Goal: Contribute content: Contribute content

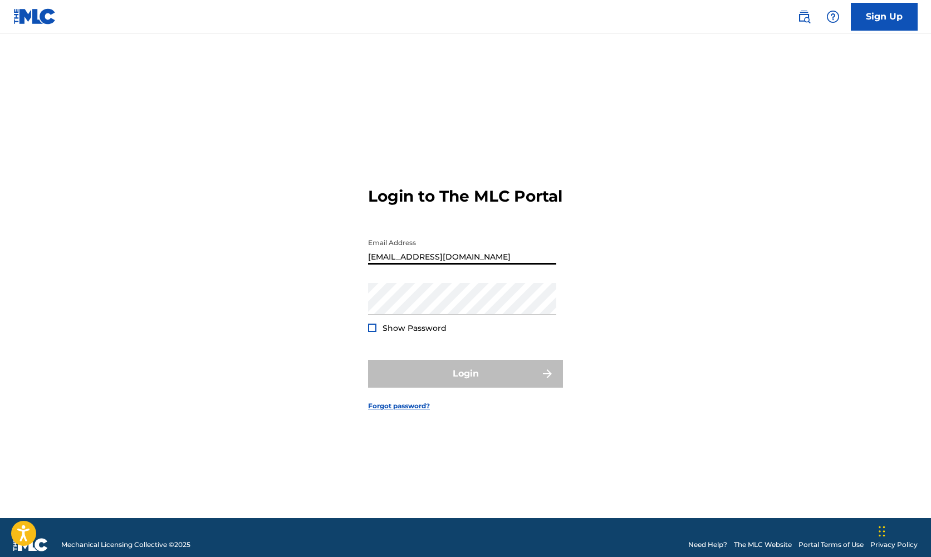
type input "[EMAIL_ADDRESS][DOMAIN_NAME]"
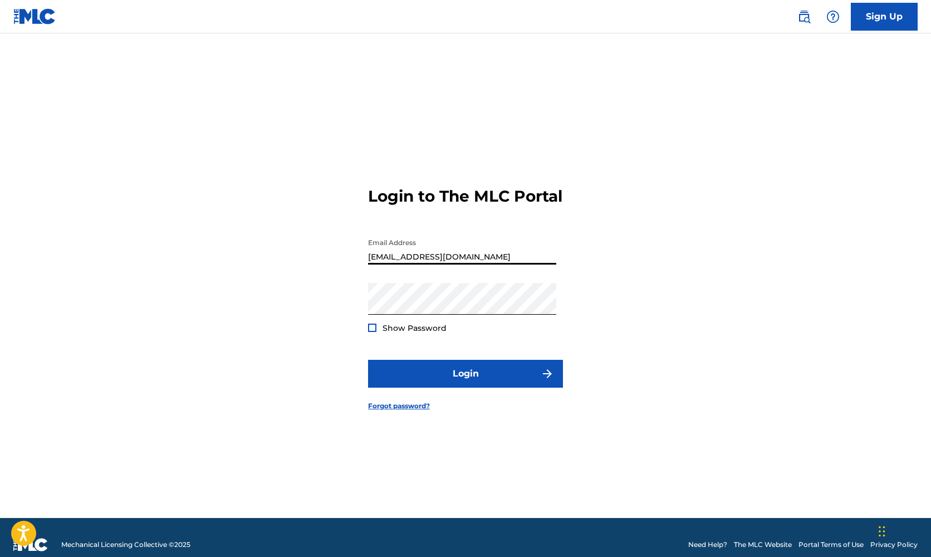
drag, startPoint x: 471, startPoint y: 263, endPoint x: 354, endPoint y: 267, distance: 117.0
click at [354, 267] on div "Login to The MLC Portal Email Address vsamguitar@gmail.com Password Show Passwo…" at bounding box center [466, 289] width 780 height 457
click at [489, 261] on input "[EMAIL_ADDRESS][DOMAIN_NAME]" at bounding box center [462, 249] width 188 height 32
click at [470, 381] on button "Login" at bounding box center [465, 374] width 195 height 28
click at [373, 332] on div at bounding box center [372, 328] width 8 height 8
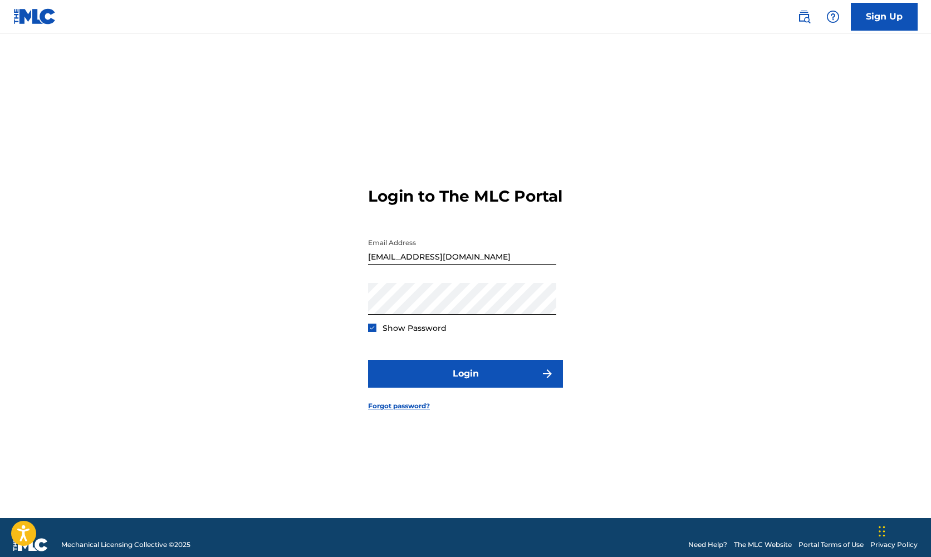
click at [373, 331] on img at bounding box center [372, 328] width 6 height 6
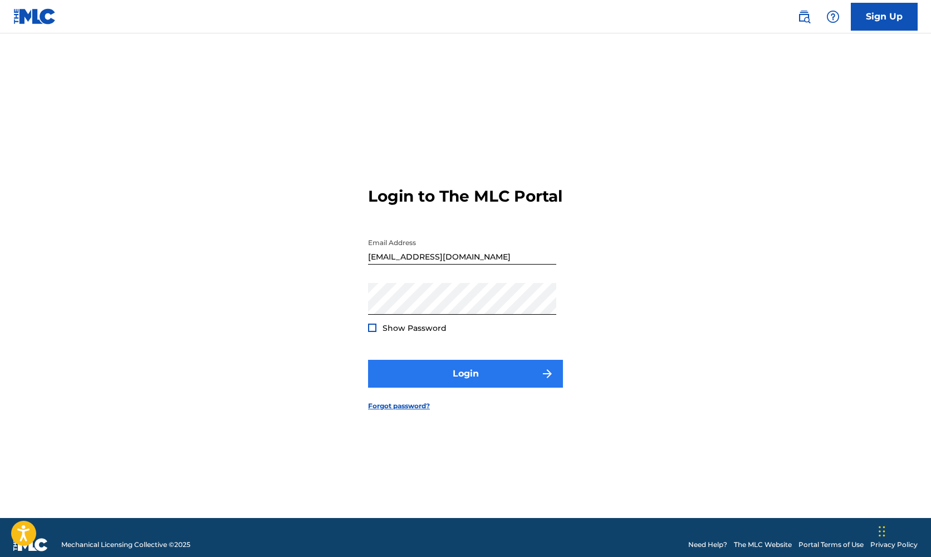
click at [466, 386] on button "Login" at bounding box center [465, 374] width 195 height 28
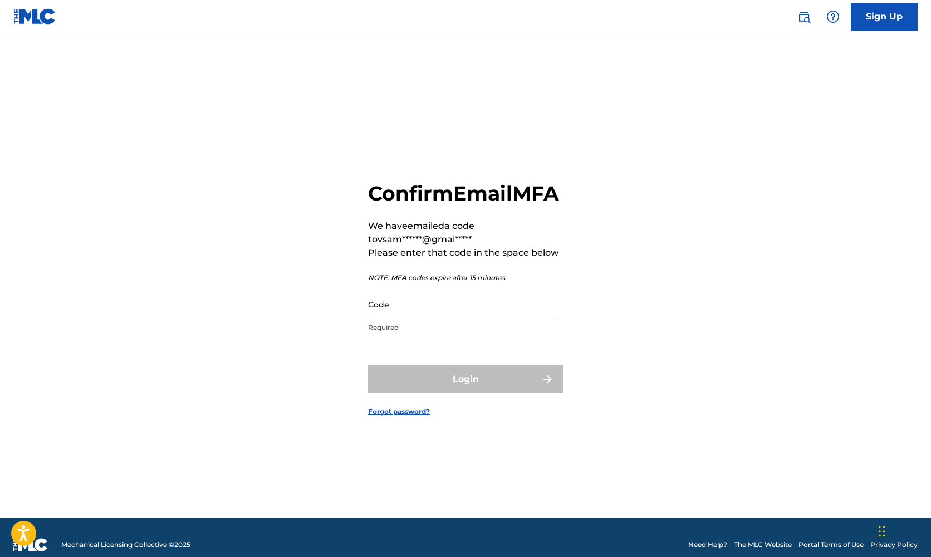
click at [391, 320] on input "Code" at bounding box center [462, 304] width 188 height 32
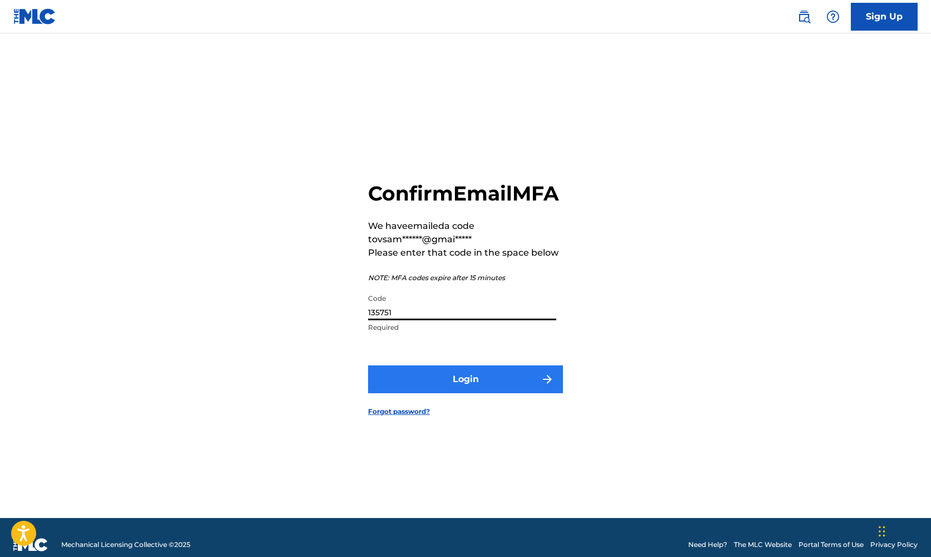
type input "135751"
click at [481, 393] on button "Login" at bounding box center [465, 379] width 195 height 28
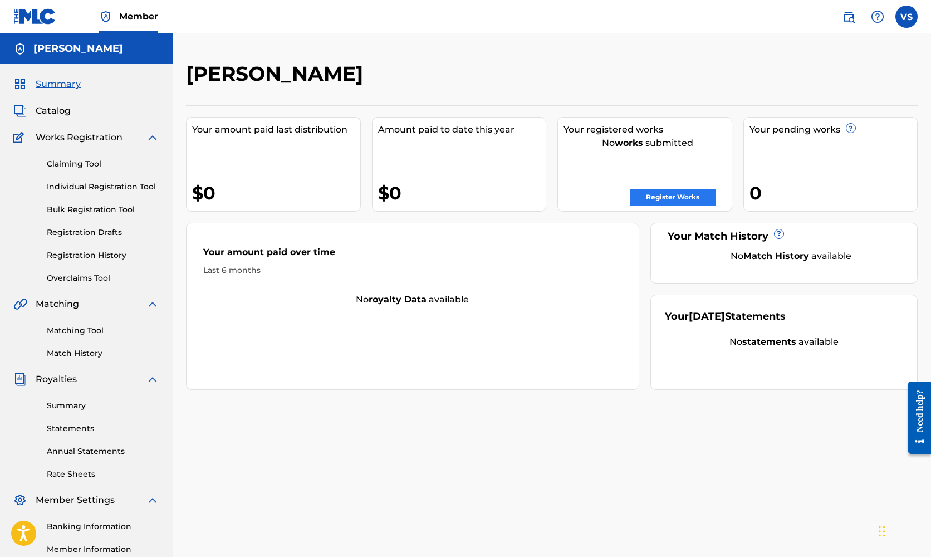
click at [683, 192] on link "Register Works" at bounding box center [673, 197] width 86 height 17
click at [669, 195] on link "Register Works" at bounding box center [673, 197] width 86 height 17
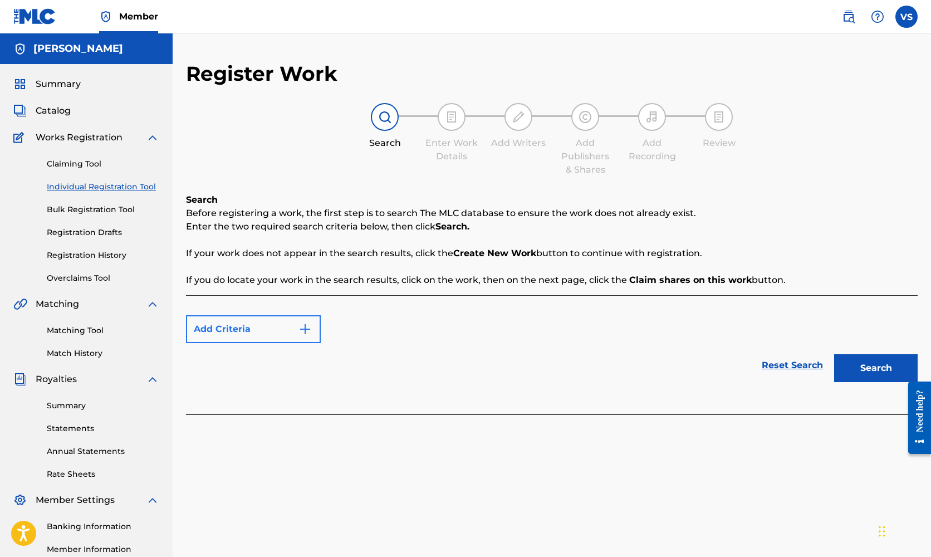
click at [305, 326] on img "Search Form" at bounding box center [304, 328] width 13 height 13
click at [285, 325] on button "Add Criteria" at bounding box center [253, 329] width 135 height 28
click at [308, 326] on img "Search Form" at bounding box center [304, 328] width 13 height 13
click at [308, 326] on div "Max Criteria Reached" at bounding box center [253, 329] width 135 height 28
click at [410, 342] on div "Max Criteria Reached" at bounding box center [552, 329] width 732 height 28
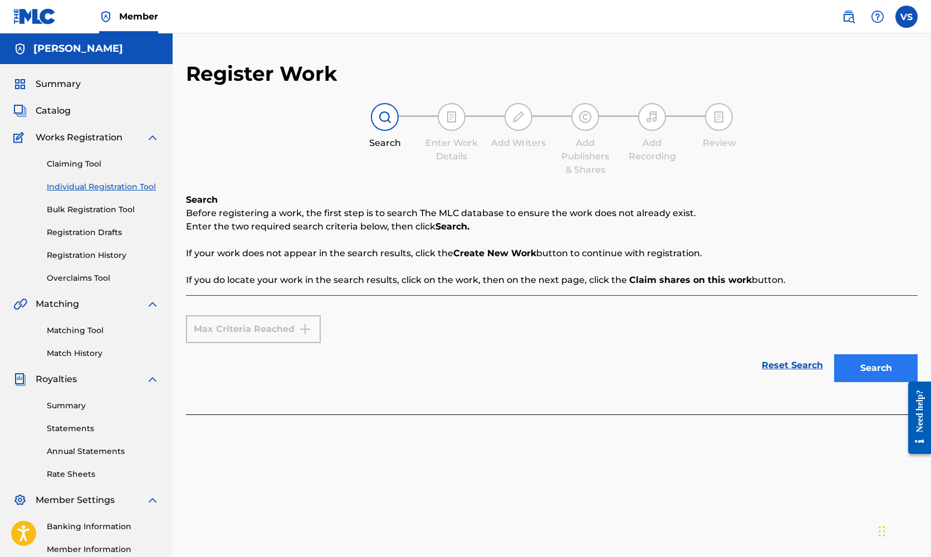
click at [868, 369] on button "Search" at bounding box center [876, 368] width 84 height 28
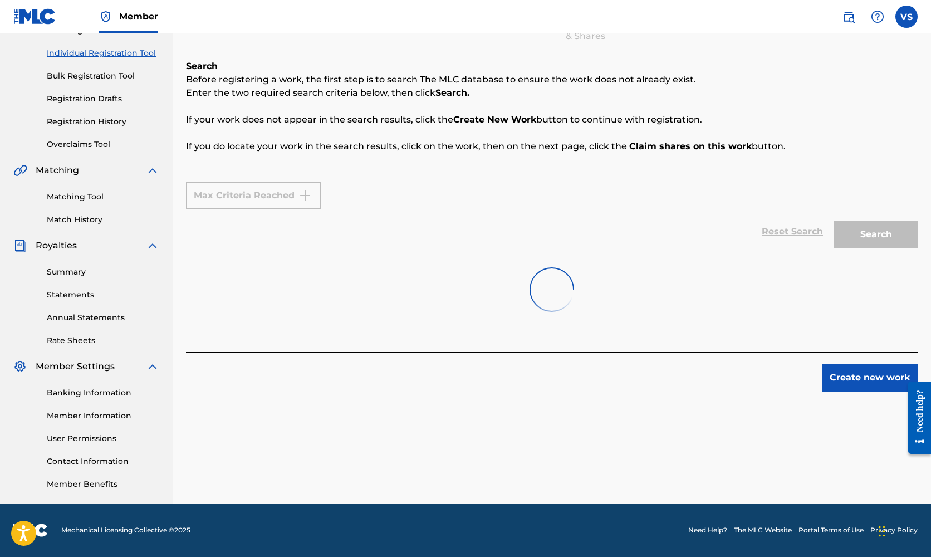
scroll to position [134, 0]
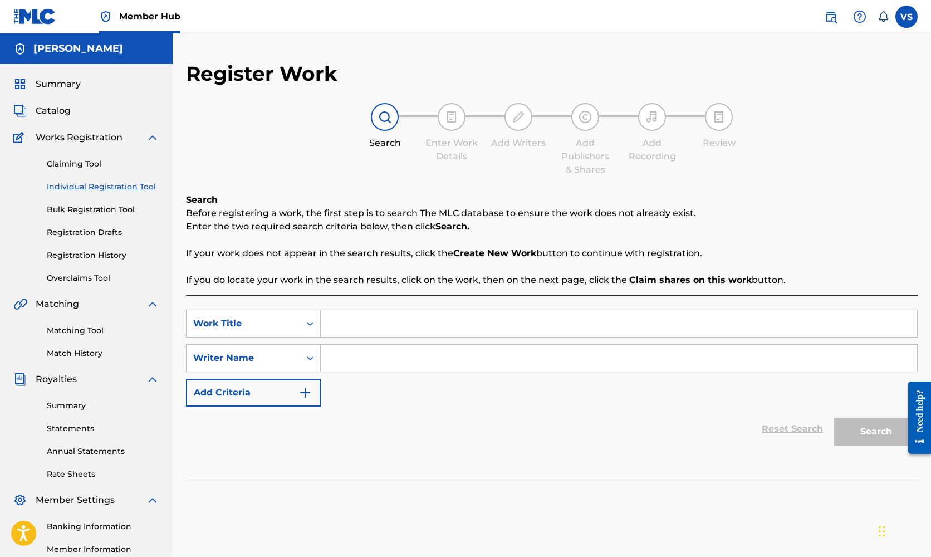
click at [351, 327] on input "Search Form" at bounding box center [619, 323] width 596 height 27
type input "Latin Groove"
click at [357, 354] on input "Search Form" at bounding box center [619, 358] width 596 height 27
type input "[PERSON_NAME]"
click at [859, 429] on button "Search" at bounding box center [876, 432] width 84 height 28
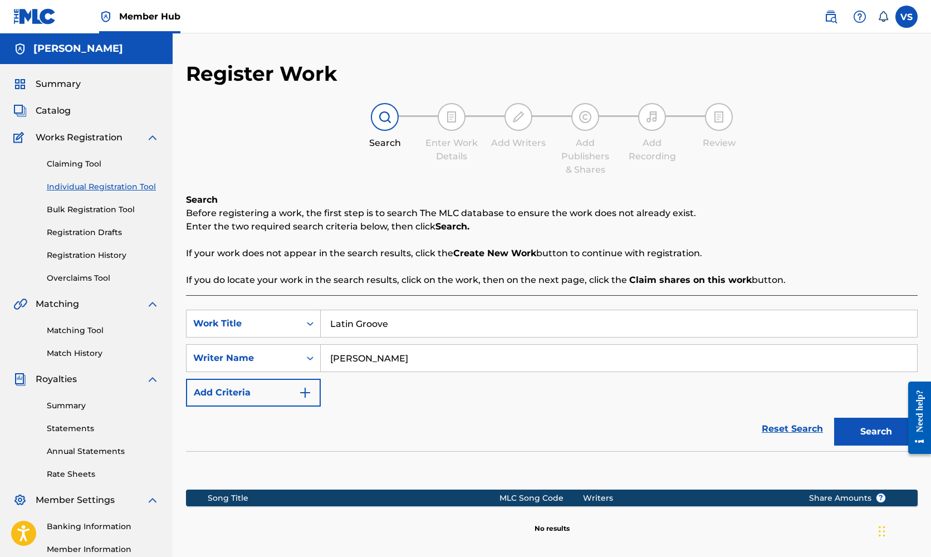
click at [394, 321] on input "Latin Groove" at bounding box center [619, 323] width 596 height 27
type input "L"
type input "Que Chilero"
click at [304, 389] on img "Search Form" at bounding box center [304, 392] width 13 height 13
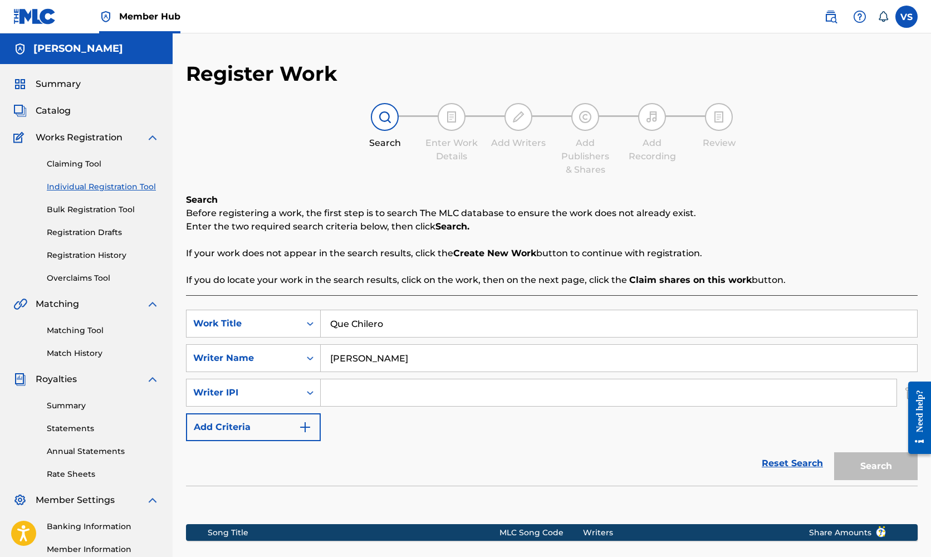
click at [352, 396] on input "Search Form" at bounding box center [609, 392] width 576 height 27
paste input "00222511223"
type input "00222511223"
click at [882, 460] on button "Search" at bounding box center [876, 466] width 84 height 28
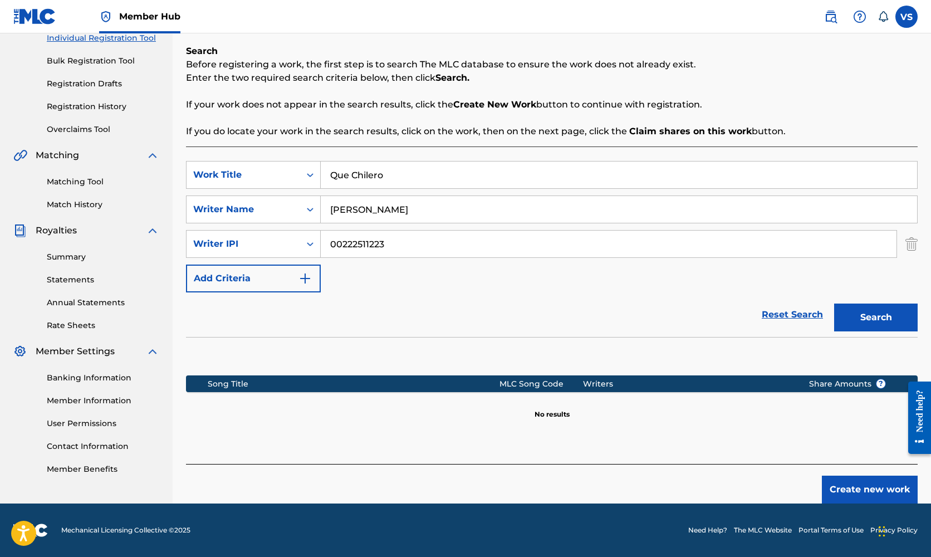
scroll to position [149, 0]
click at [878, 316] on button "Search" at bounding box center [876, 317] width 84 height 28
click at [846, 486] on button "Create new work" at bounding box center [870, 490] width 96 height 28
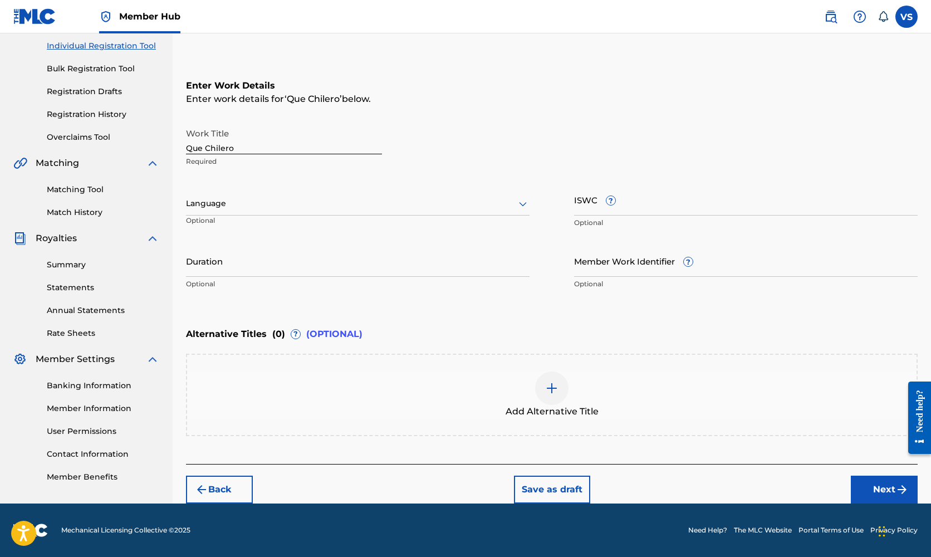
scroll to position [141, 0]
click at [599, 205] on input "ISWC ?" at bounding box center [746, 200] width 344 height 32
paste input "T-332.251.736-8"
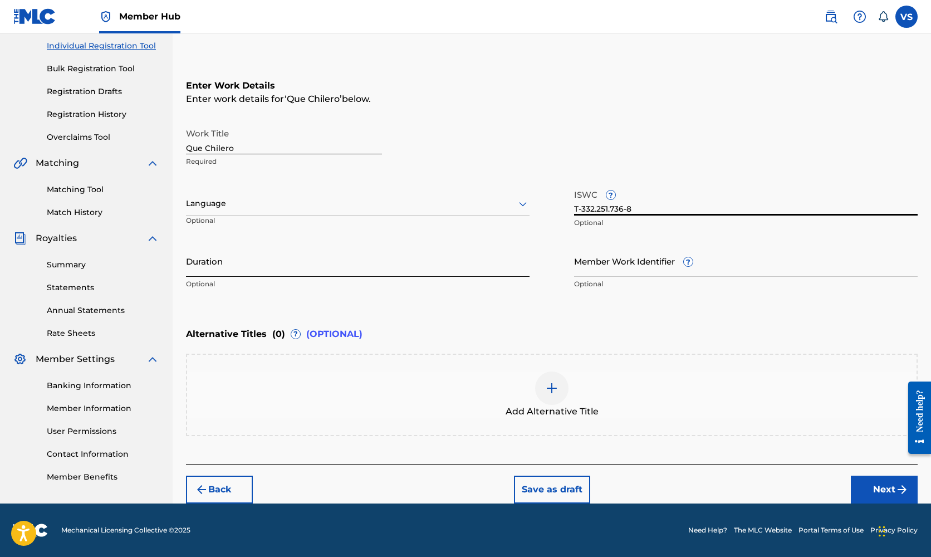
type input "T-332.251.736-8"
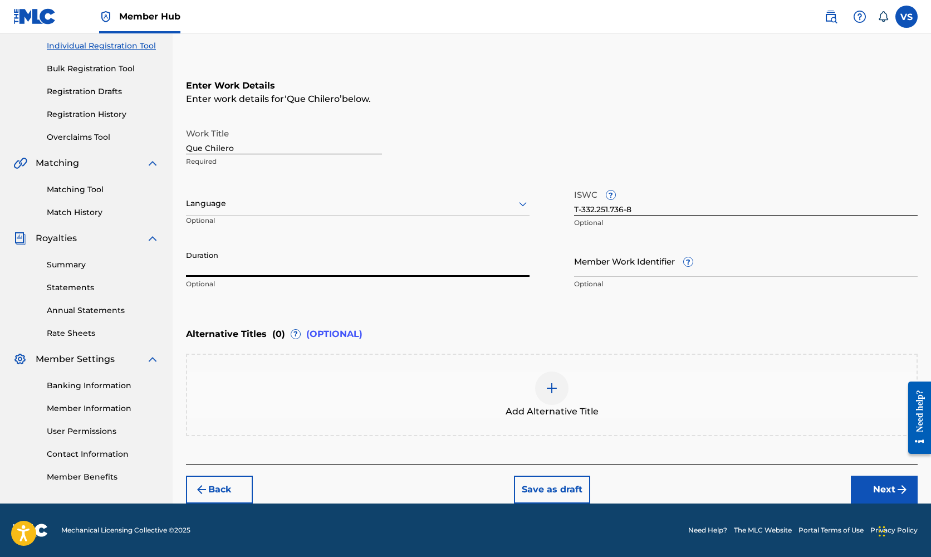
click at [212, 269] on input "Duration" at bounding box center [358, 261] width 344 height 32
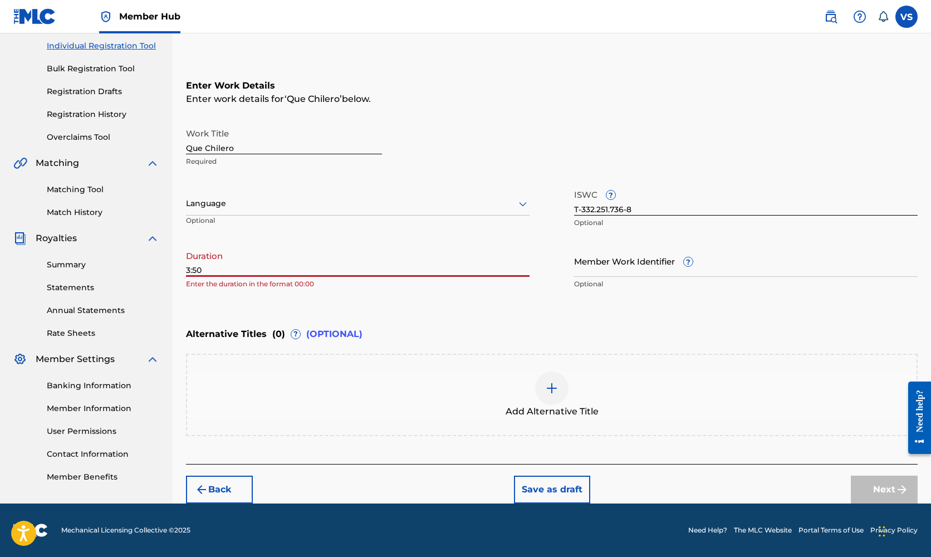
click at [186, 272] on input "3:50" at bounding box center [358, 261] width 344 height 32
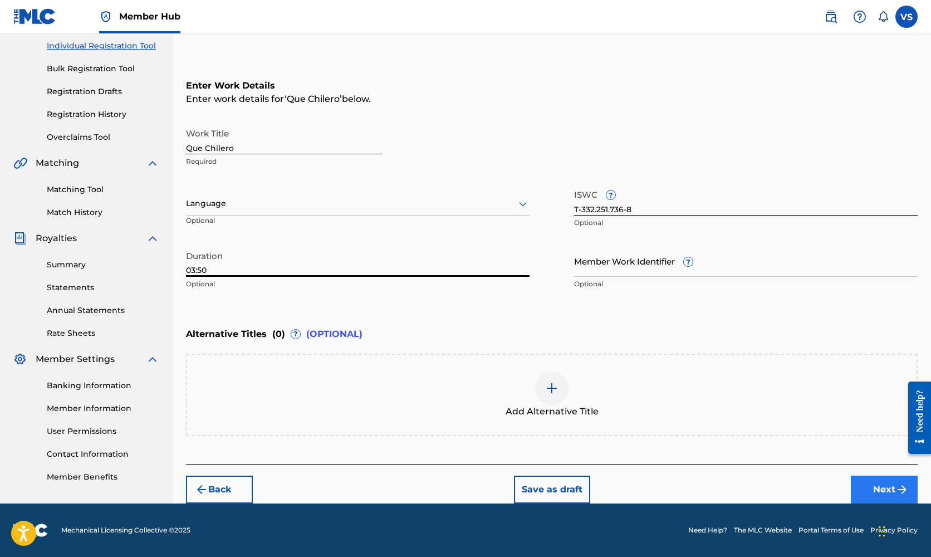
type input "03:50"
click at [879, 486] on button "Next" at bounding box center [884, 490] width 67 height 28
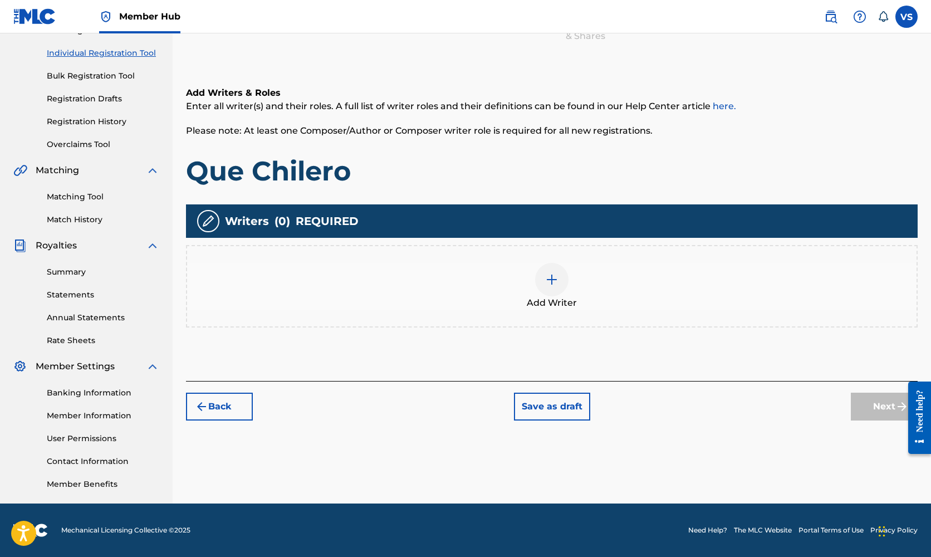
click at [552, 278] on img at bounding box center [551, 279] width 13 height 13
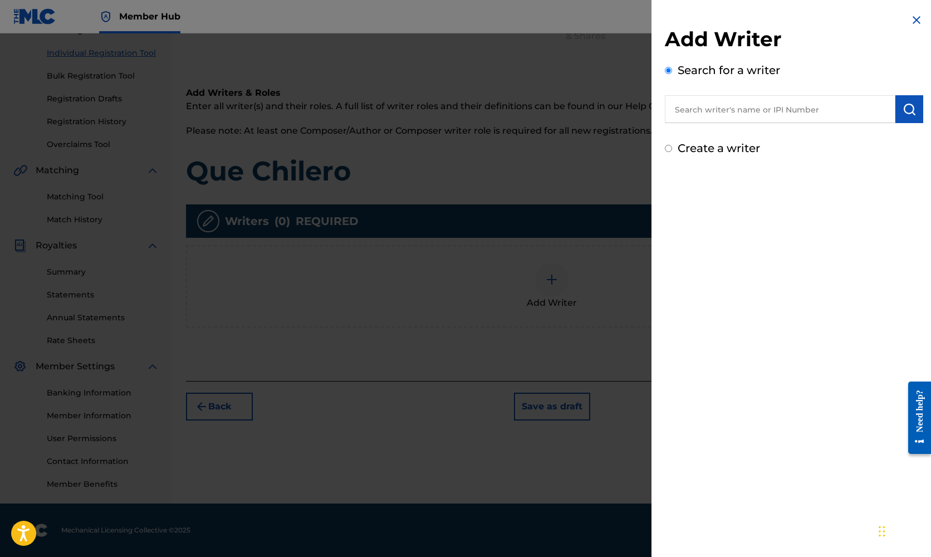
click at [736, 106] on input "text" at bounding box center [780, 109] width 231 height 28
click at [716, 127] on div "[PERSON_NAME]" at bounding box center [780, 135] width 230 height 20
type input "[PERSON_NAME]"
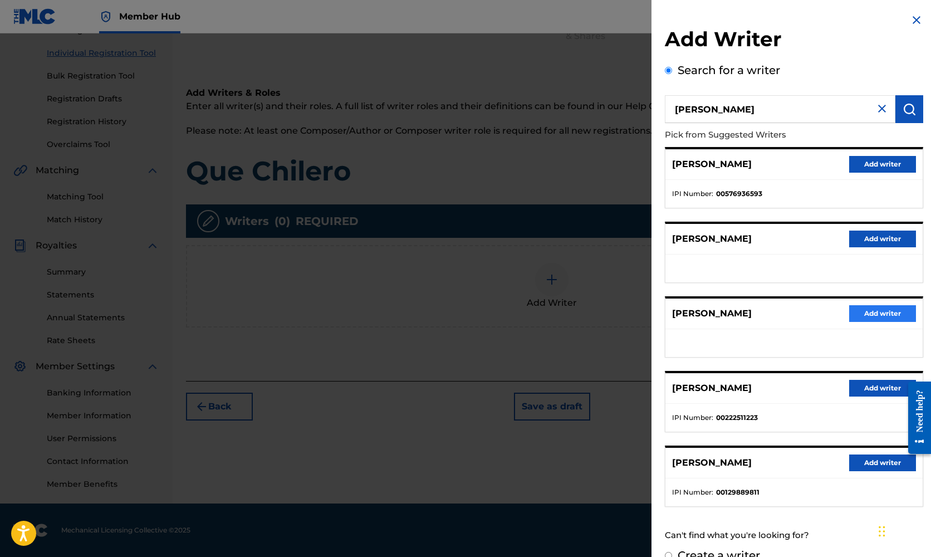
click at [890, 309] on button "Add writer" at bounding box center [882, 313] width 67 height 17
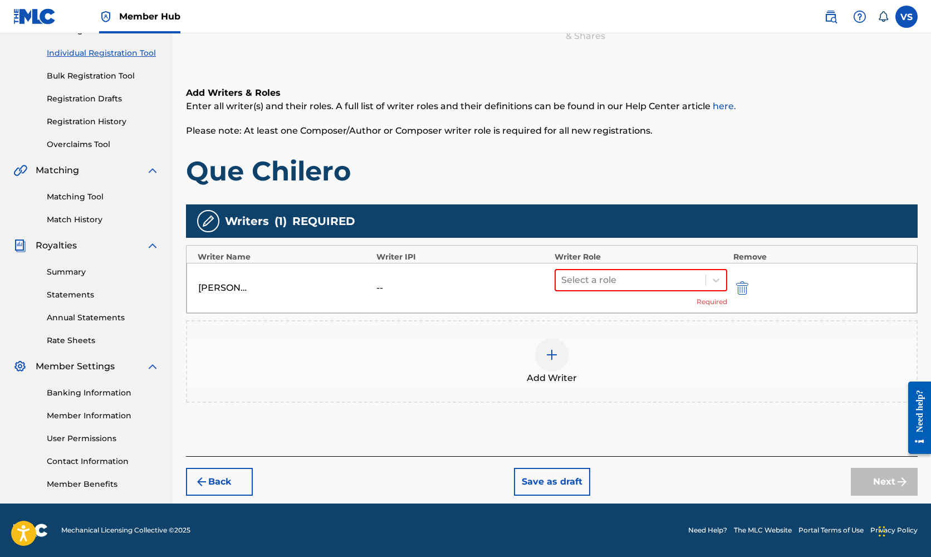
click at [234, 282] on div "[PERSON_NAME] -- Select a role Required" at bounding box center [552, 288] width 731 height 50
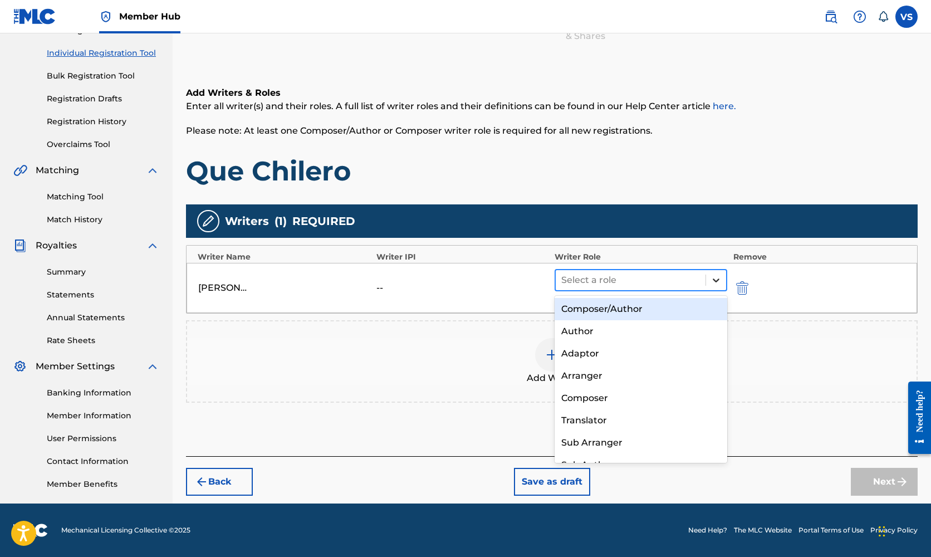
click at [714, 279] on icon at bounding box center [716, 280] width 7 height 4
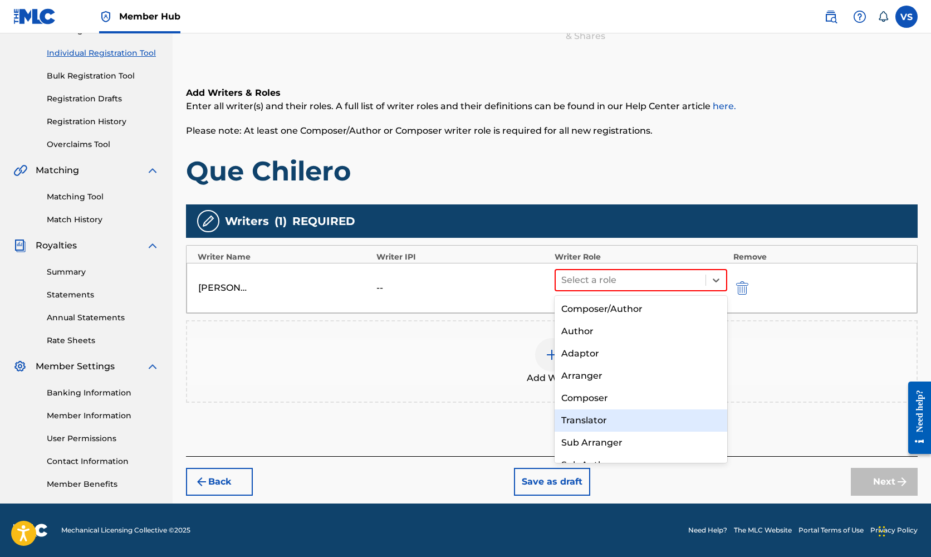
scroll to position [0, 0]
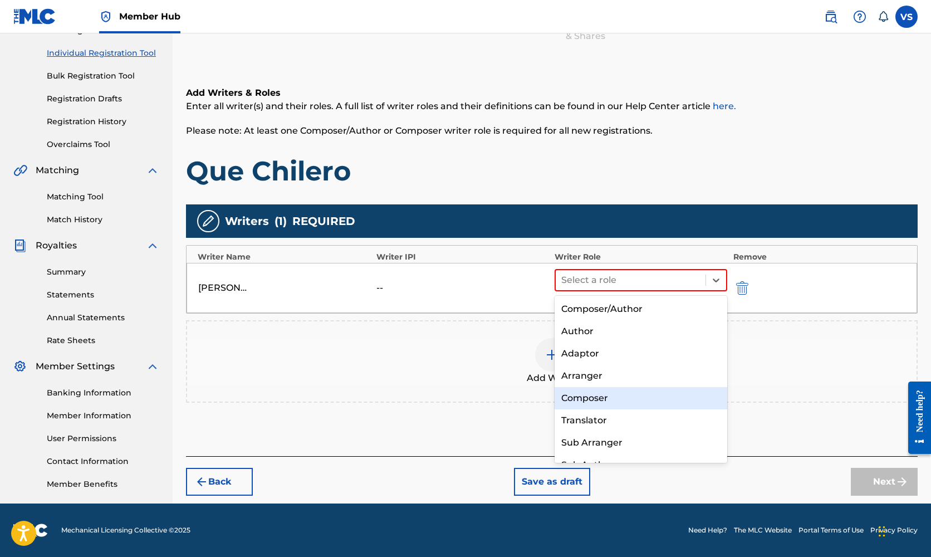
click at [597, 396] on div "Composer" at bounding box center [641, 398] width 173 height 22
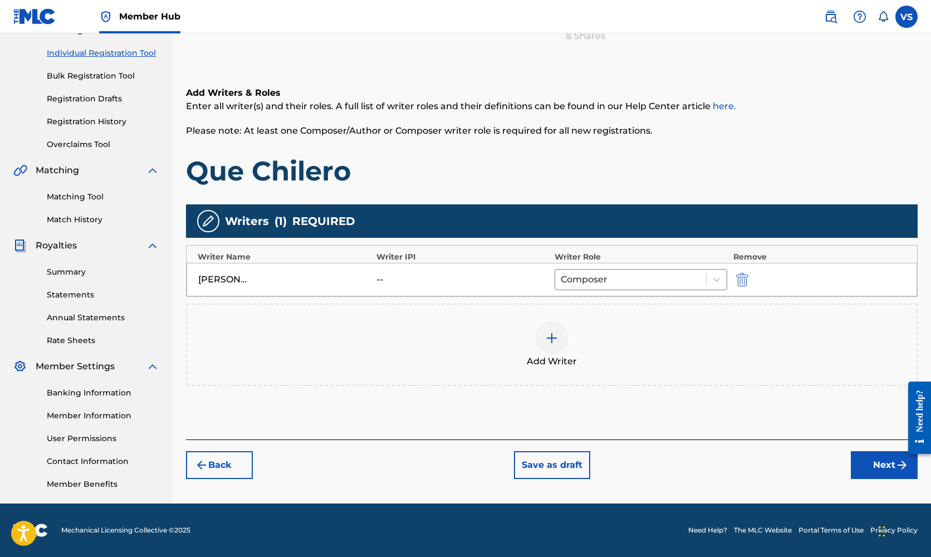
scroll to position [134, 0]
click at [887, 465] on button "Next" at bounding box center [884, 465] width 67 height 28
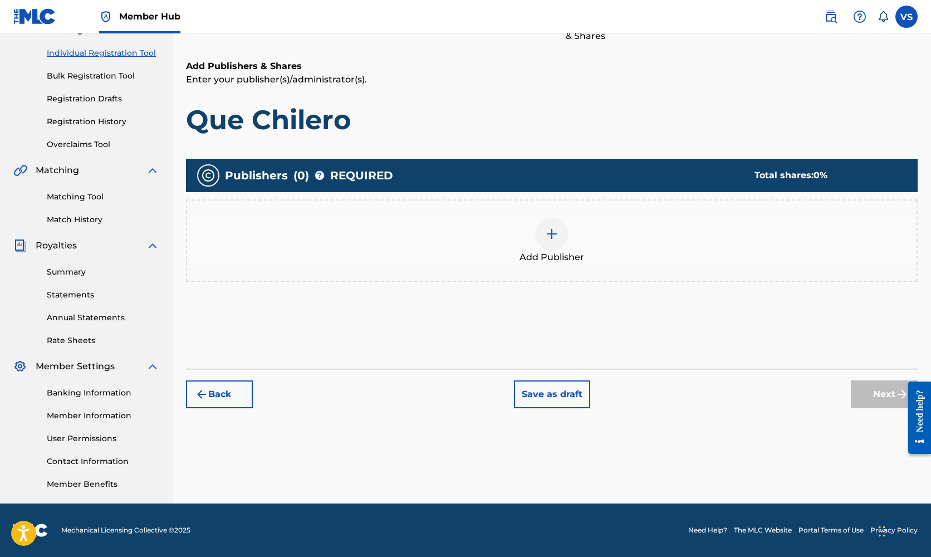
click at [548, 228] on img at bounding box center [551, 233] width 13 height 13
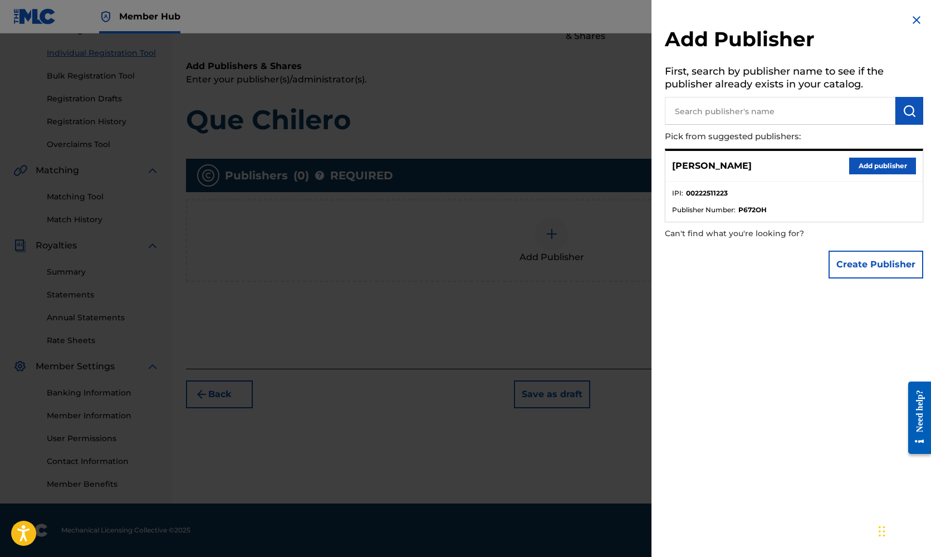
click at [753, 112] on input "text" at bounding box center [780, 111] width 231 height 28
type input "Tough Stream Music"
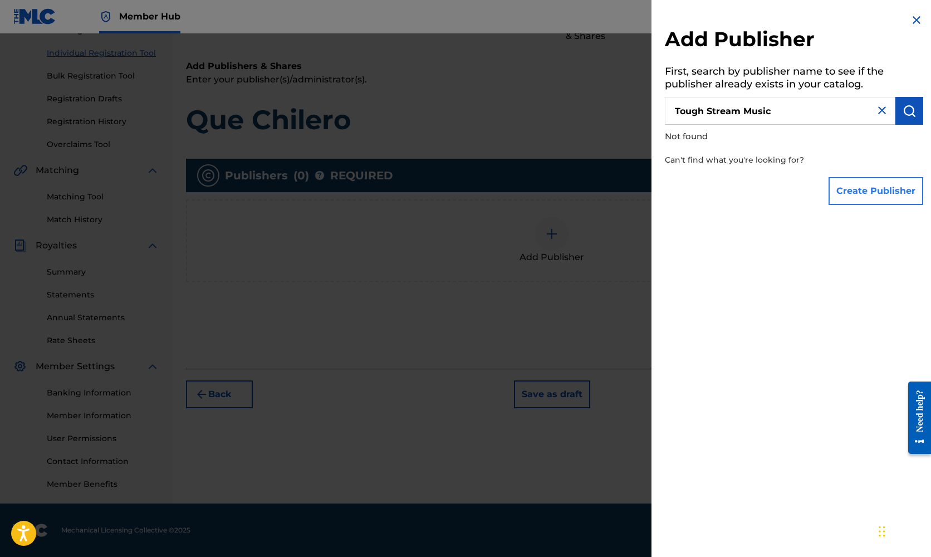
click at [866, 190] on button "Create Publisher" at bounding box center [876, 191] width 95 height 28
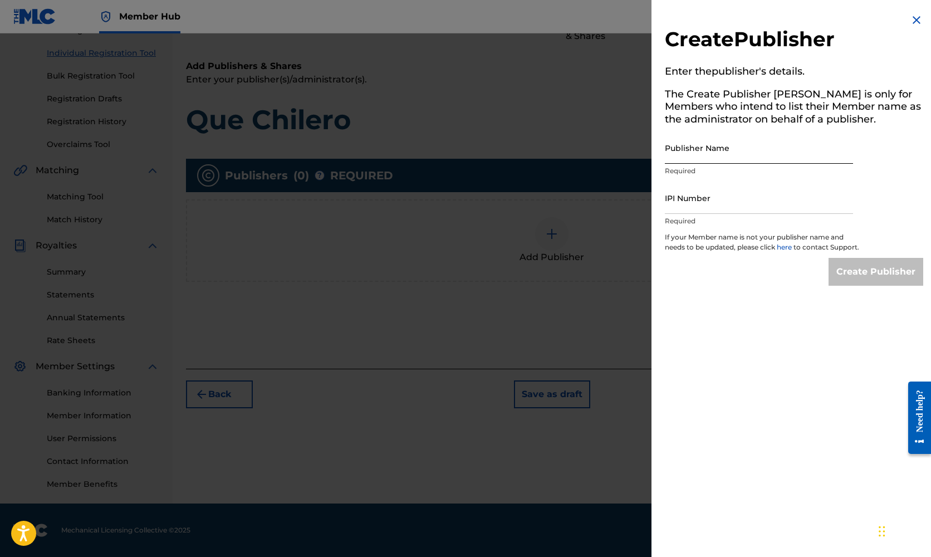
click at [709, 149] on input "Publisher Name" at bounding box center [759, 148] width 188 height 32
type input "Tough Stream Music"
click at [695, 199] on input "IPI Number" at bounding box center [759, 198] width 188 height 32
paste input "00225621787"
type input "00225621787"
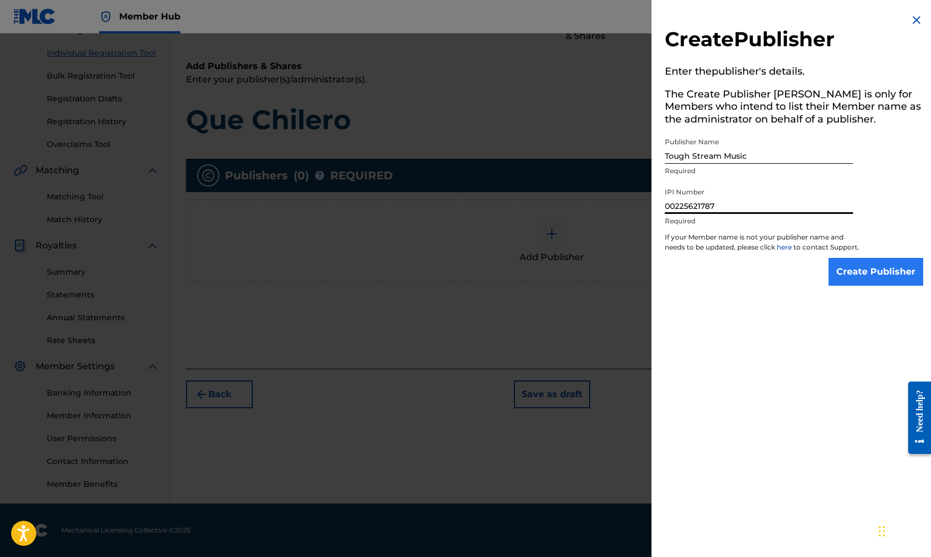
click at [873, 281] on input "Create Publisher" at bounding box center [876, 272] width 95 height 28
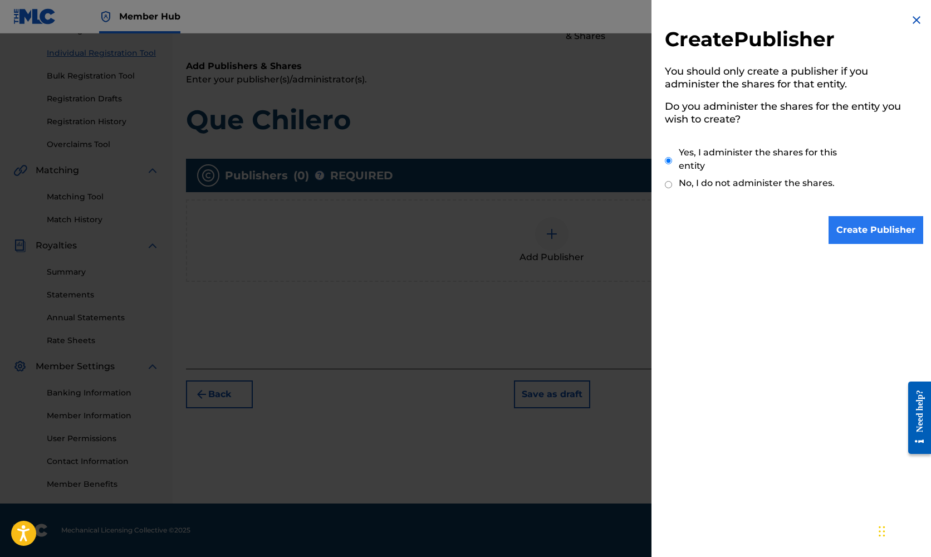
click at [883, 232] on input "Create Publisher" at bounding box center [876, 230] width 95 height 28
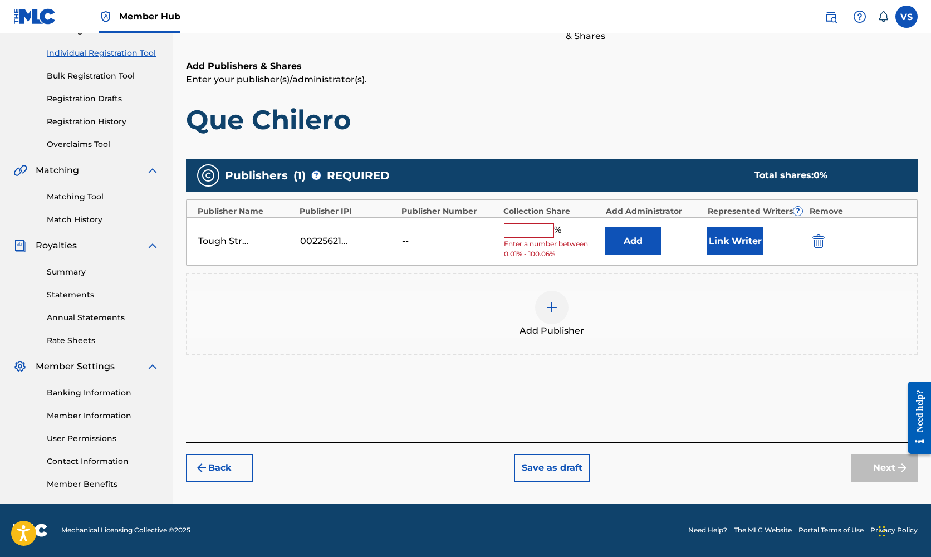
click at [522, 229] on input "text" at bounding box center [529, 230] width 50 height 14
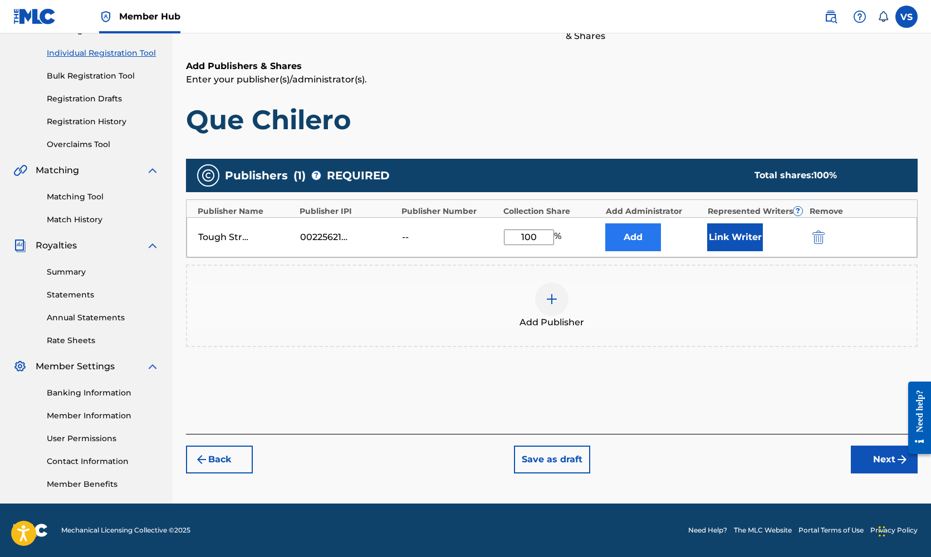
type input "100"
click at [641, 234] on button "Add" at bounding box center [633, 237] width 56 height 28
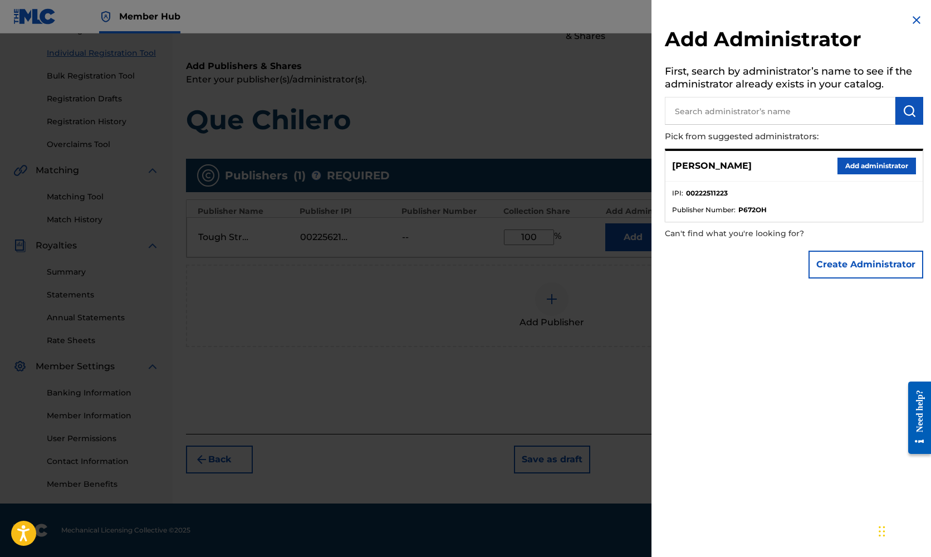
click at [739, 109] on input "text" at bounding box center [780, 111] width 231 height 28
type input "CD Baby"
click at [905, 110] on img "submit" at bounding box center [909, 110] width 13 height 13
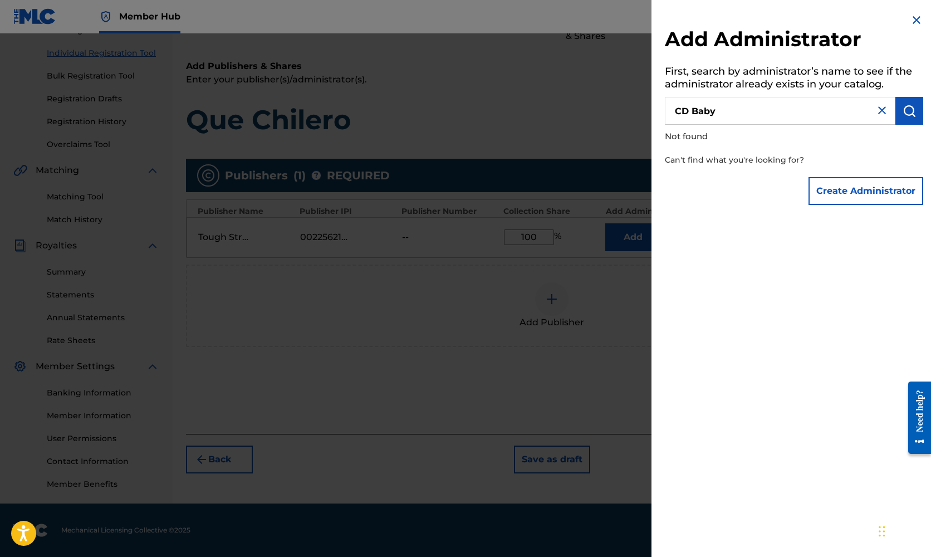
click at [443, 311] on div at bounding box center [465, 311] width 931 height 557
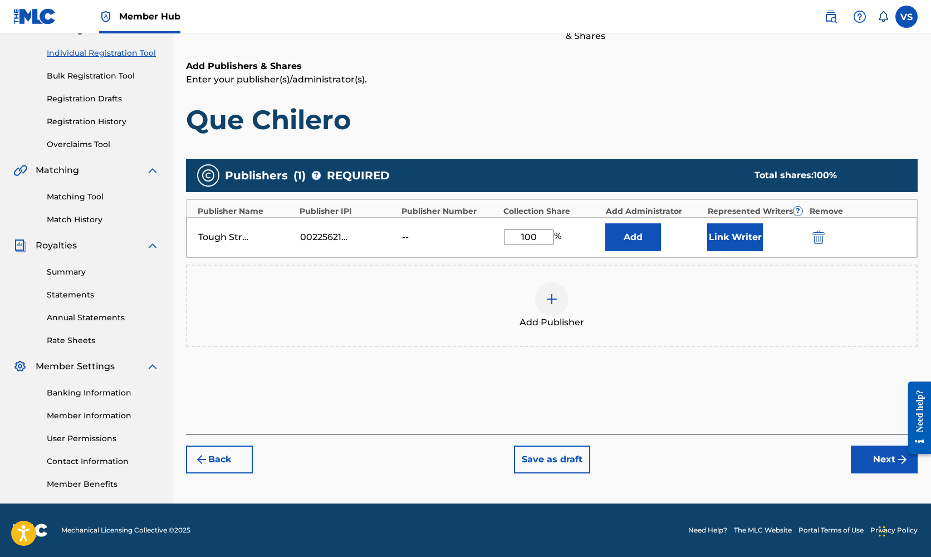
click at [761, 274] on div "Add Publisher" at bounding box center [552, 306] width 732 height 82
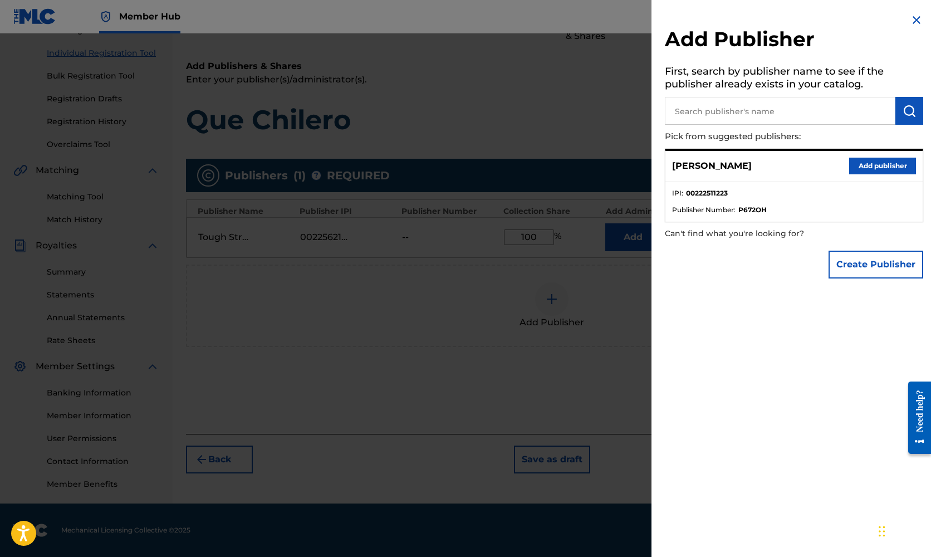
click at [492, 335] on div at bounding box center [465, 311] width 931 height 557
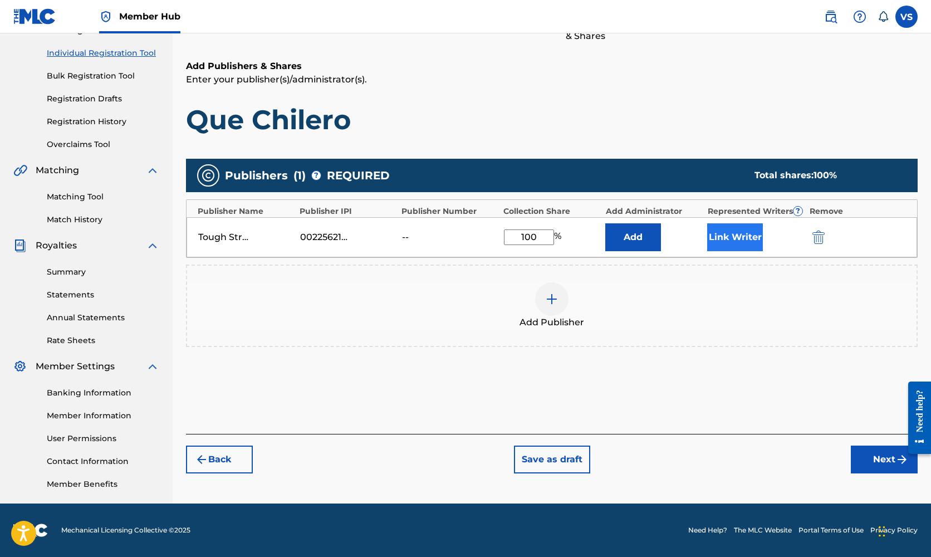
click at [736, 232] on button "Link Writer" at bounding box center [735, 237] width 56 height 28
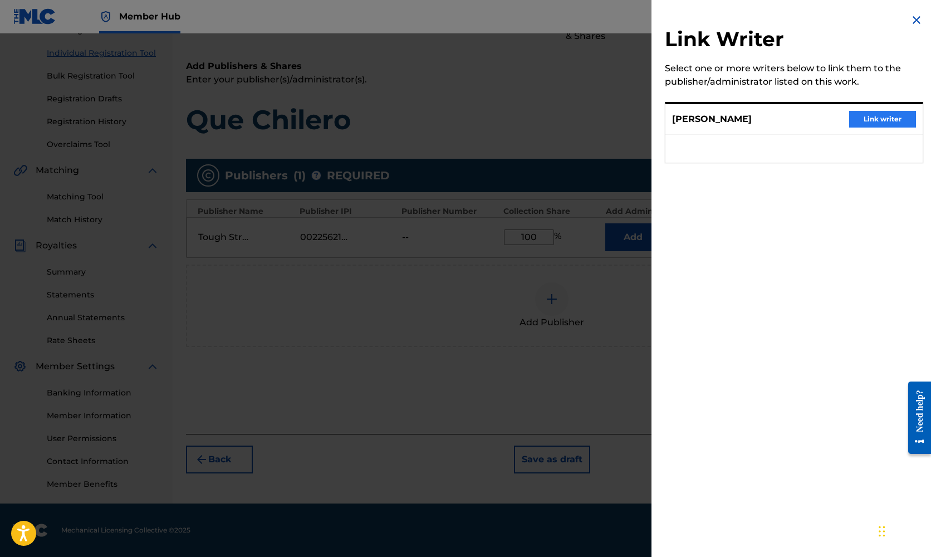
click at [881, 115] on button "Link writer" at bounding box center [882, 119] width 67 height 17
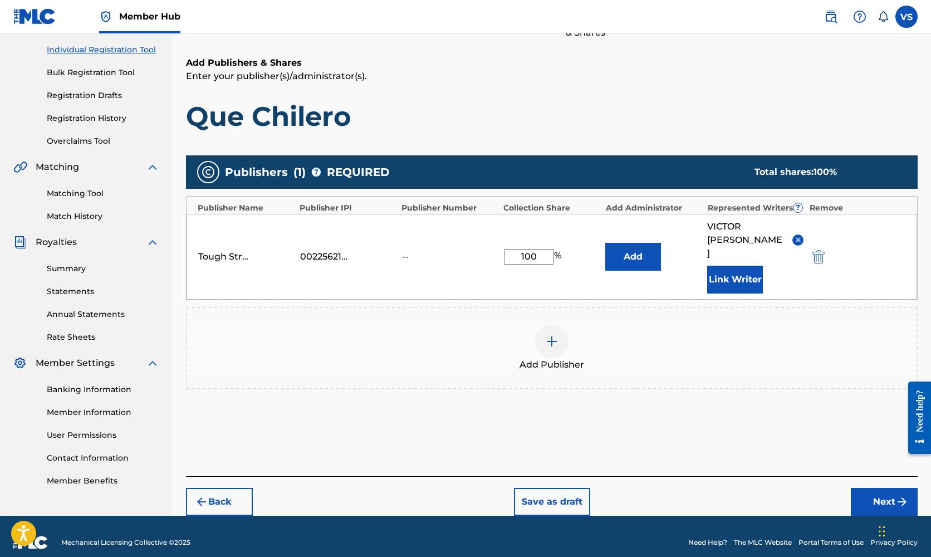
scroll to position [136, 0]
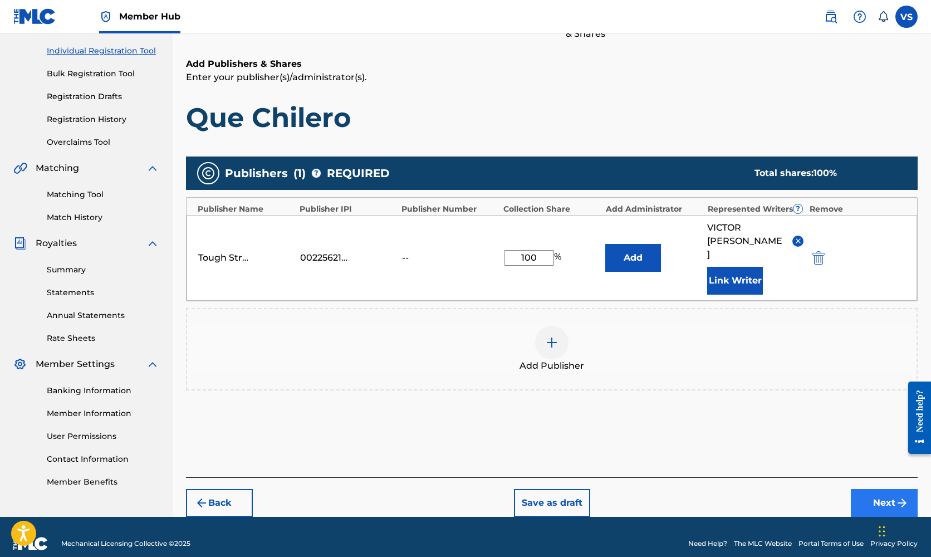
click at [887, 489] on button "Next" at bounding box center [884, 503] width 67 height 28
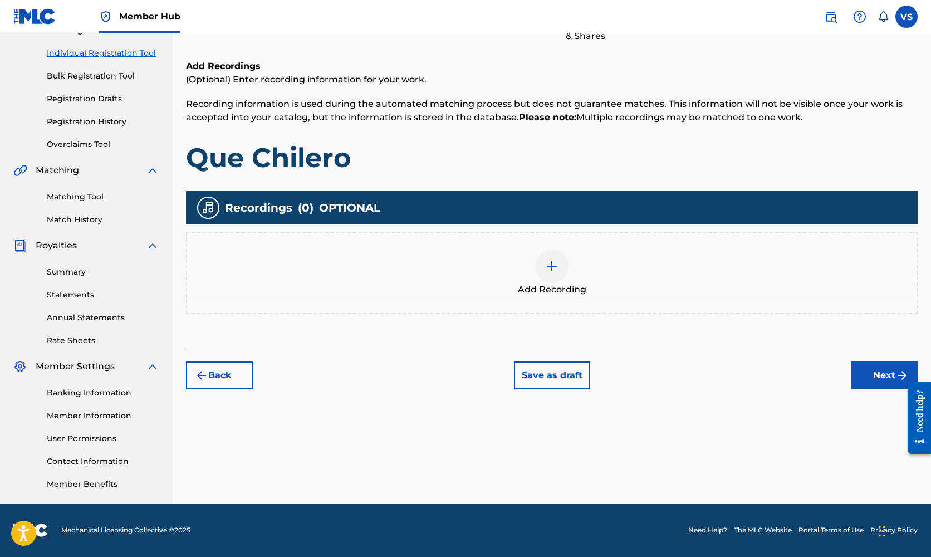
click at [556, 267] on img at bounding box center [551, 265] width 13 height 13
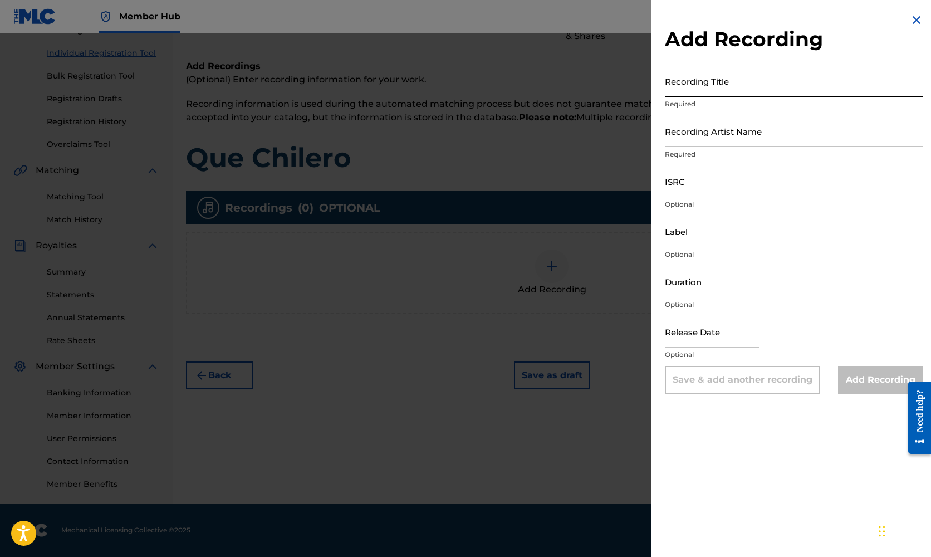
click at [714, 85] on input "Recording Title" at bounding box center [794, 81] width 258 height 32
type input "Que Chilero"
click at [697, 139] on input "Recording Artist Name" at bounding box center [794, 131] width 258 height 32
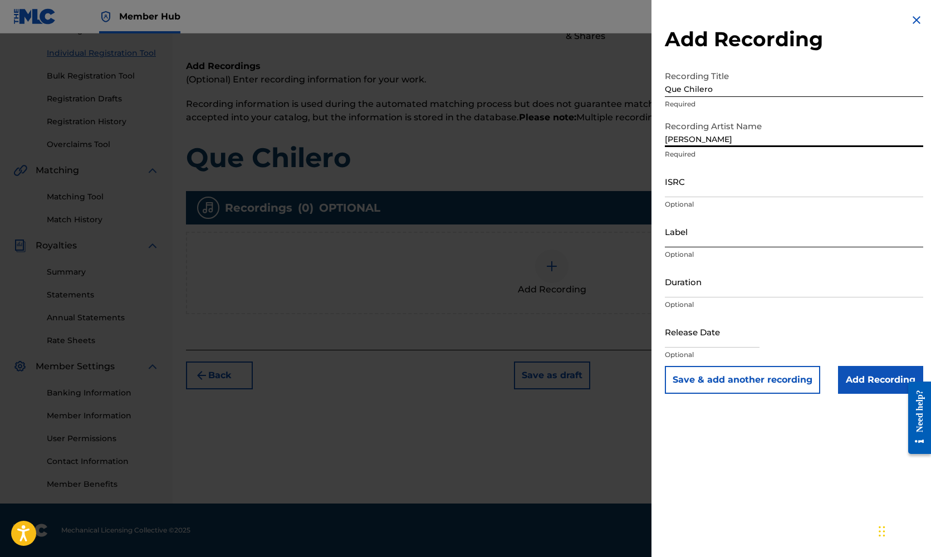
type input "[PERSON_NAME]"
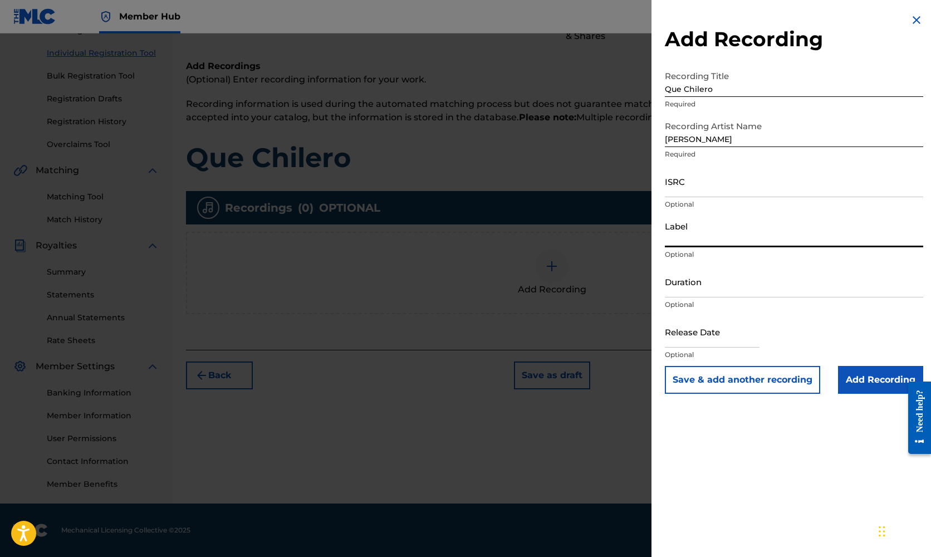
click at [693, 237] on input "Label" at bounding box center [794, 232] width 258 height 32
type input "Self"
click at [689, 290] on input "Duration" at bounding box center [794, 282] width 258 height 32
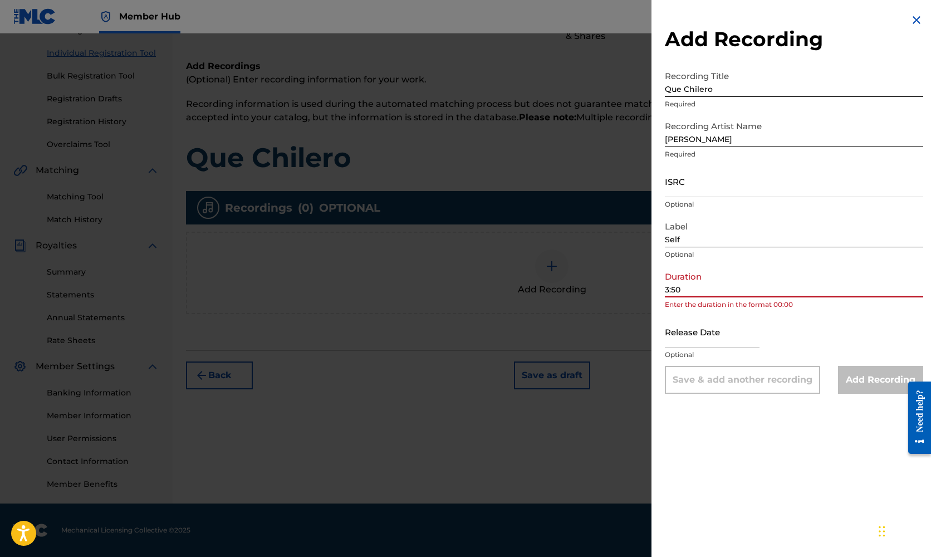
click at [666, 288] on input "3:50" at bounding box center [794, 282] width 258 height 32
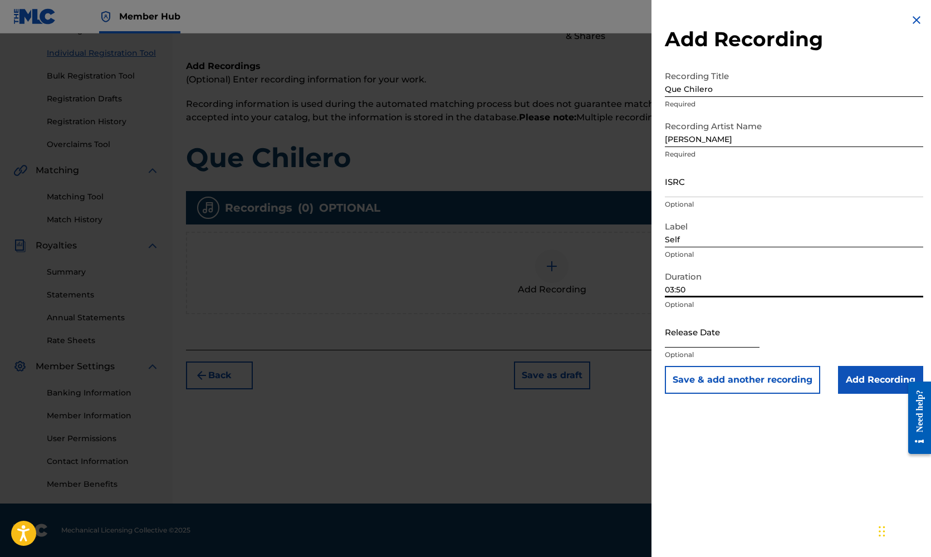
type input "03:50"
click at [688, 344] on input "text" at bounding box center [712, 332] width 95 height 32
select select "8"
select select "2025"
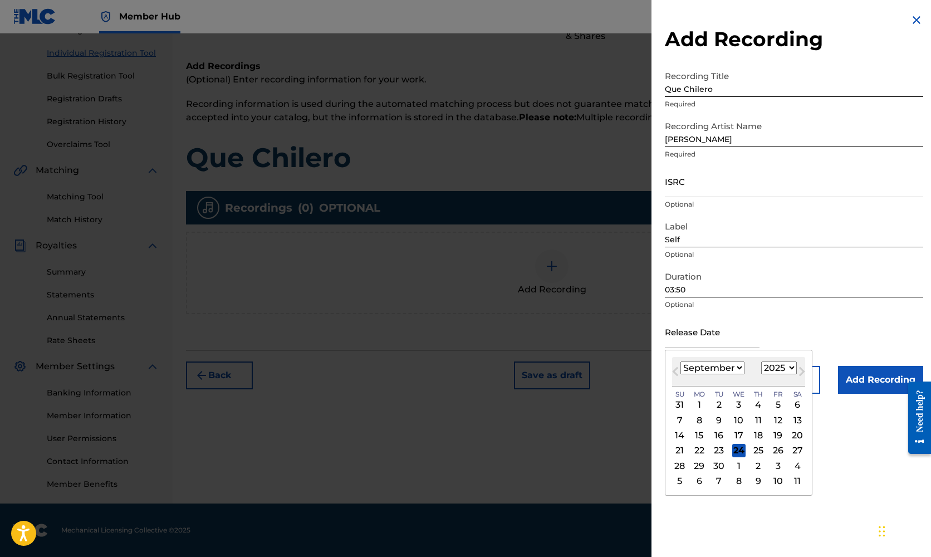
select select "4"
click at [719, 417] on div "6" at bounding box center [718, 419] width 13 height 13
type input "[DATE]"
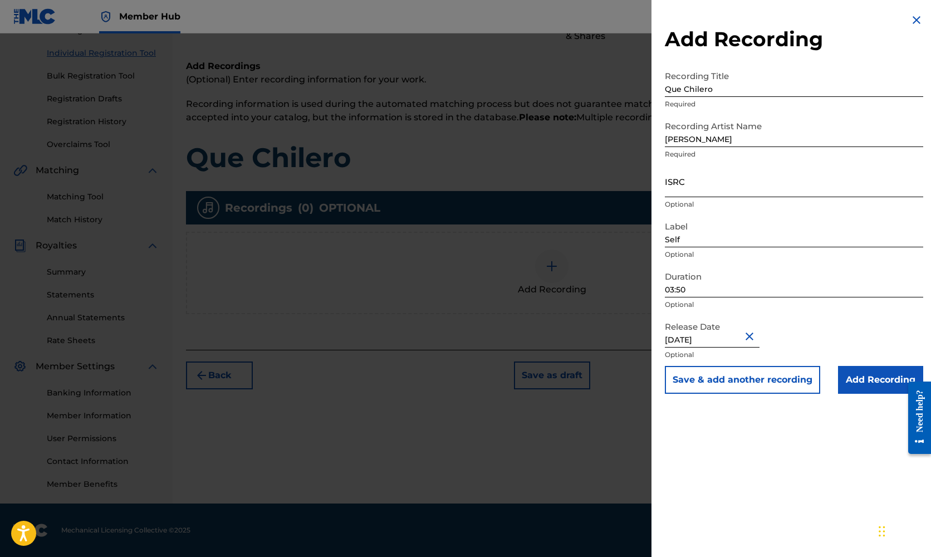
click at [687, 185] on input "ISRC" at bounding box center [794, 181] width 258 height 32
paste input "ushm22516144"
type input "ushm22516144"
click at [748, 376] on button "Save & add another recording" at bounding box center [742, 380] width 155 height 28
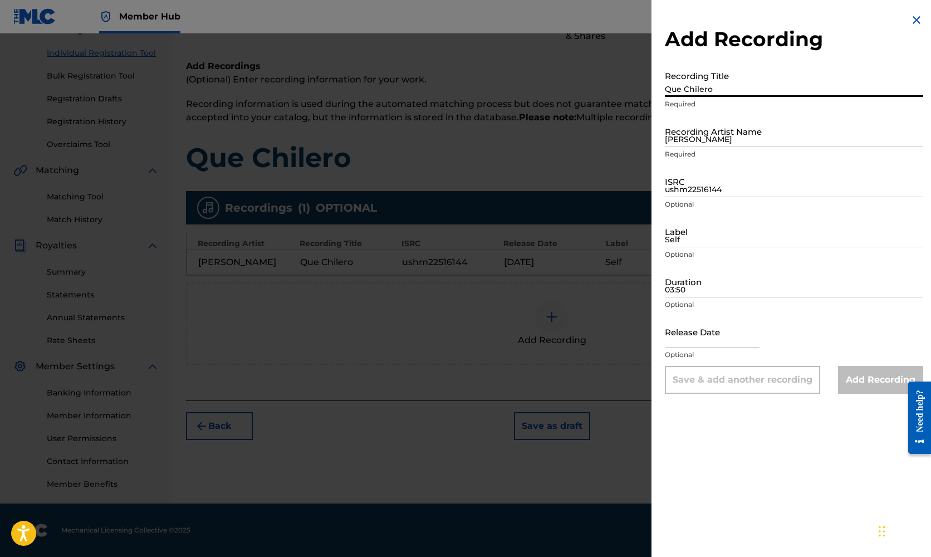
click at [708, 86] on input "Que Chilero" at bounding box center [794, 81] width 258 height 32
type input "Latin Groove"
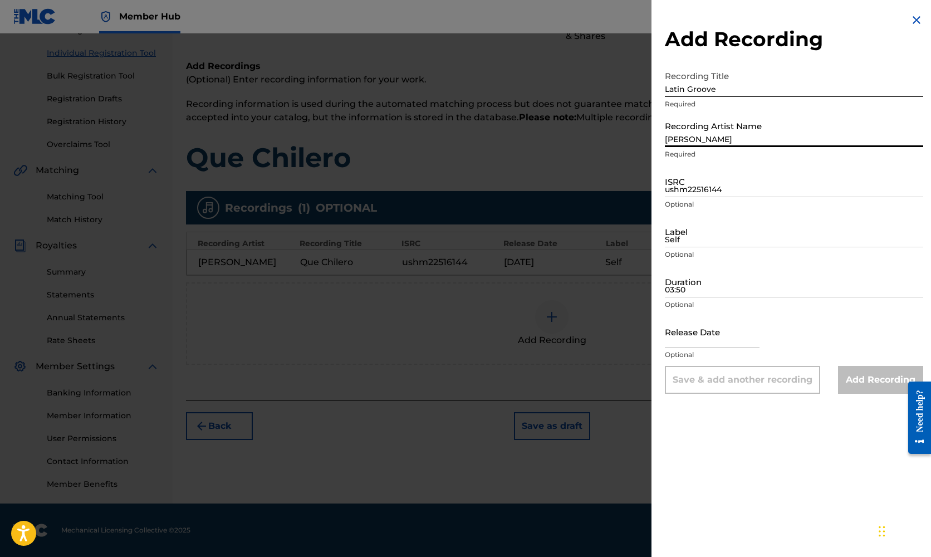
click at [714, 139] on input "[PERSON_NAME]" at bounding box center [794, 131] width 258 height 32
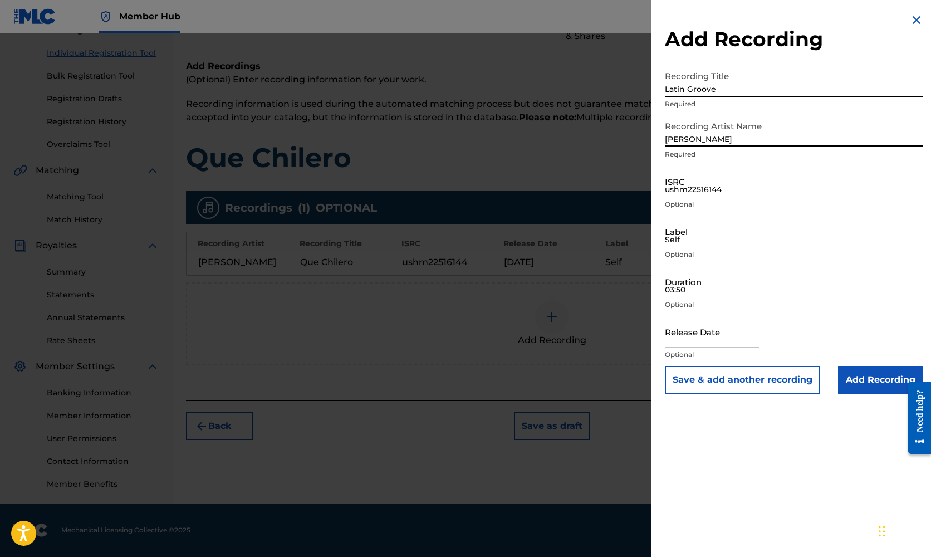
type input "[PERSON_NAME]"
click at [686, 291] on input "03:50" at bounding box center [794, 282] width 258 height 32
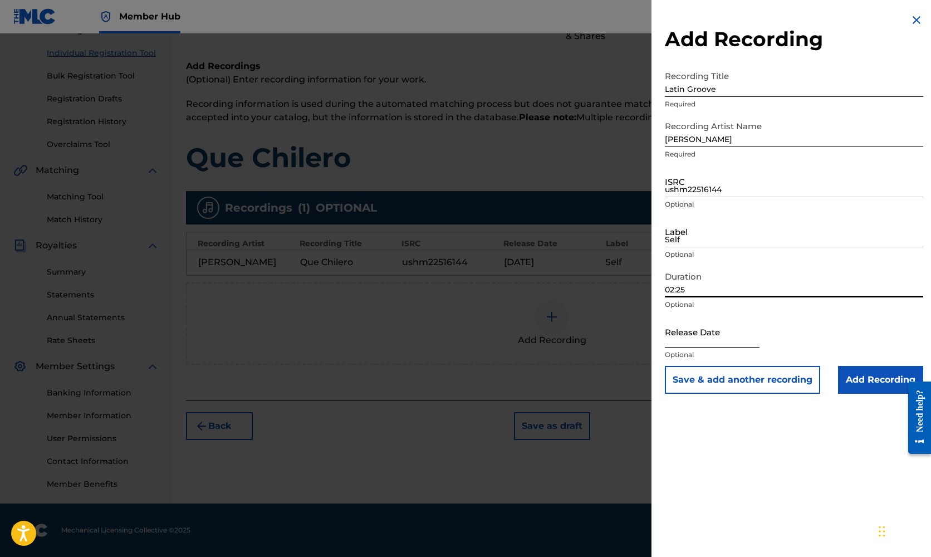
type input "02:25"
click at [687, 340] on input "text" at bounding box center [712, 332] width 95 height 32
select select "8"
select select "2025"
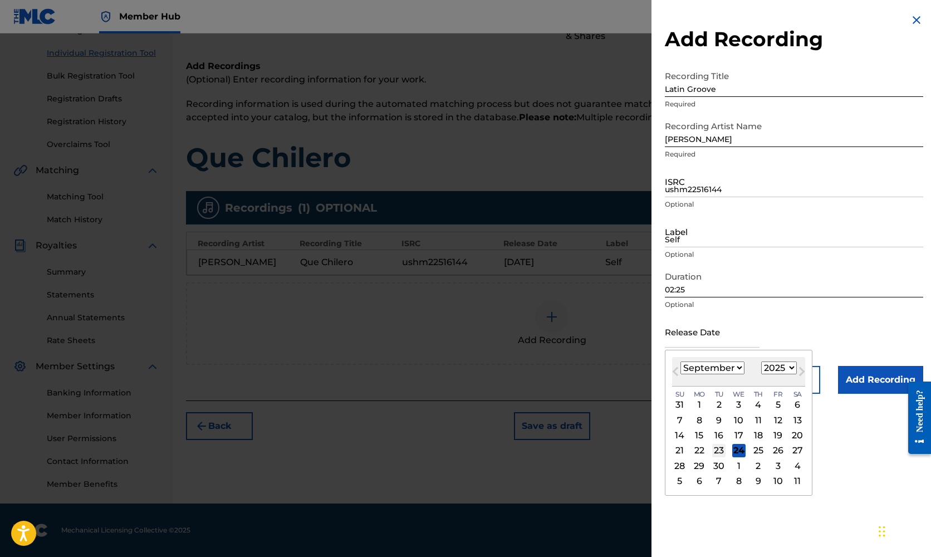
click at [714, 444] on div "23" at bounding box center [718, 450] width 13 height 13
type input "[DATE]"
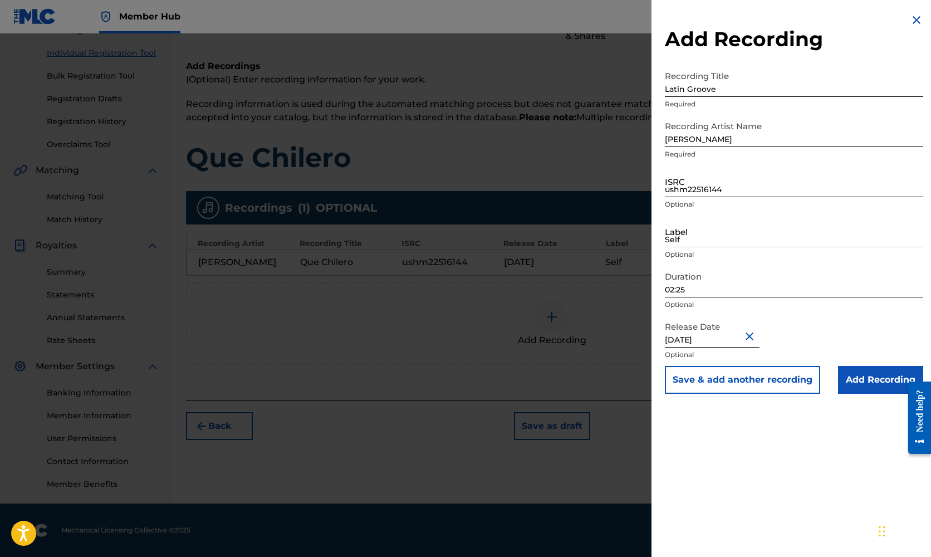
click at [687, 192] on input "ushm22516144" at bounding box center [794, 181] width 258 height 32
paste input "usl4q2594594"
type input "usl4q2594594"
click at [690, 238] on input "Self" at bounding box center [794, 232] width 258 height 32
type input "Self"
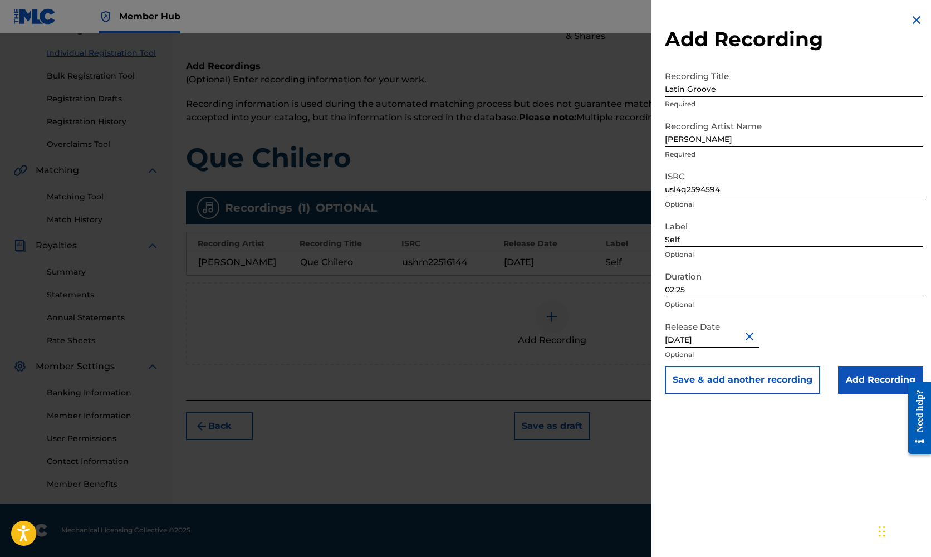
click at [691, 291] on input "02:25" at bounding box center [794, 282] width 258 height 32
type input "02:26"
click at [737, 375] on button "Save & add another recording" at bounding box center [742, 380] width 155 height 28
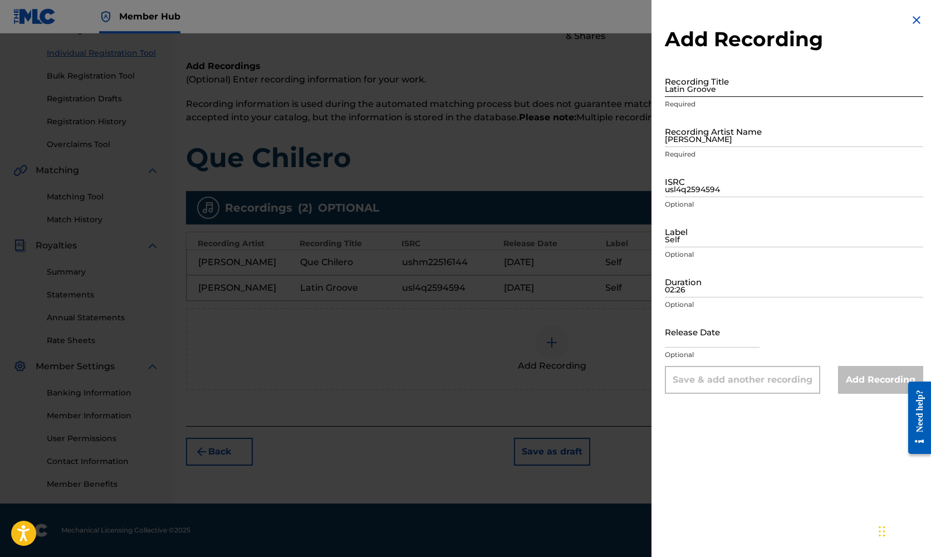
click at [690, 88] on input "Latin Groove" at bounding box center [794, 81] width 258 height 32
type input "La [PERSON_NAME]"
click at [695, 140] on input "[PERSON_NAME]" at bounding box center [794, 131] width 258 height 32
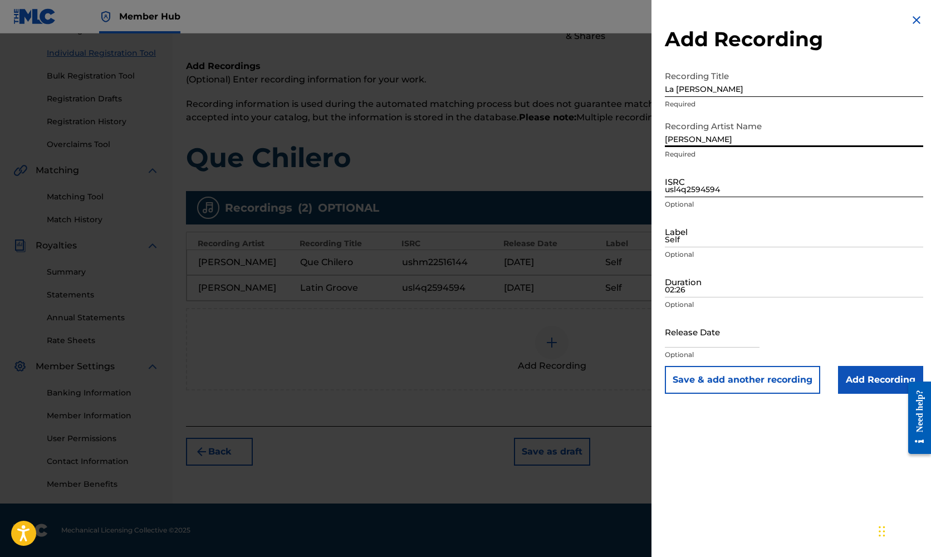
type input "[PERSON_NAME]"
click at [691, 189] on input "usl4q2594594" at bounding box center [794, 181] width 258 height 32
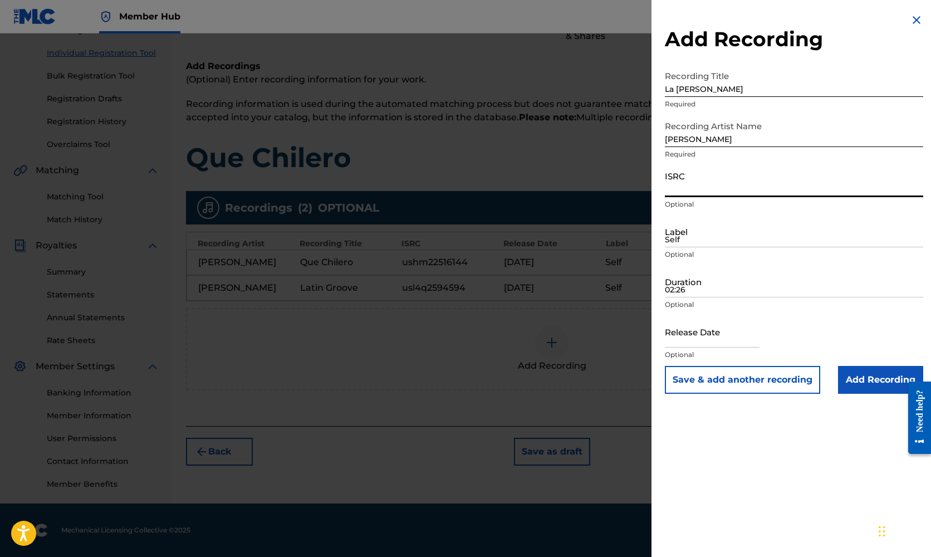
paste input "ushm82087171"
type input "ushm82087171"
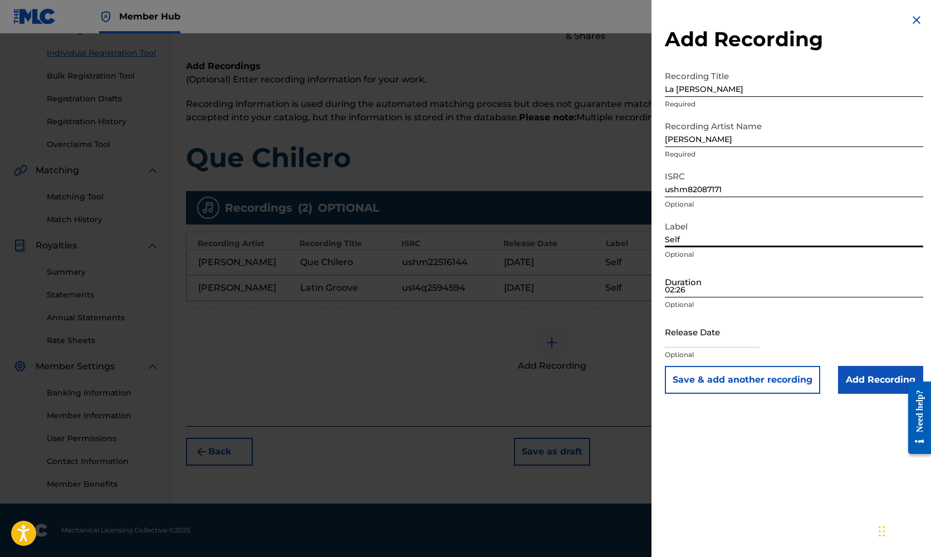
type input "Self"
click at [694, 292] on input "02:26" at bounding box center [794, 282] width 258 height 32
type input "04:42"
click at [702, 341] on input "text" at bounding box center [712, 332] width 95 height 32
select select "8"
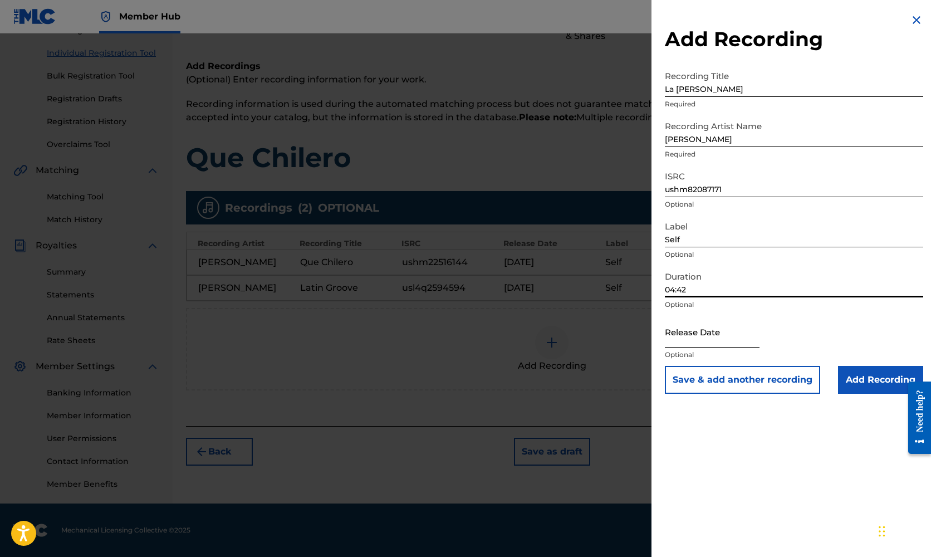
select select "2025"
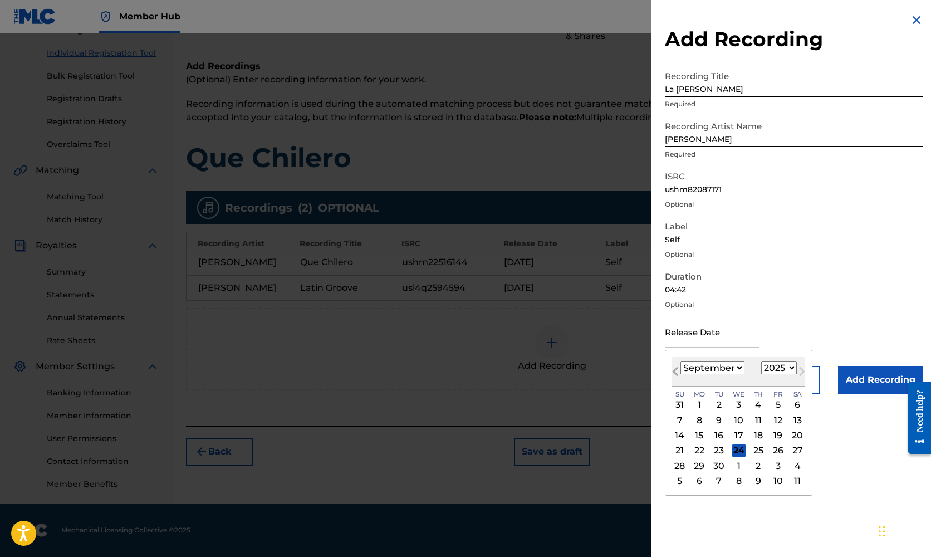
click at [674, 368] on button "Previous Month" at bounding box center [676, 374] width 18 height 18
click at [793, 369] on button "Next Month" at bounding box center [802, 374] width 18 height 18
click at [673, 368] on button "Previous Month" at bounding box center [676, 374] width 18 height 18
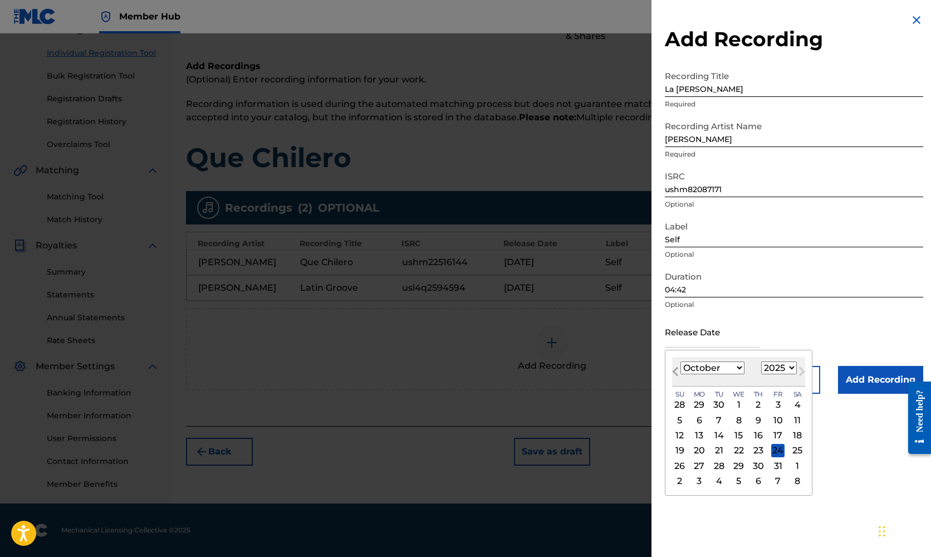
click at [673, 368] on button "Previous Month" at bounding box center [676, 374] width 18 height 18
select select "5"
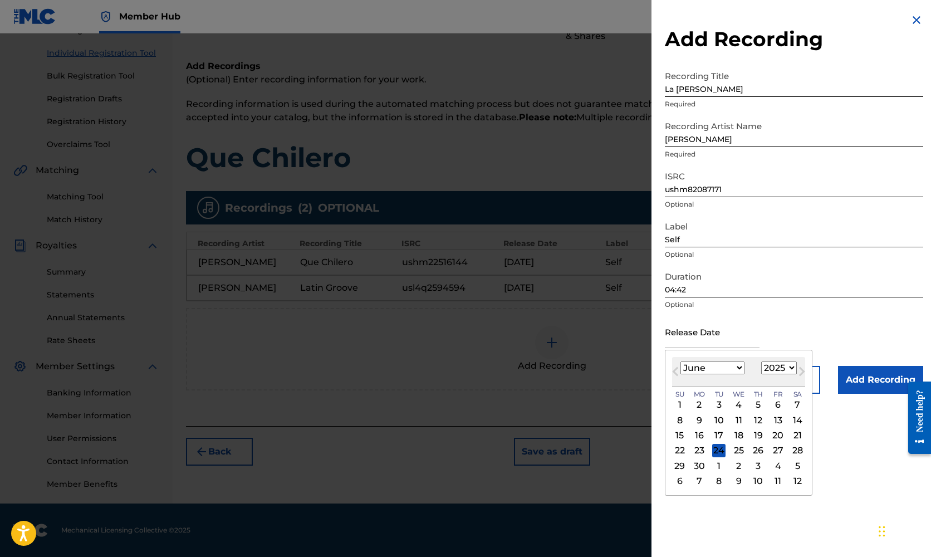
select select "2020"
select select "7"
click at [716, 438] on div "11" at bounding box center [718, 435] width 13 height 13
type input "[DATE]"
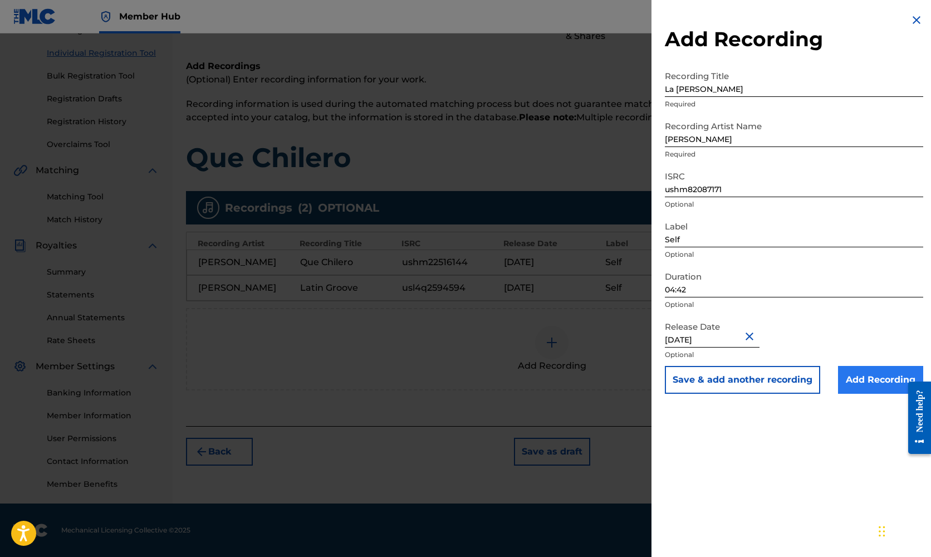
click at [889, 378] on input "Add Recording" at bounding box center [880, 380] width 85 height 28
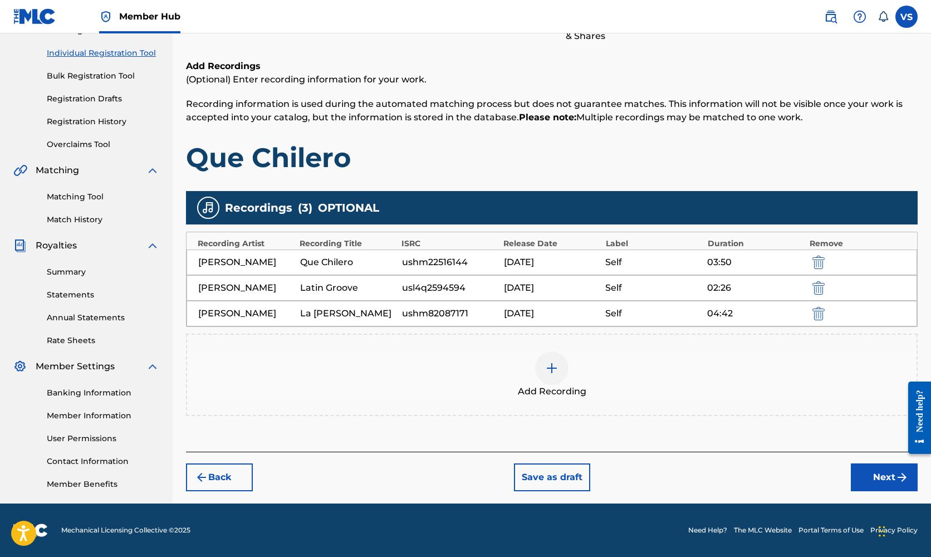
click at [551, 365] on img at bounding box center [551, 367] width 13 height 13
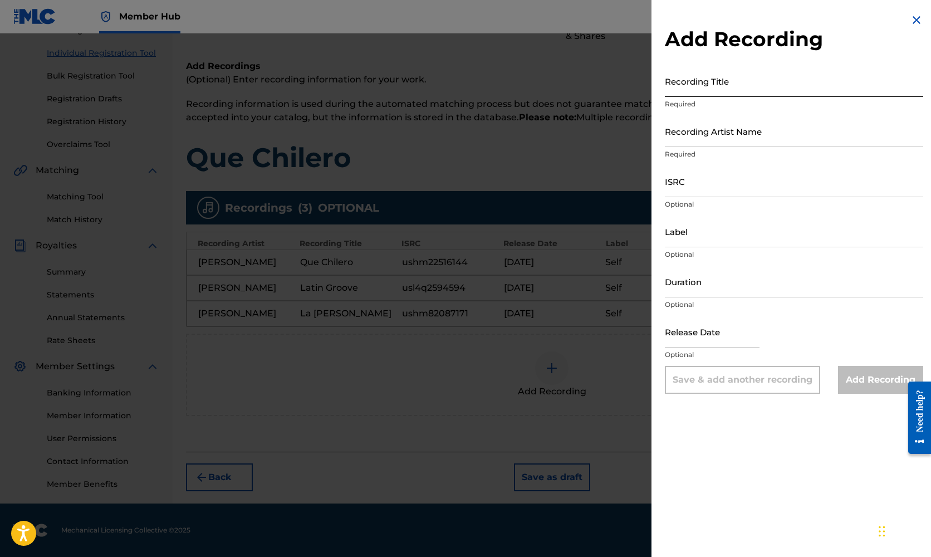
click at [701, 89] on input "Recording Title" at bounding box center [794, 81] width 258 height 32
type input "Dance Champa"
click at [693, 139] on input "Recording Artist Name" at bounding box center [794, 131] width 258 height 32
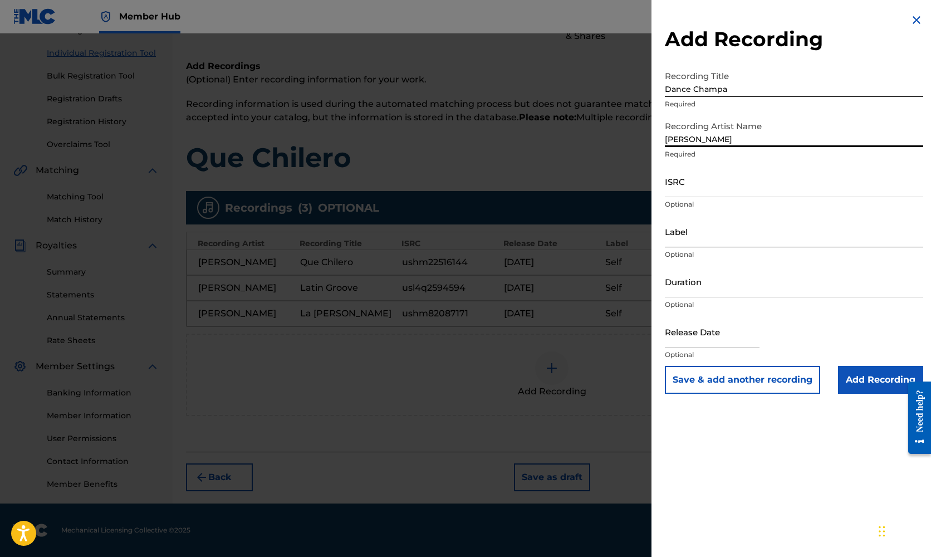
type input "[PERSON_NAME]"
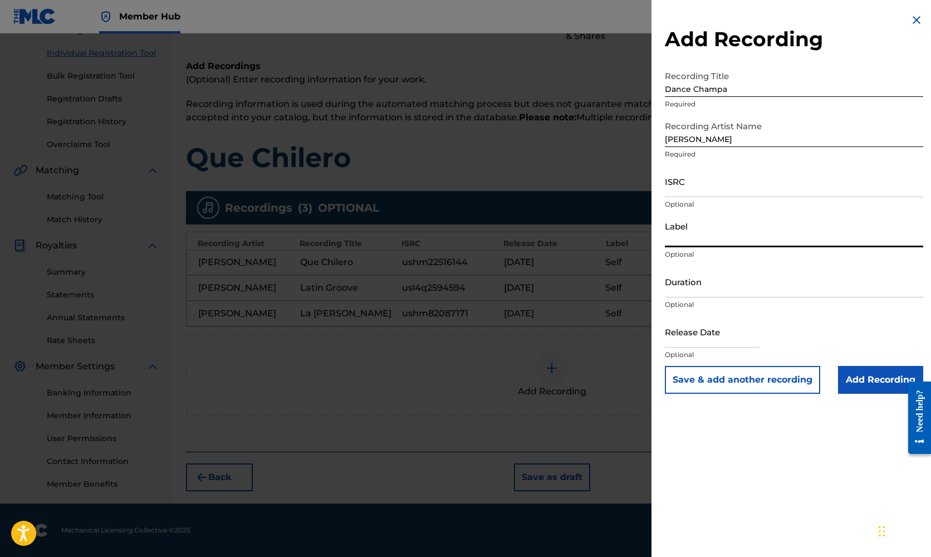
click at [678, 238] on input "Label" at bounding box center [794, 232] width 258 height 32
type input "Self"
click at [703, 339] on input "text" at bounding box center [712, 332] width 95 height 32
select select "8"
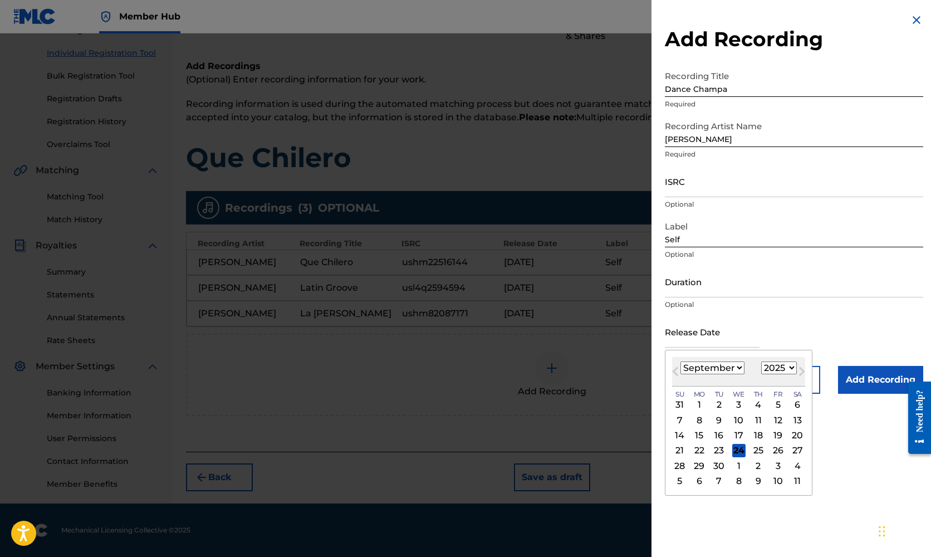
select select "2017"
select select "2"
click at [718, 432] on div "14" at bounding box center [718, 435] width 13 height 13
type input "[DATE]"
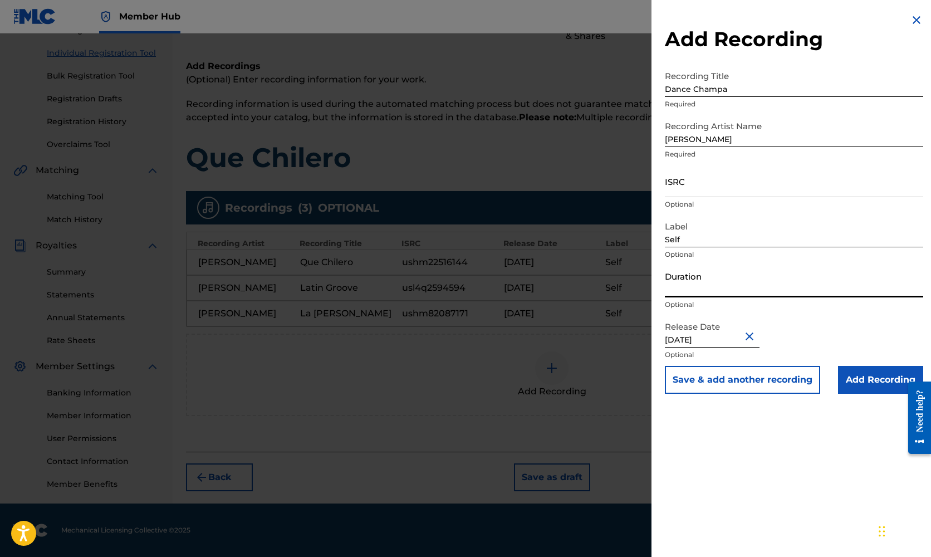
click at [683, 293] on input "Duration" at bounding box center [794, 282] width 258 height 32
type input "04:07"
click at [686, 189] on input "ISRC" at bounding box center [794, 181] width 258 height 32
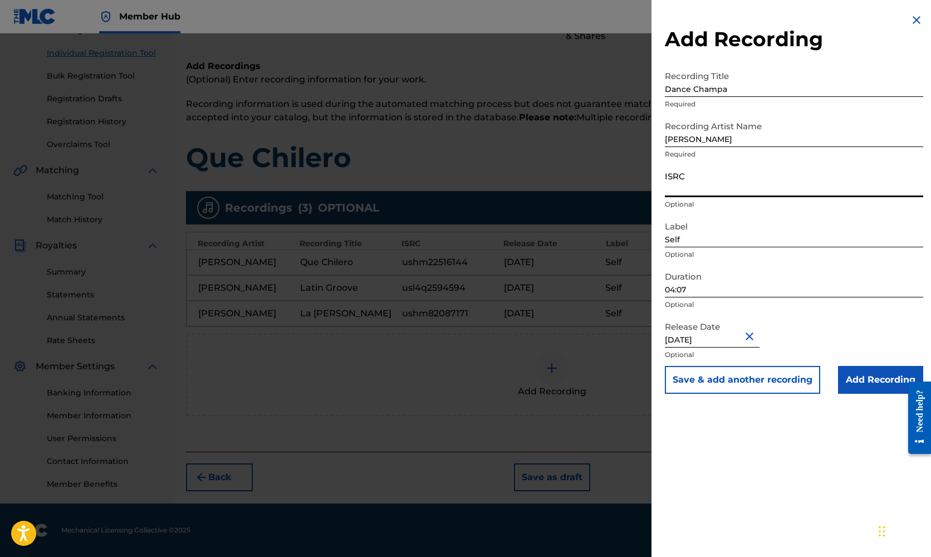
paste input "uscgj1704141"
type input "uscgj1704141"
click at [719, 380] on button "Save & add another recording" at bounding box center [742, 380] width 155 height 28
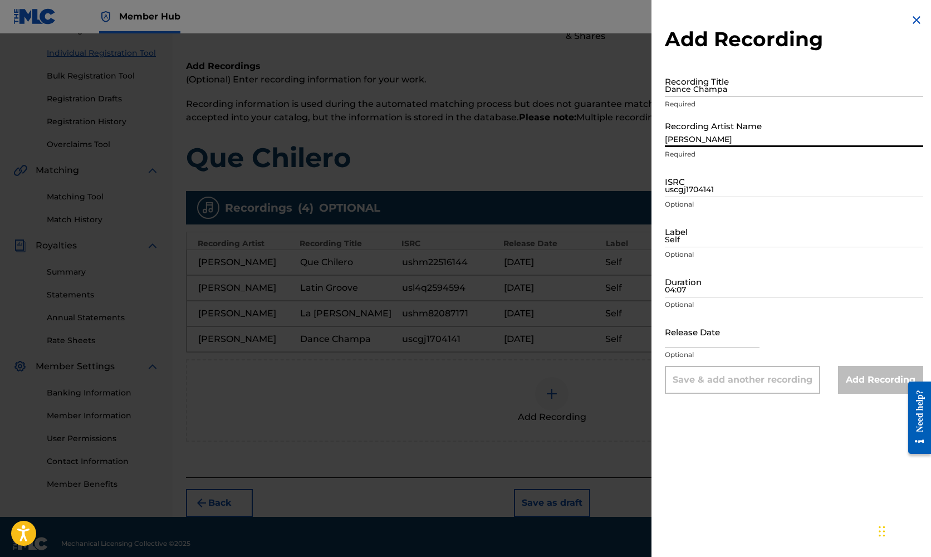
click at [716, 140] on input "[PERSON_NAME]" at bounding box center [794, 131] width 258 height 32
type input "[PERSON_NAME]"
click at [702, 91] on input "Dance Champa" at bounding box center [794, 81] width 258 height 32
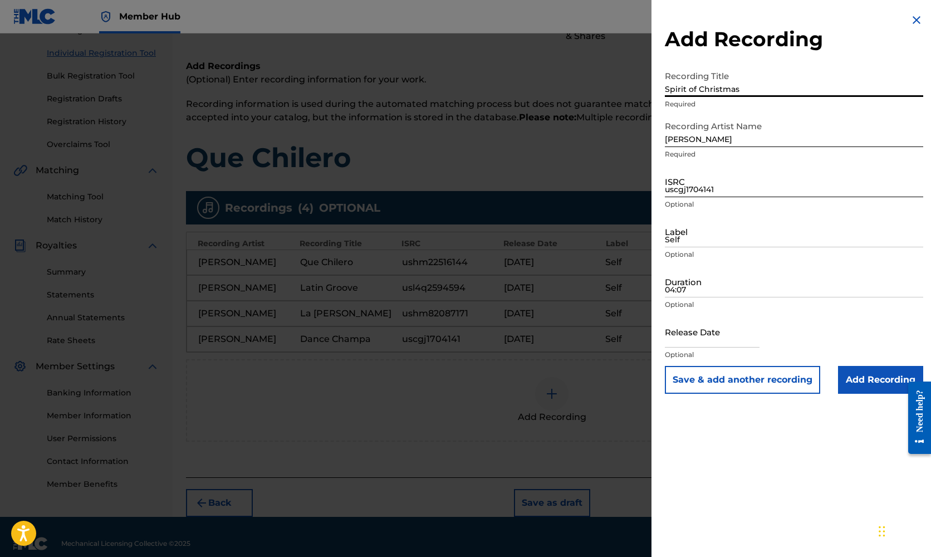
type input "Spirit of Christmas"
click at [687, 190] on input "uscgj1704141" at bounding box center [794, 181] width 258 height 32
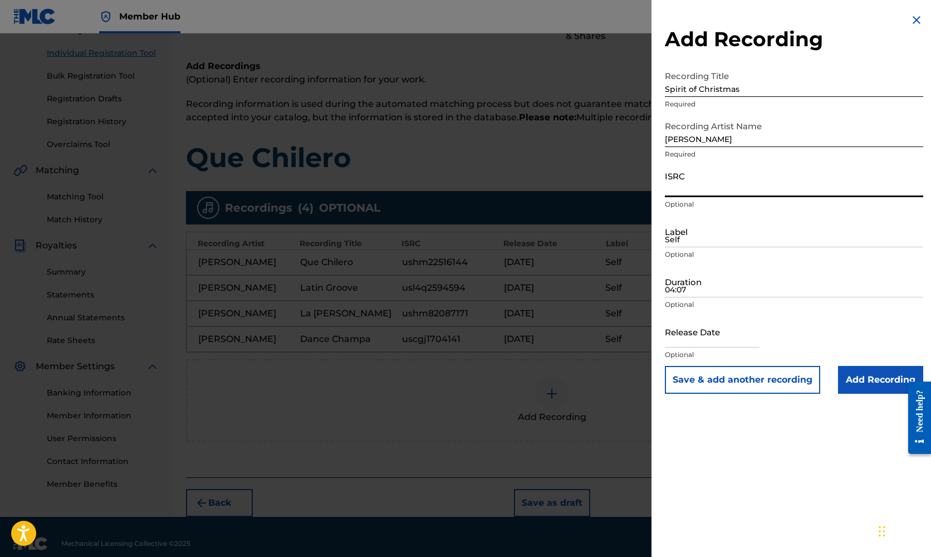
paste input "ushm91612353"
type input "ushm91612353"
click at [697, 237] on input "Self" at bounding box center [794, 232] width 258 height 32
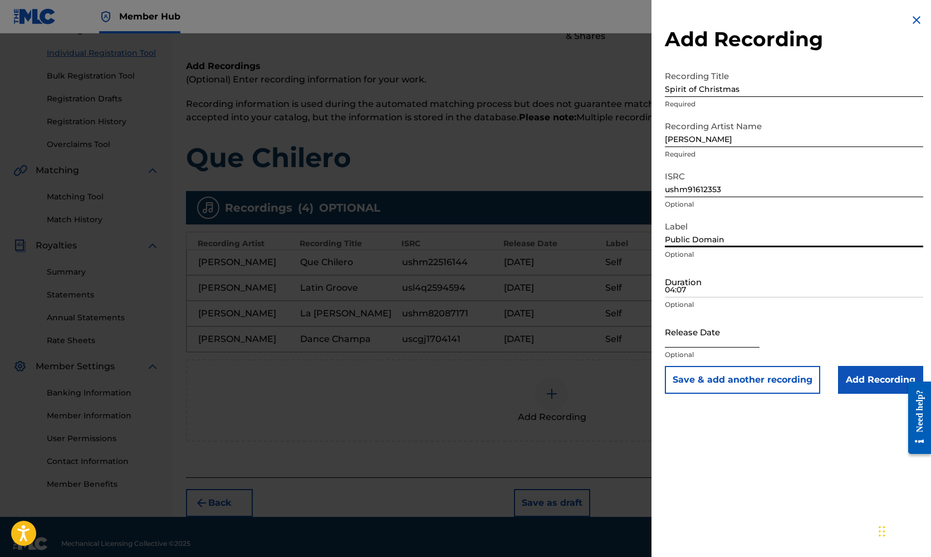
type input "Public Domain"
click at [707, 339] on input "text" at bounding box center [712, 332] width 95 height 32
select select "8"
select select "2025"
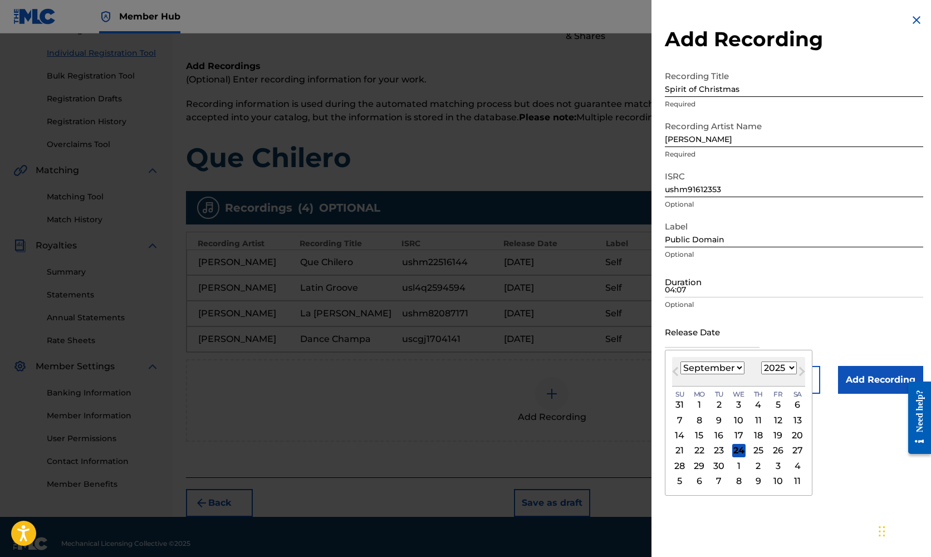
select select "10"
click at [717, 461] on div "25" at bounding box center [718, 465] width 13 height 13
type input "[DATE]"
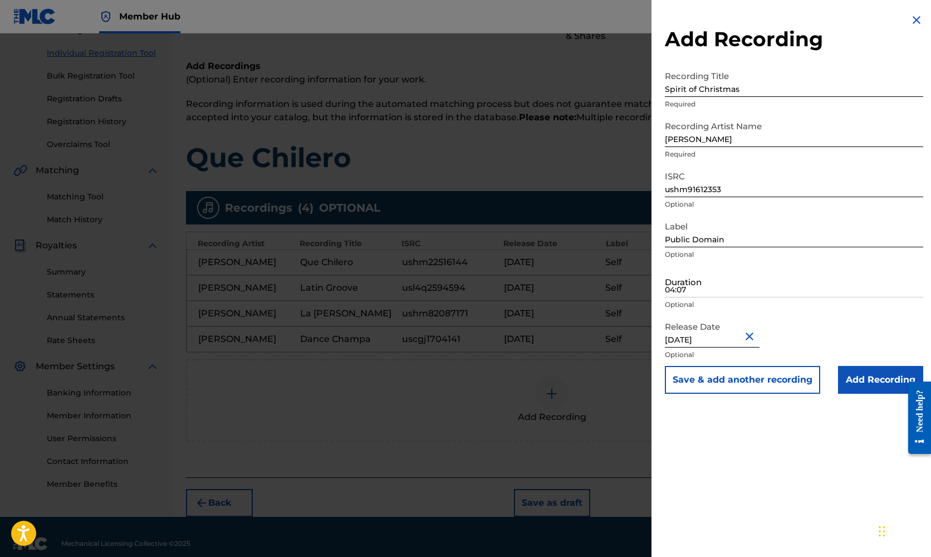
click at [734, 337] on input "[DATE]" at bounding box center [712, 332] width 95 height 32
select select "10"
select select "2025"
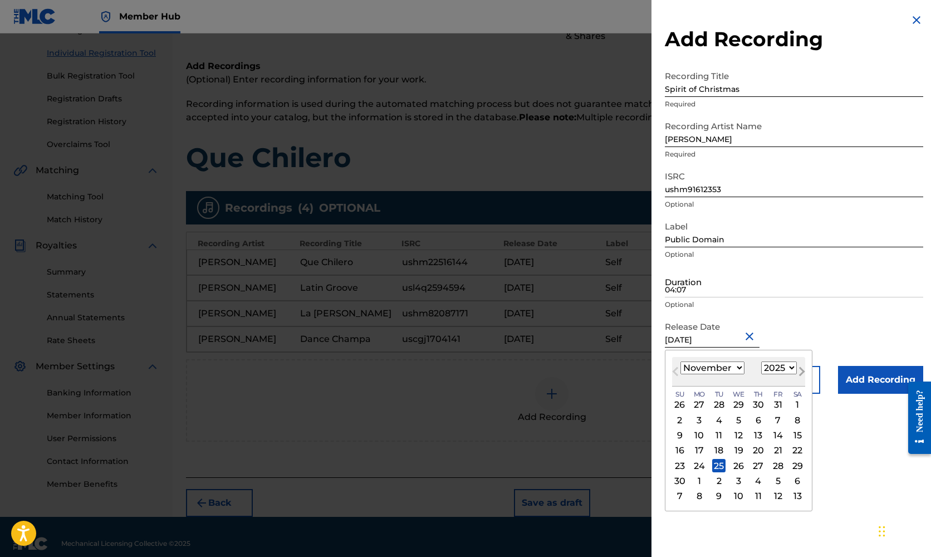
click at [793, 368] on button "Next Month" at bounding box center [802, 374] width 18 height 18
select select "11"
select select "2016"
click at [687, 288] on input "04:07" at bounding box center [794, 282] width 258 height 32
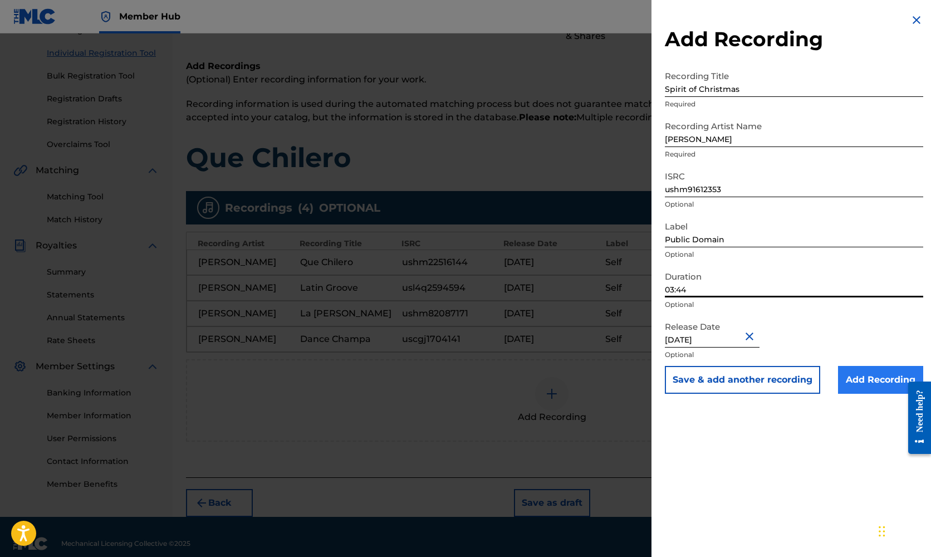
type input "03:44"
click at [872, 381] on input "Add Recording" at bounding box center [880, 380] width 85 height 28
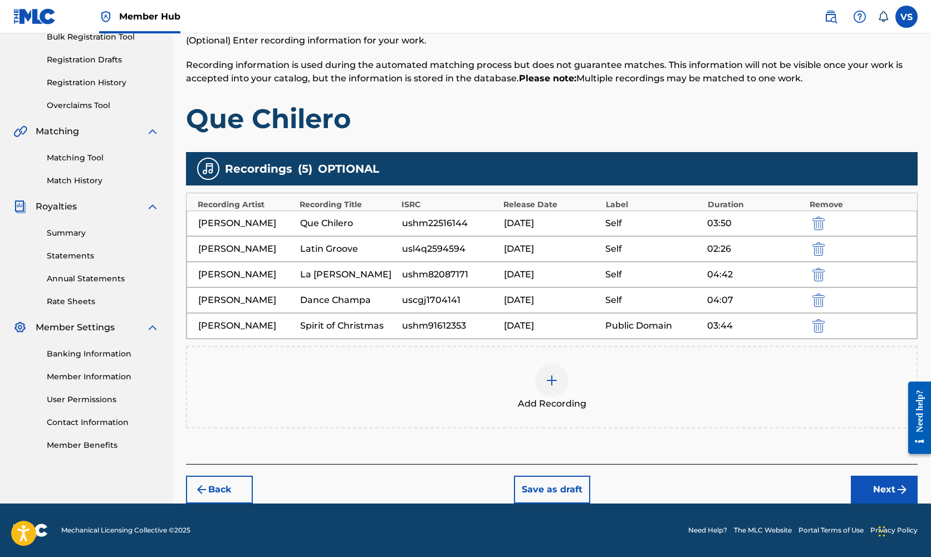
scroll to position [173, 0]
click at [890, 487] on button "Next" at bounding box center [884, 490] width 67 height 28
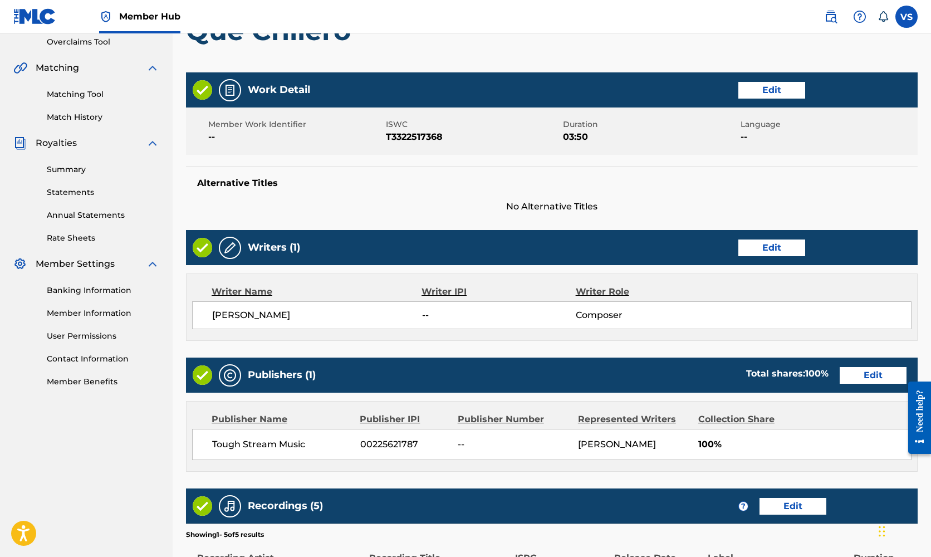
scroll to position [238, 0]
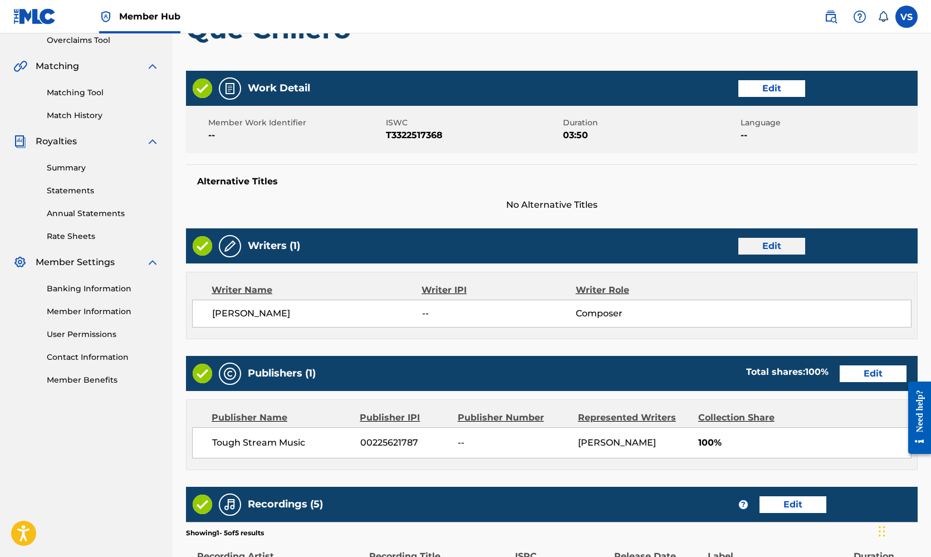
click at [771, 248] on button "Edit" at bounding box center [771, 246] width 67 height 17
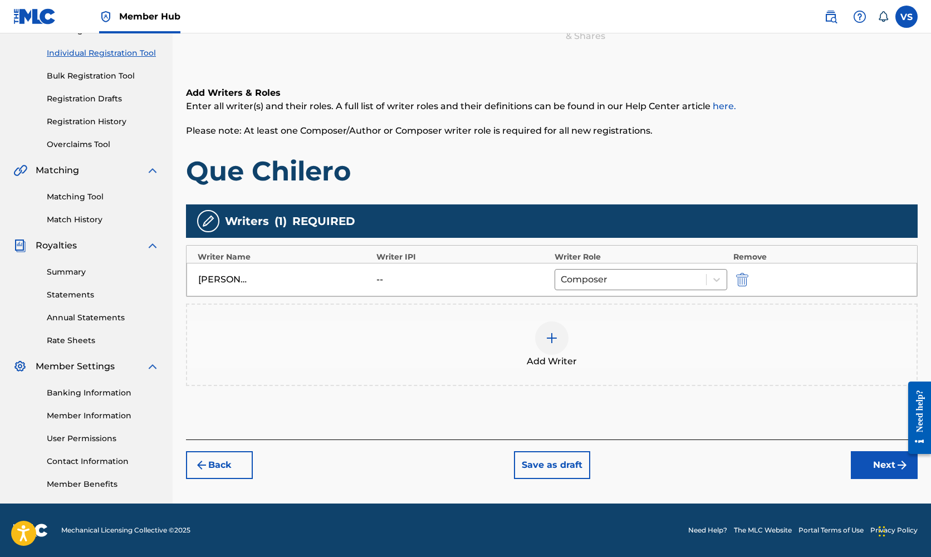
scroll to position [134, 0]
click at [229, 278] on div "[PERSON_NAME]" at bounding box center [223, 279] width 50 height 13
click at [716, 278] on icon at bounding box center [716, 279] width 11 height 11
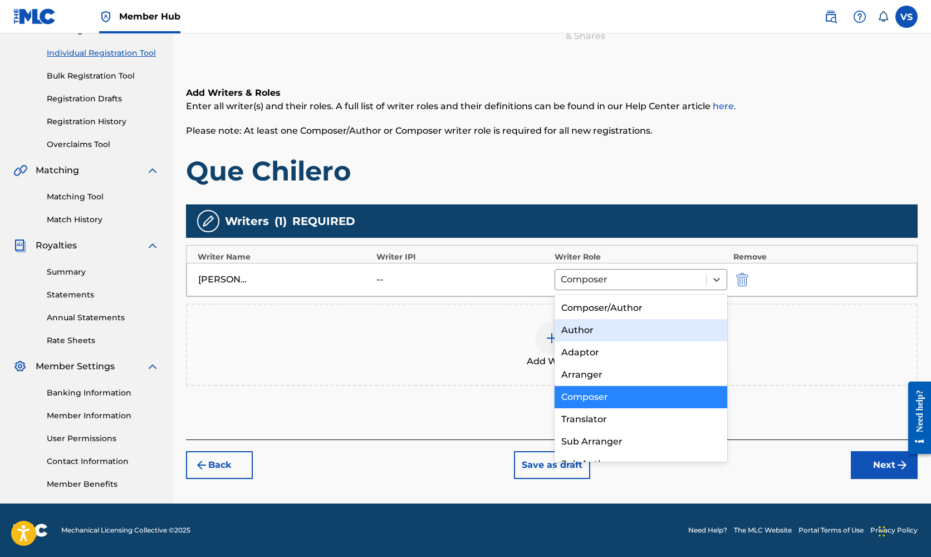
click at [796, 364] on div "Add Writer" at bounding box center [551, 344] width 729 height 47
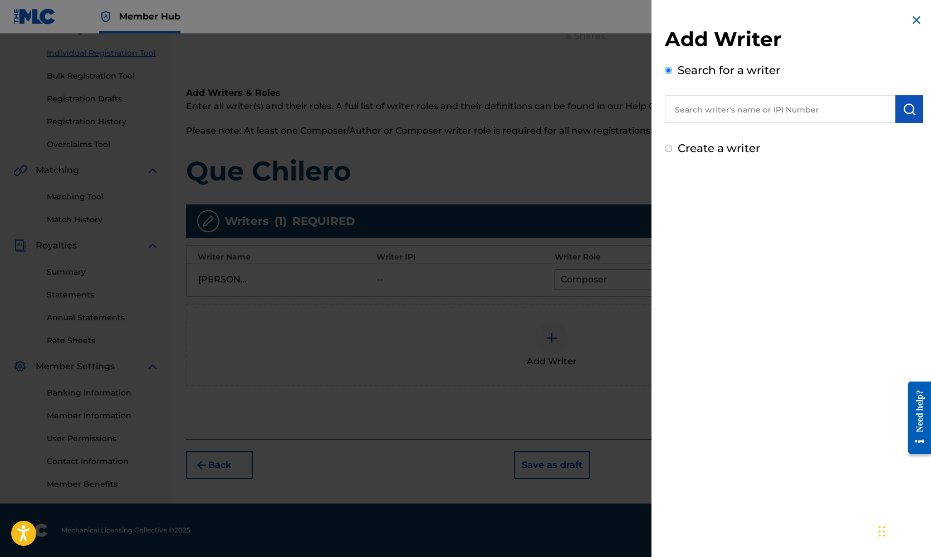
click at [704, 111] on input "text" at bounding box center [780, 109] width 231 height 28
click at [713, 135] on strong "[PERSON_NAME]" at bounding box center [743, 134] width 80 height 11
type input "[PERSON_NAME]"
click at [905, 110] on img "submit" at bounding box center [909, 108] width 13 height 13
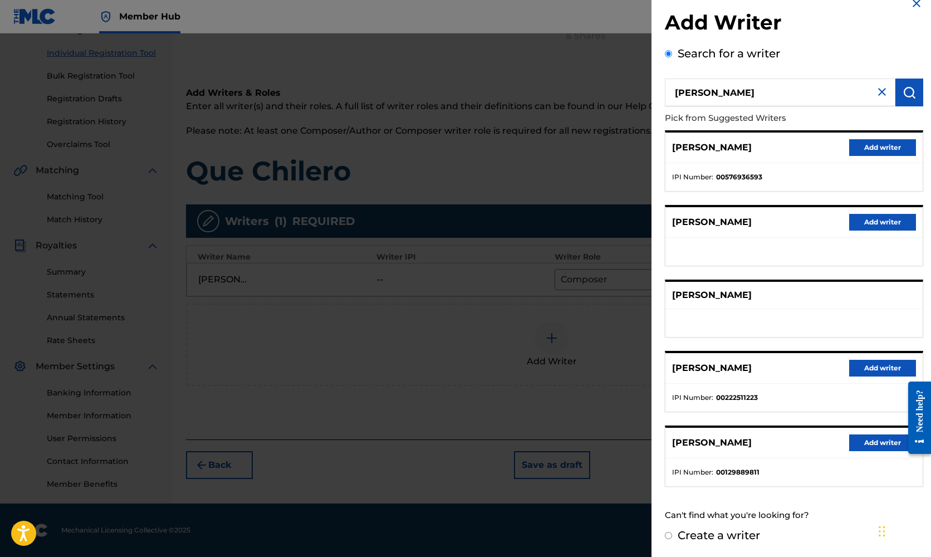
scroll to position [16, 0]
click at [876, 368] on button "Add writer" at bounding box center [882, 368] width 67 height 17
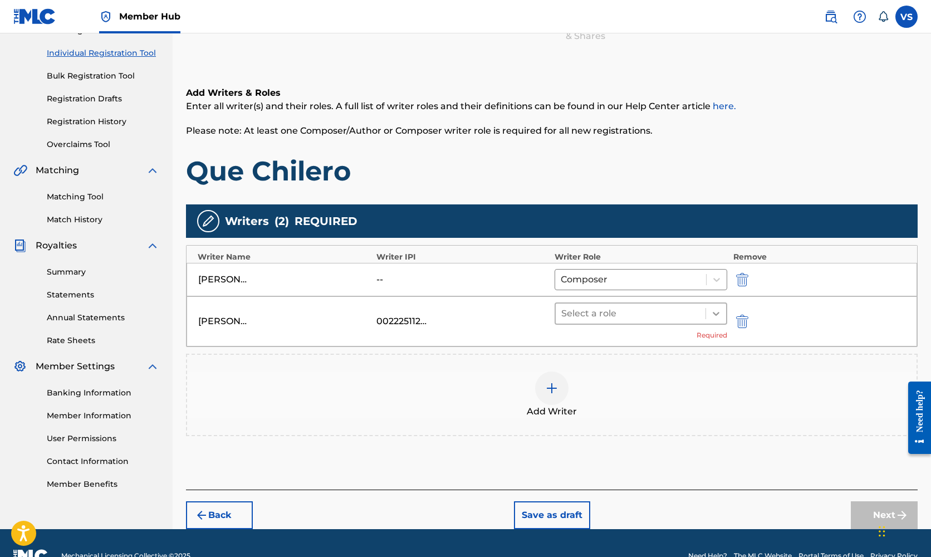
click at [717, 311] on icon at bounding box center [716, 313] width 11 height 11
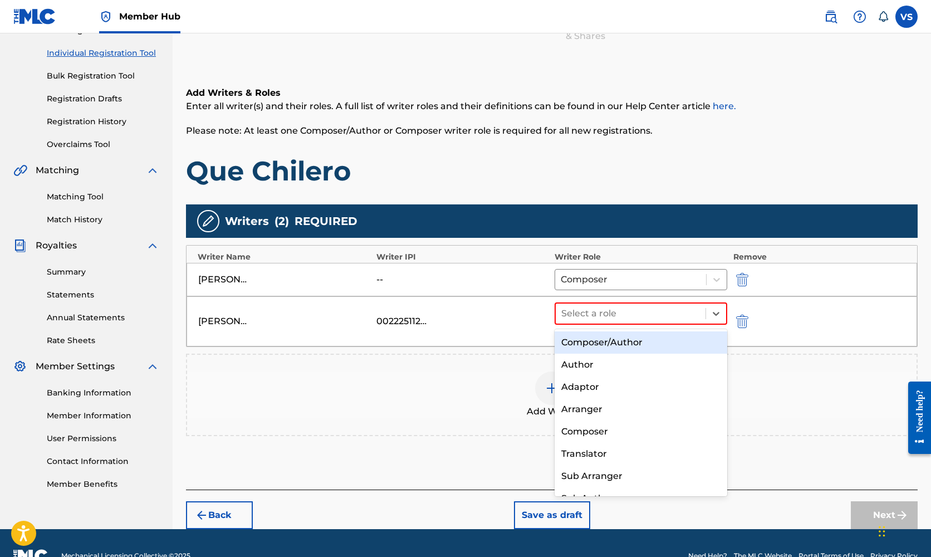
click at [618, 340] on div "Composer/Author" at bounding box center [641, 342] width 173 height 22
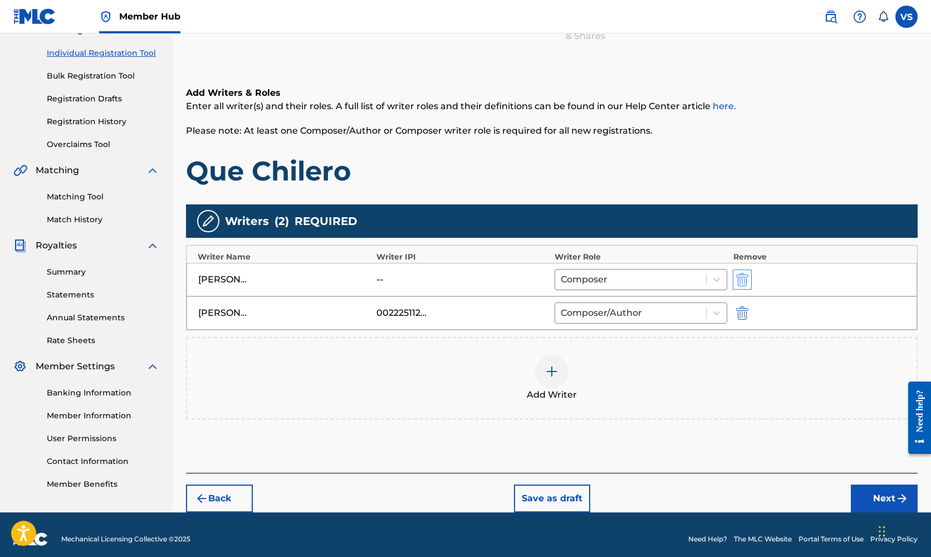
click at [741, 276] on img "submit" at bounding box center [742, 279] width 12 height 13
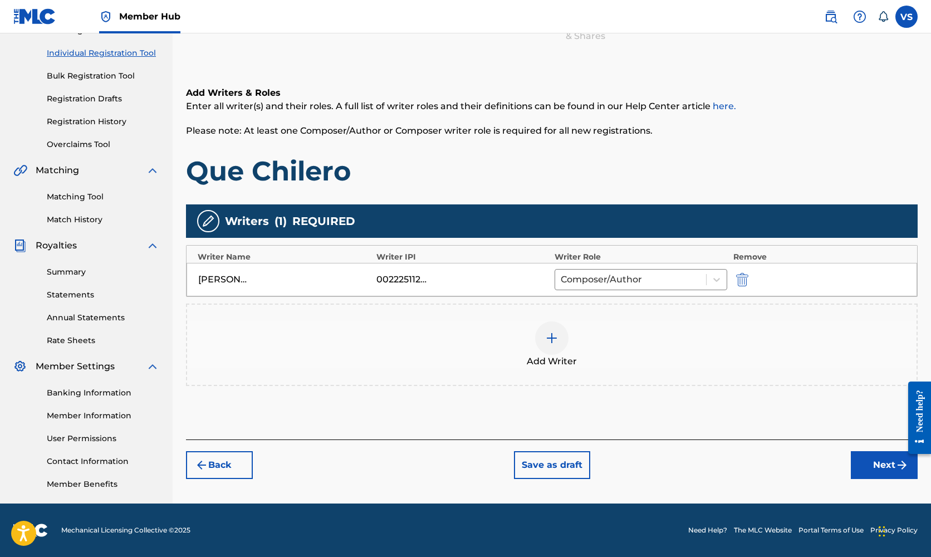
scroll to position [134, 0]
click at [890, 466] on button "Next" at bounding box center [884, 465] width 67 height 28
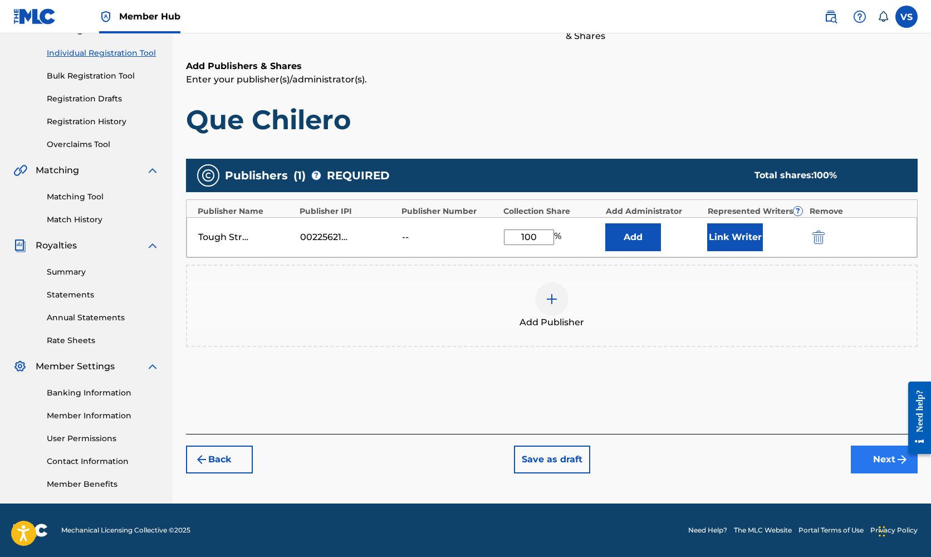
click at [881, 457] on button "Next" at bounding box center [884, 459] width 67 height 28
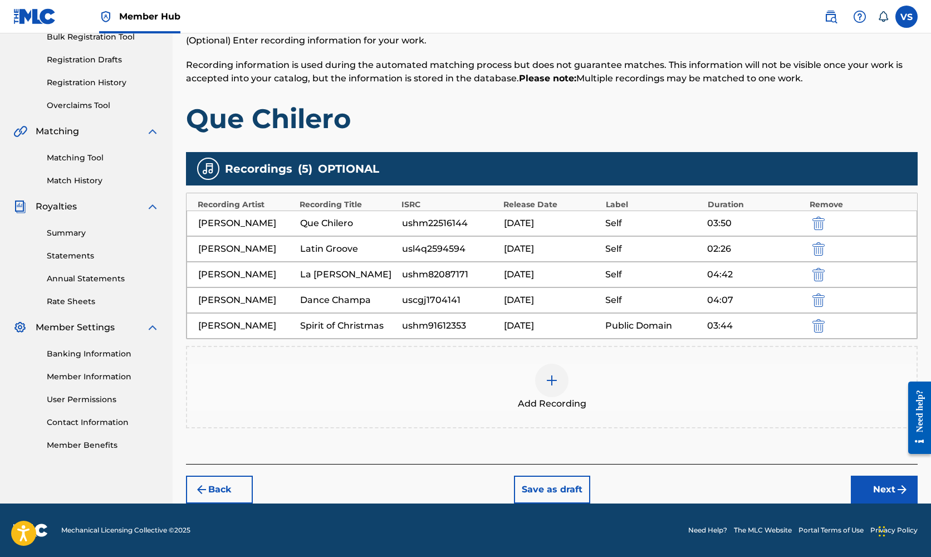
scroll to position [173, 0]
click at [892, 486] on button "Next" at bounding box center [884, 490] width 67 height 28
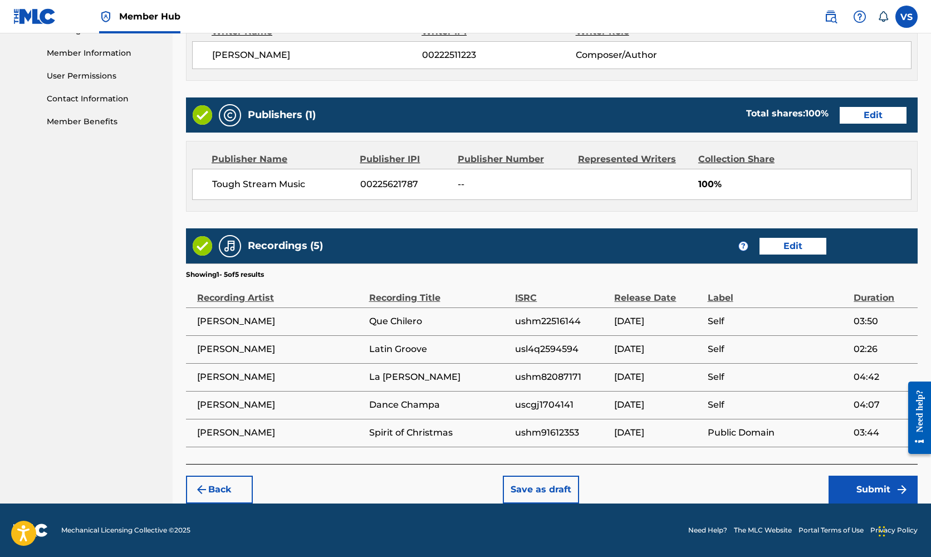
scroll to position [496, 0]
click at [789, 243] on button "Edit" at bounding box center [793, 246] width 67 height 17
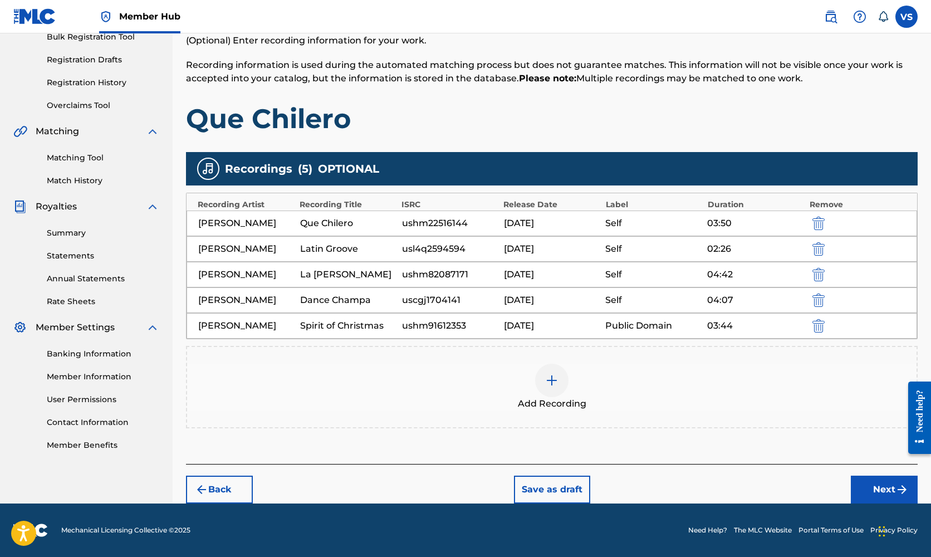
scroll to position [173, 0]
click at [879, 485] on button "Next" at bounding box center [884, 490] width 67 height 28
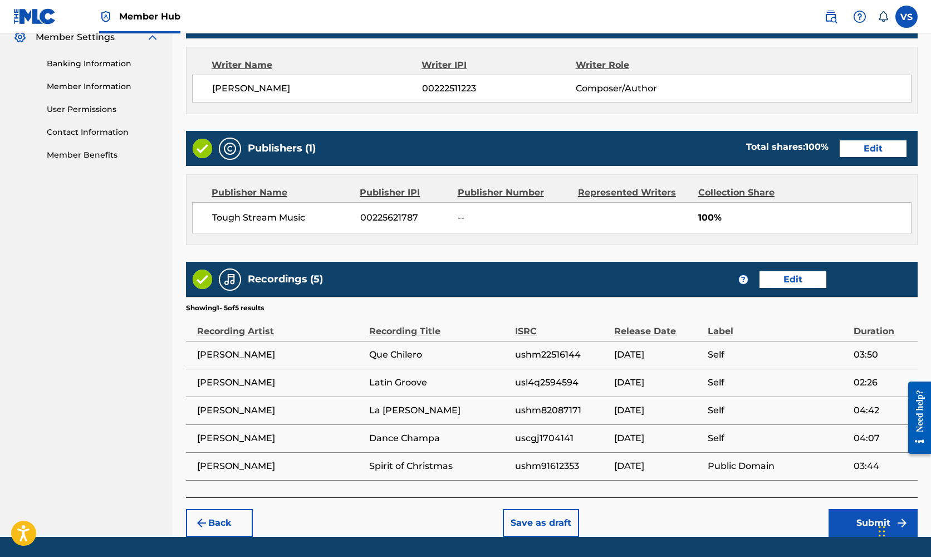
scroll to position [466, 0]
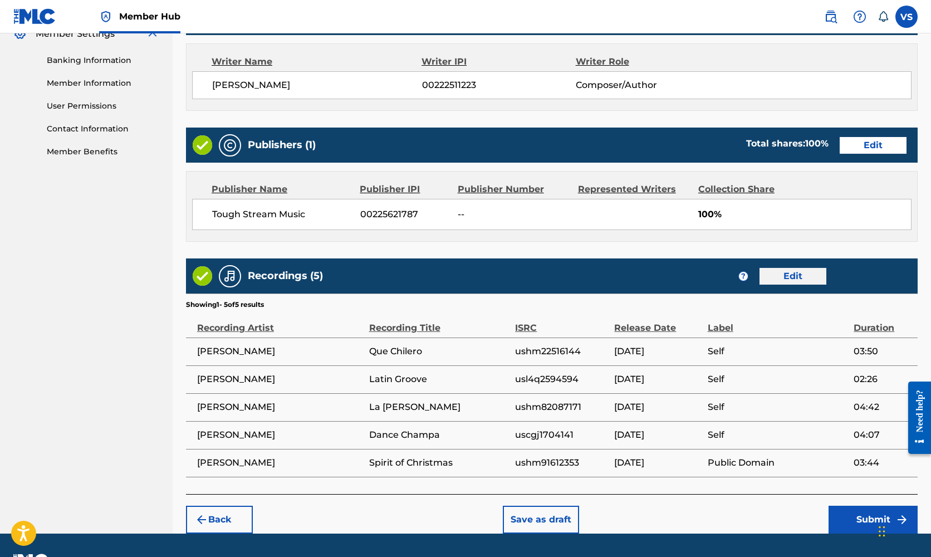
click at [787, 275] on button "Edit" at bounding box center [793, 276] width 67 height 17
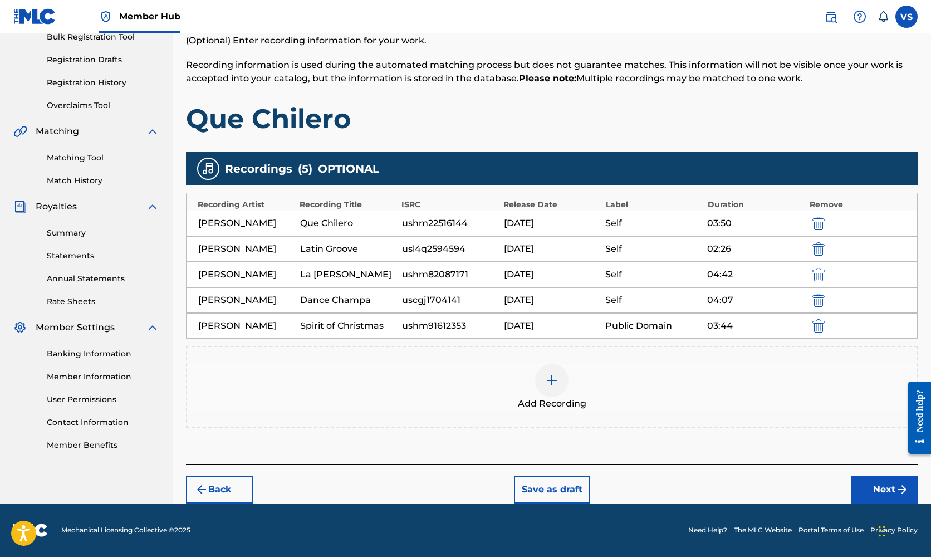
click at [335, 246] on div "Latin Groove" at bounding box center [348, 248] width 96 height 13
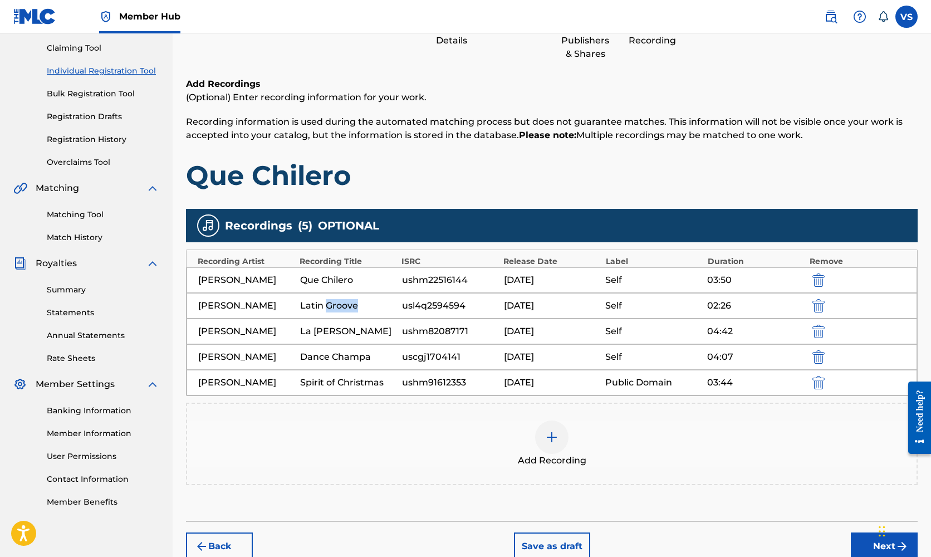
scroll to position [42, 0]
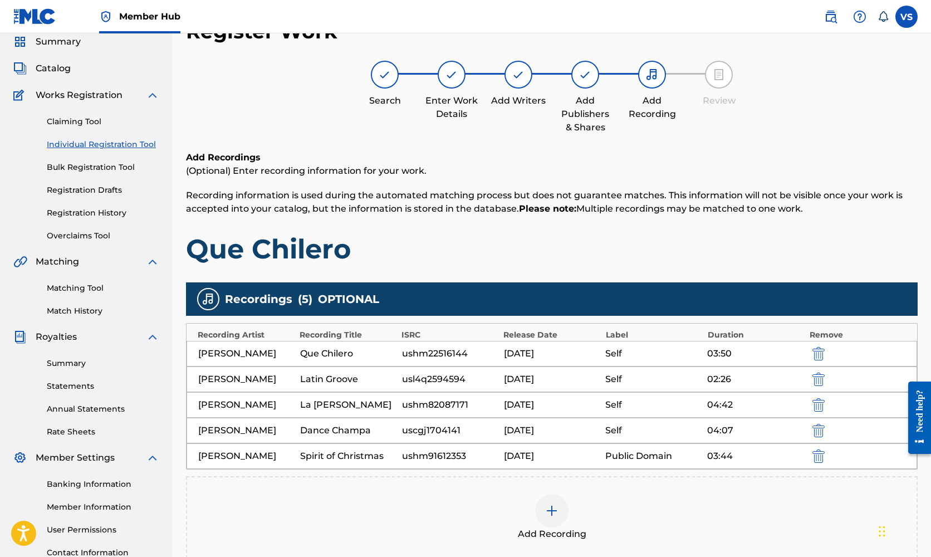
click at [475, 492] on div "Add Recording" at bounding box center [552, 517] width 732 height 82
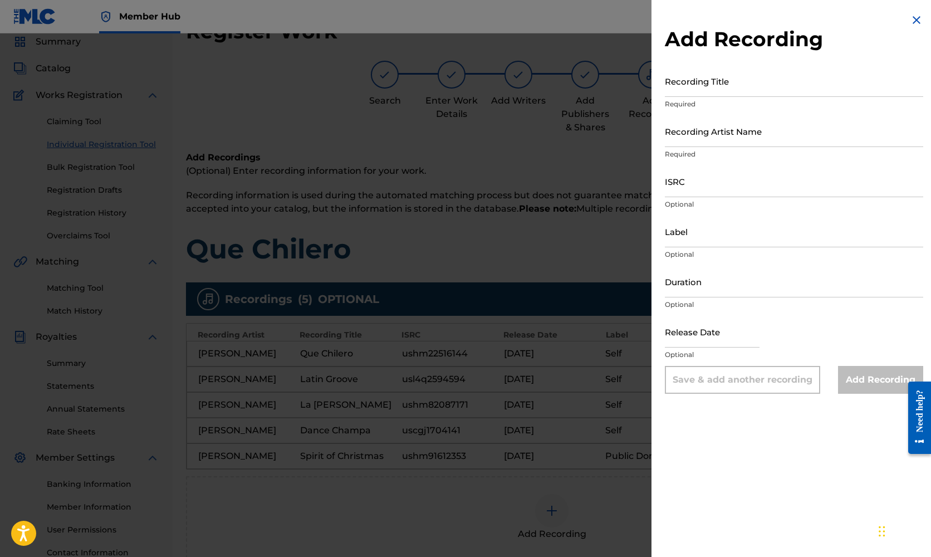
click at [912, 18] on img at bounding box center [916, 19] width 13 height 13
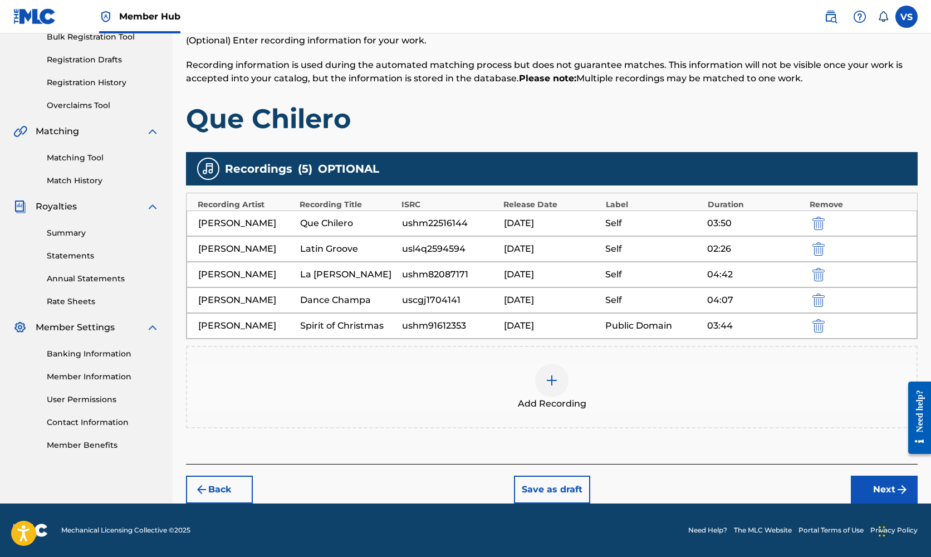
scroll to position [173, 0]
click at [878, 483] on button "Next" at bounding box center [884, 490] width 67 height 28
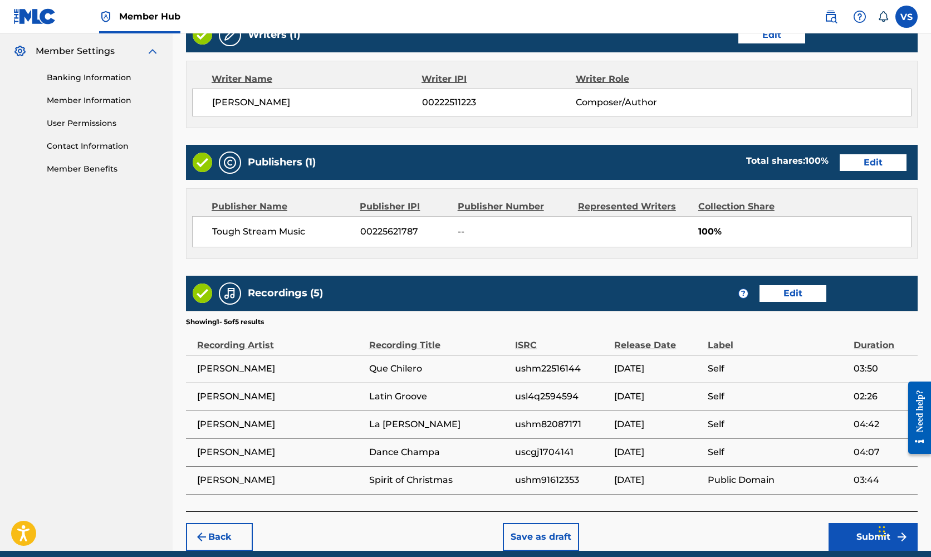
scroll to position [416, 0]
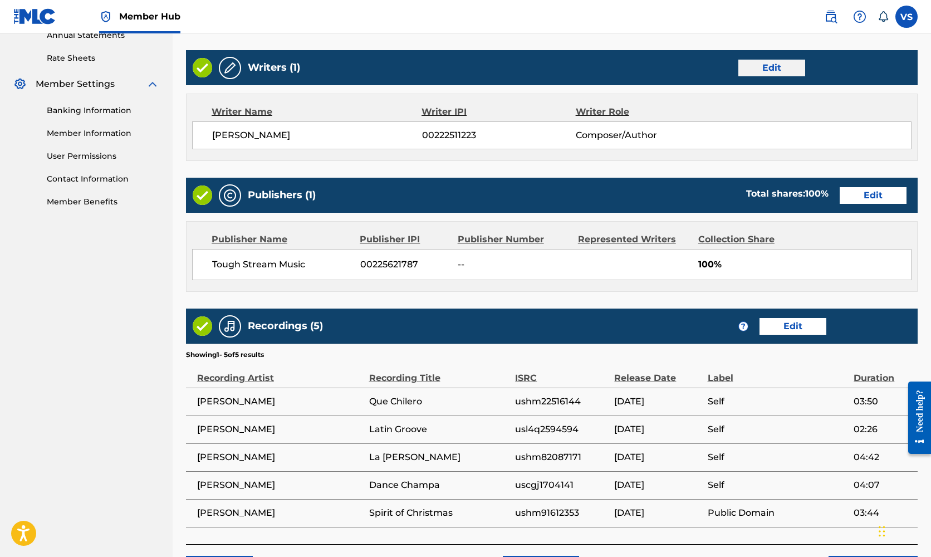
click at [757, 64] on button "Edit" at bounding box center [771, 68] width 67 height 17
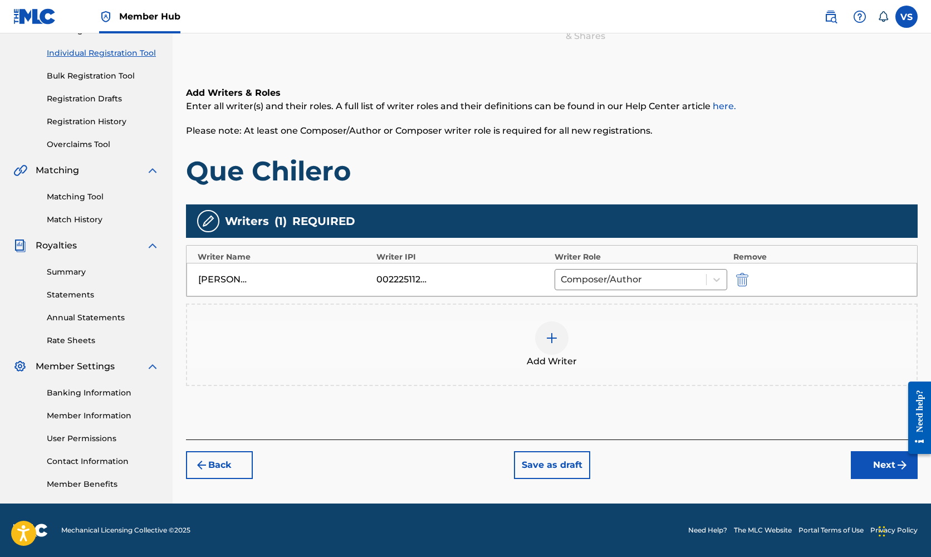
scroll to position [134, 0]
click at [892, 465] on button "Next" at bounding box center [884, 465] width 67 height 28
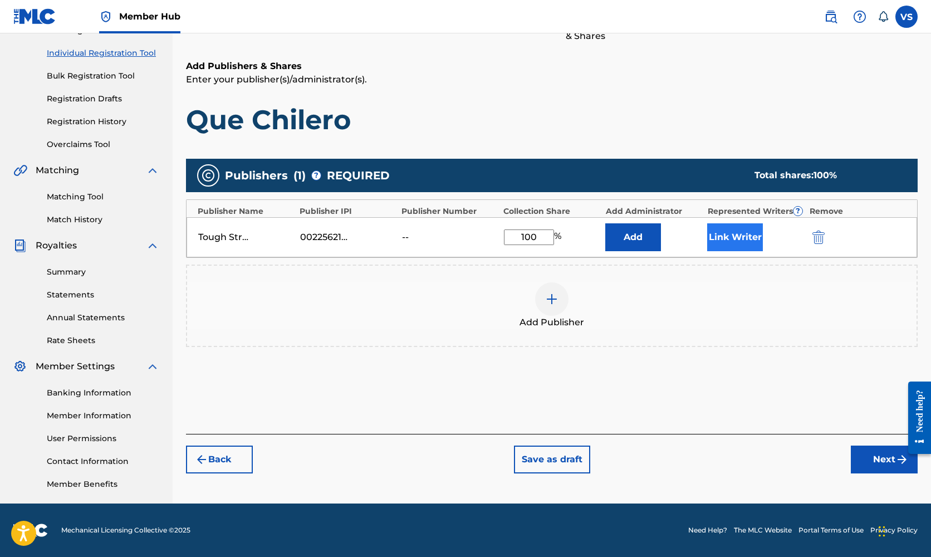
click at [734, 237] on button "Link Writer" at bounding box center [735, 237] width 56 height 28
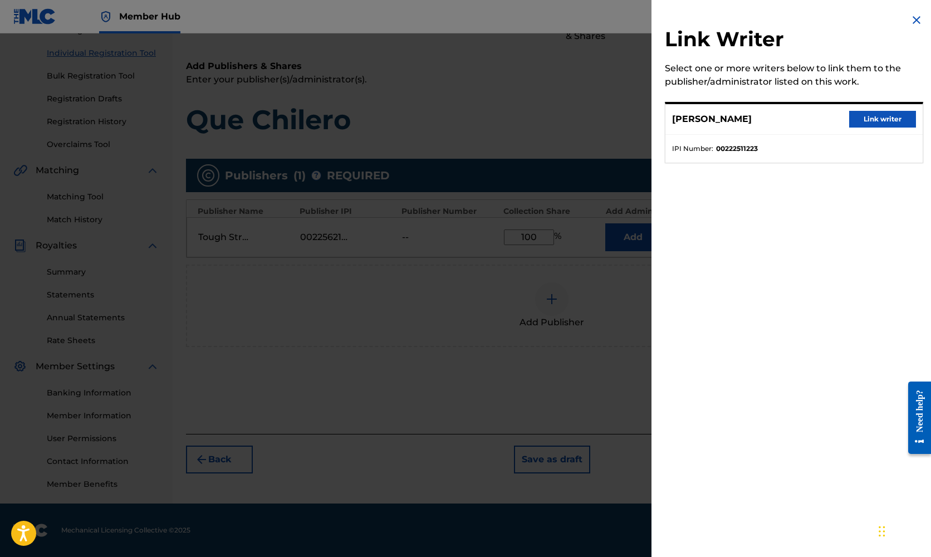
click at [917, 17] on img at bounding box center [916, 19] width 13 height 13
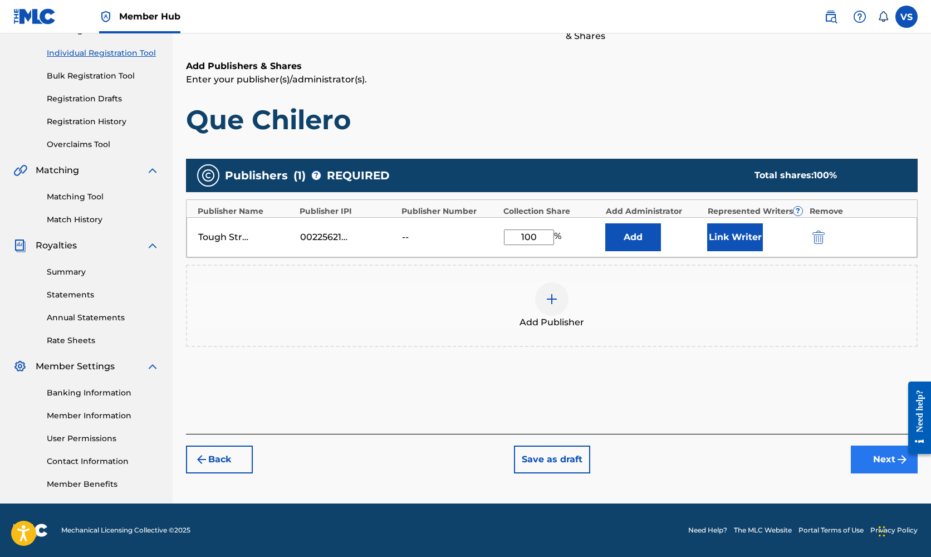
click at [887, 461] on button "Next" at bounding box center [884, 459] width 67 height 28
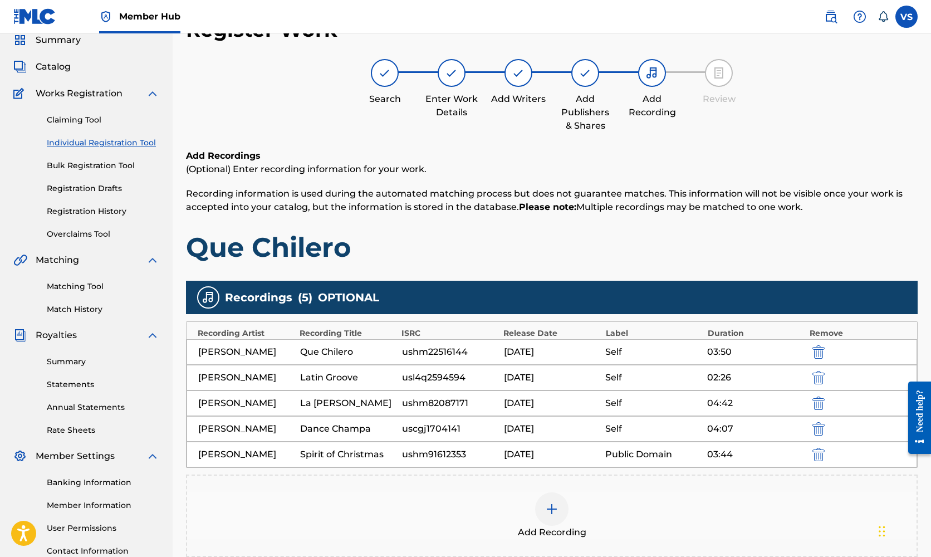
scroll to position [0, 0]
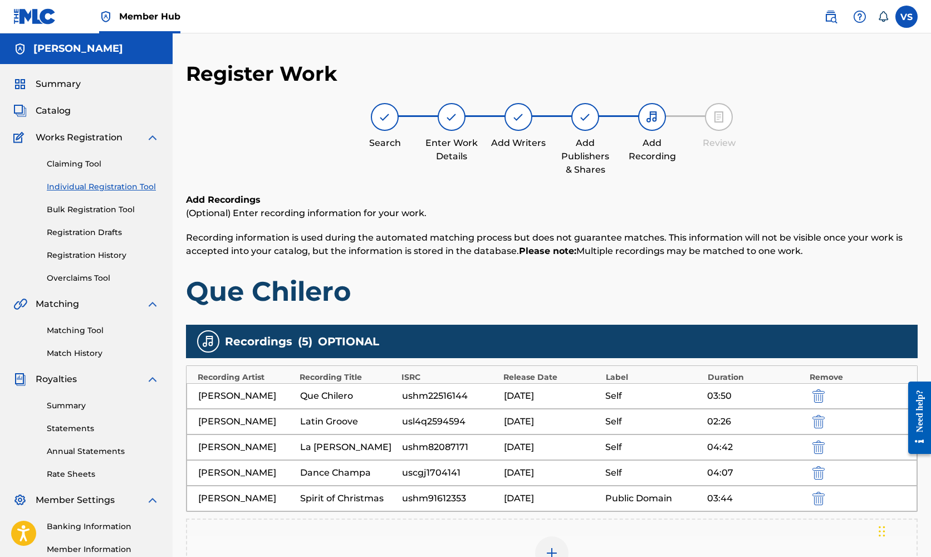
click at [85, 184] on link "Individual Registration Tool" at bounding box center [103, 187] width 112 height 12
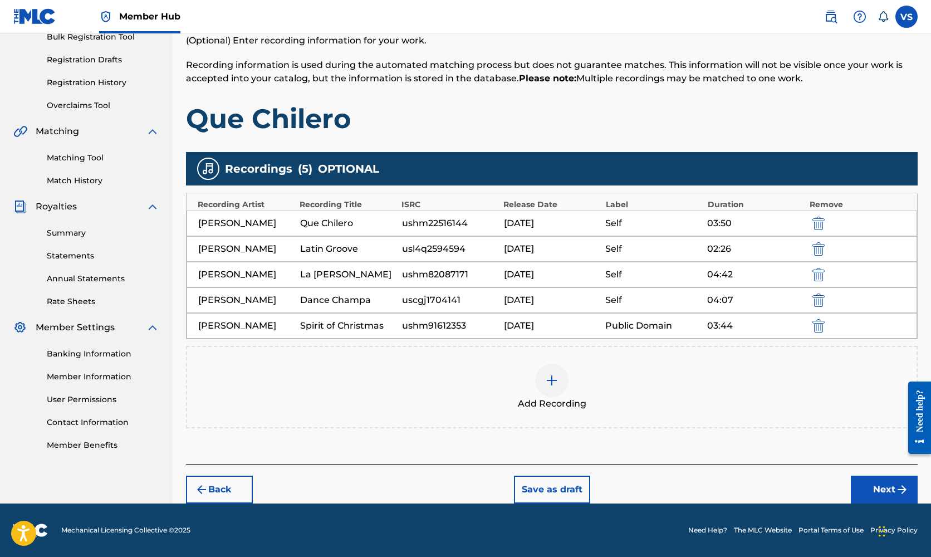
scroll to position [173, 0]
click at [890, 488] on button "Next" at bounding box center [884, 490] width 67 height 28
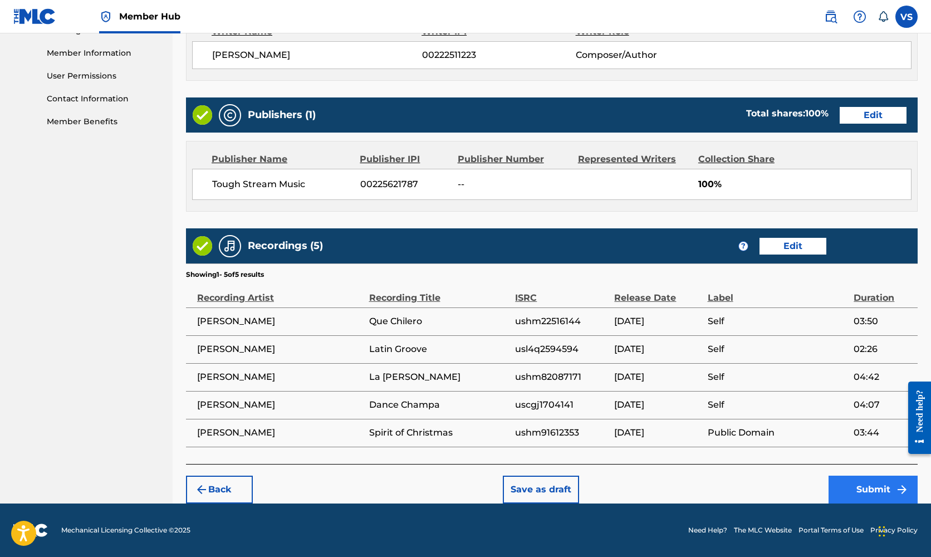
scroll to position [496, 0]
click at [872, 485] on button "Submit" at bounding box center [873, 490] width 89 height 28
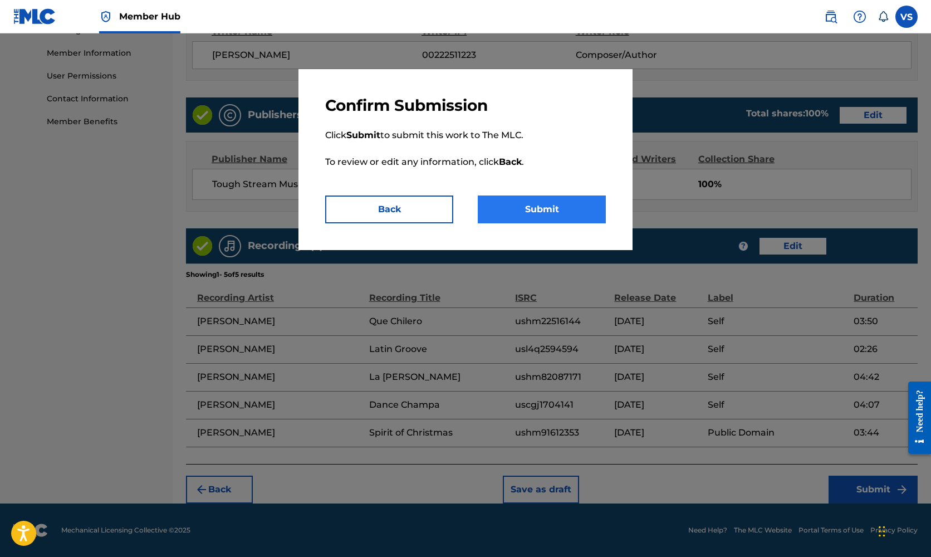
click at [541, 208] on button "Submit" at bounding box center [542, 209] width 128 height 28
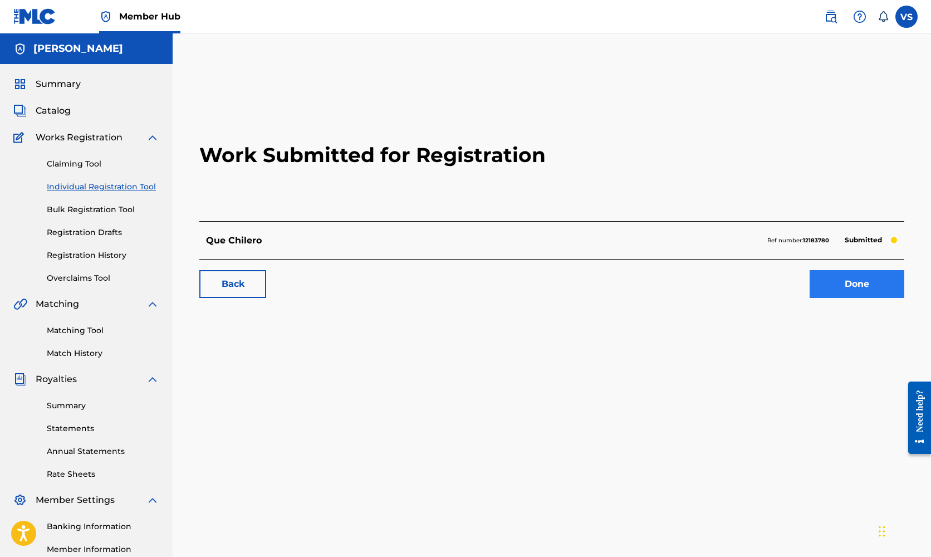
click at [852, 282] on link "Done" at bounding box center [857, 284] width 95 height 28
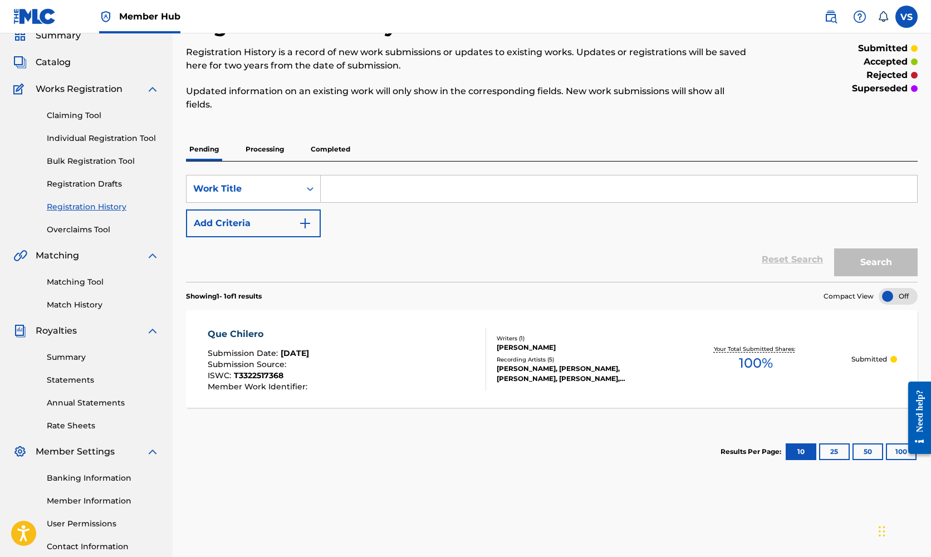
scroll to position [41, 0]
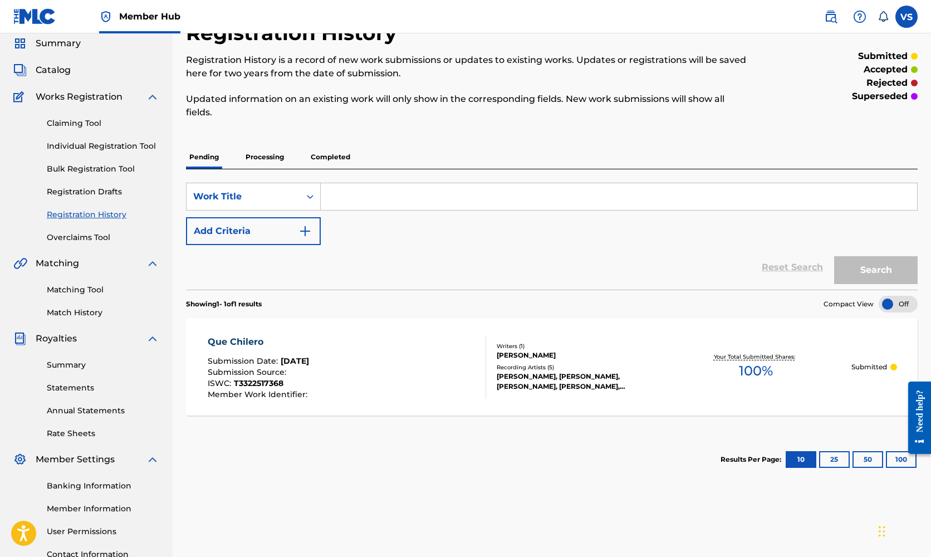
click at [270, 154] on p "Processing" at bounding box center [264, 156] width 45 height 23
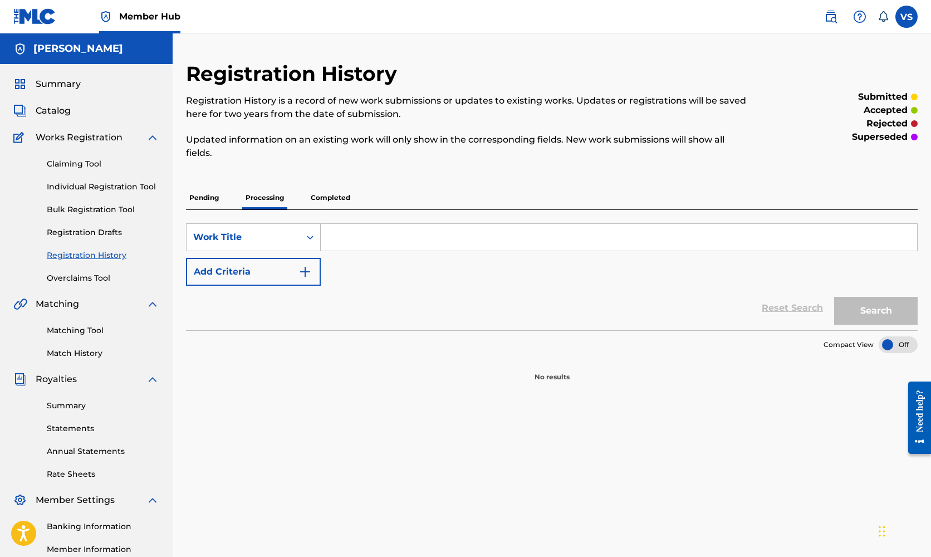
click at [331, 196] on p "Completed" at bounding box center [330, 197] width 46 height 23
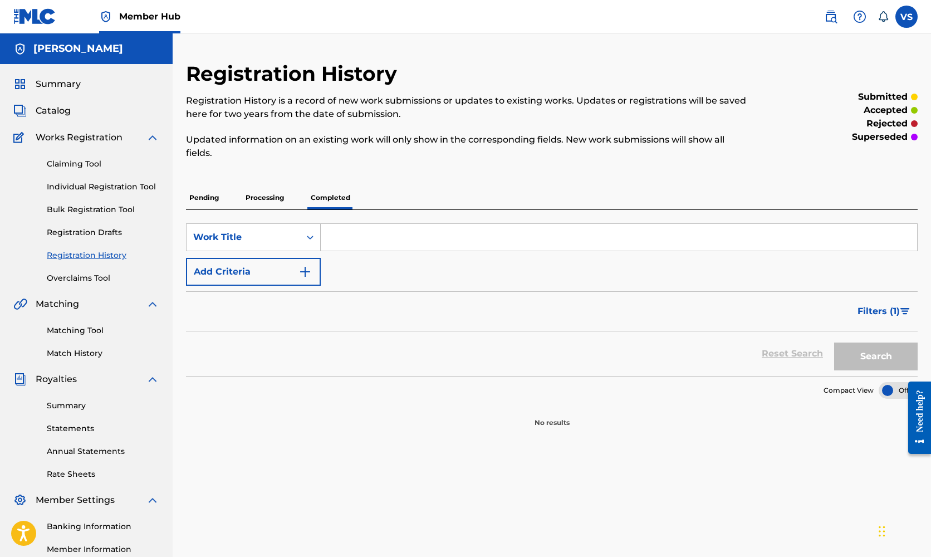
click at [198, 196] on p "Pending" at bounding box center [204, 197] width 36 height 23
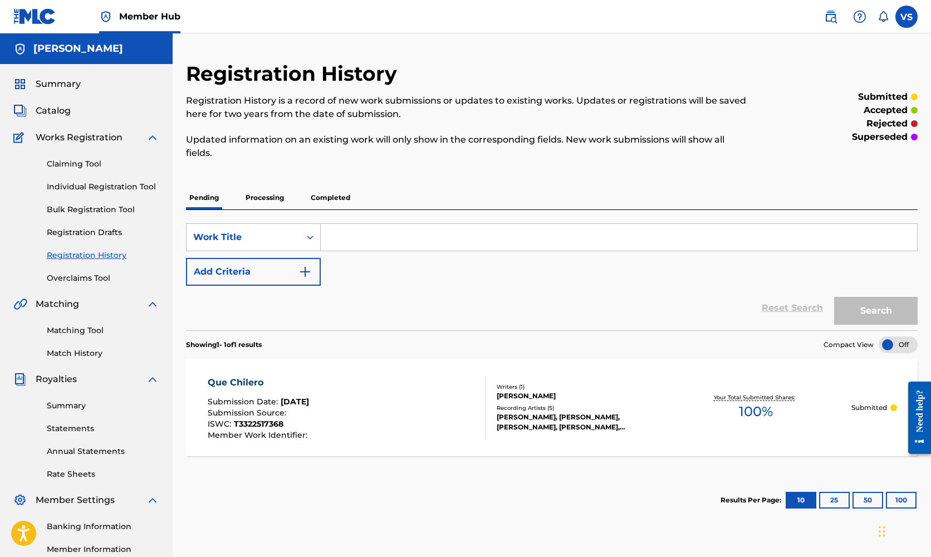
click at [151, 138] on img at bounding box center [152, 137] width 13 height 13
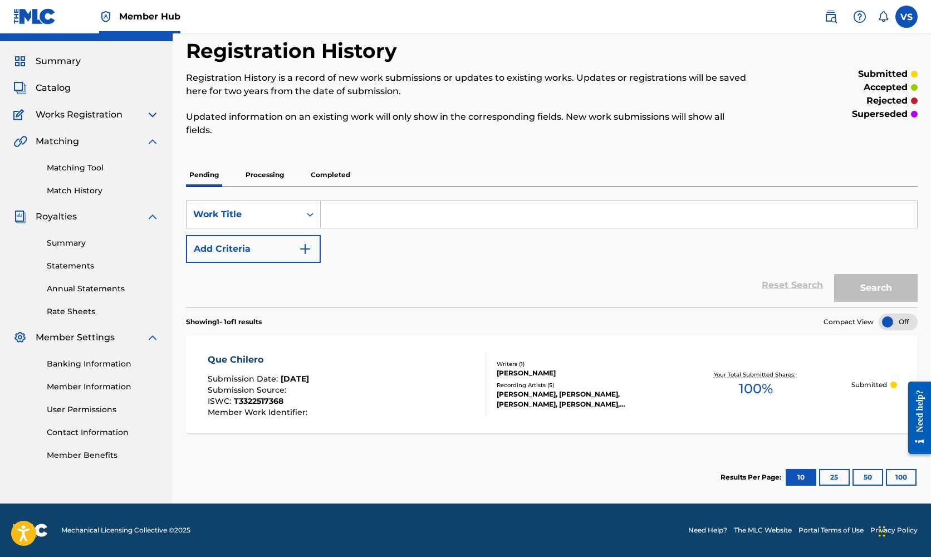
scroll to position [23, 0]
click at [802, 476] on button "10" at bounding box center [801, 477] width 31 height 17
click at [347, 213] on input "Search Form" at bounding box center [619, 214] width 596 height 27
type input "Latin Groove"
click at [876, 288] on button "Search" at bounding box center [876, 288] width 84 height 28
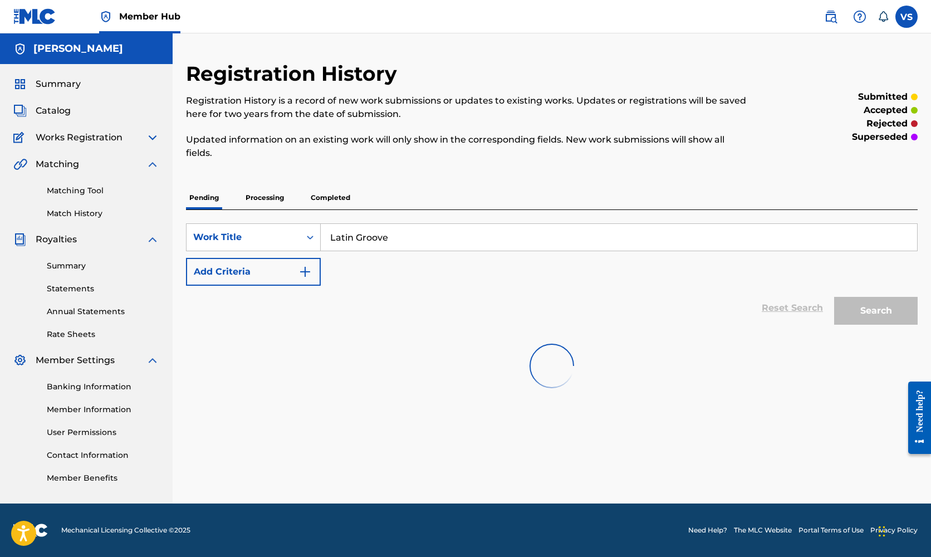
scroll to position [0, 0]
click at [306, 268] on img "Search Form" at bounding box center [304, 271] width 13 height 13
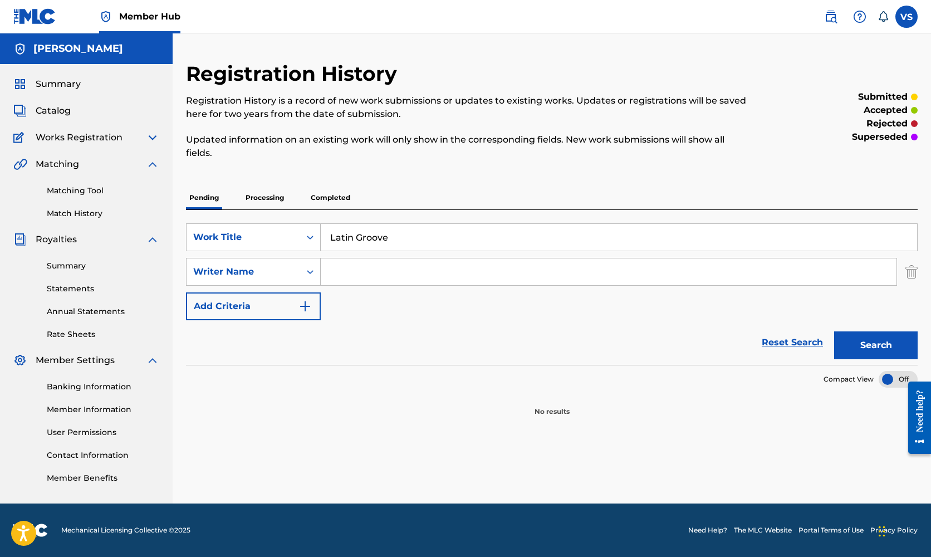
click at [354, 274] on input "Search Form" at bounding box center [609, 271] width 576 height 27
type input "[PERSON_NAME]"
click at [886, 342] on button "Search" at bounding box center [876, 345] width 84 height 28
click at [306, 305] on img "Search Form" at bounding box center [304, 306] width 13 height 13
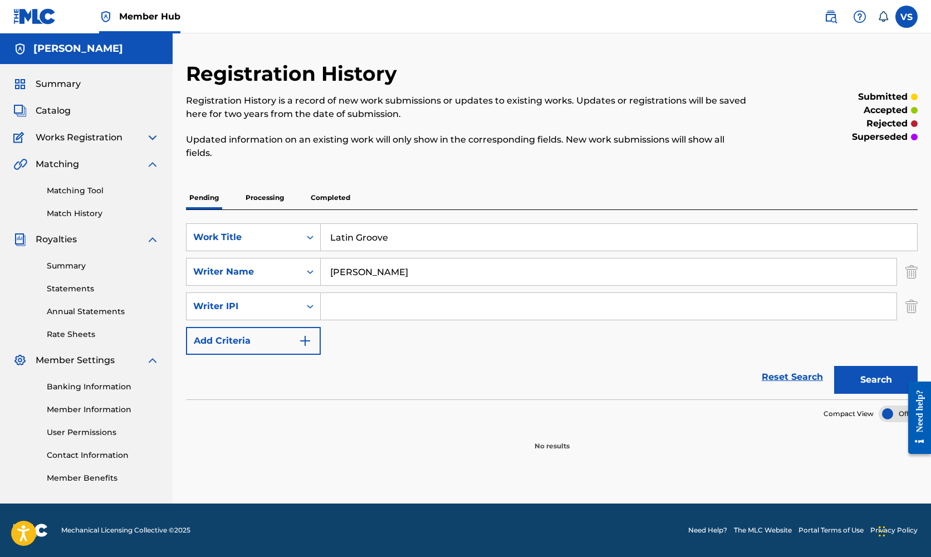
click at [371, 310] on input "Search Form" at bounding box center [609, 306] width 576 height 27
paste input "00222511223"
type input "00222511223"
click at [883, 375] on button "Search" at bounding box center [876, 380] width 84 height 28
click at [875, 374] on button "Search" at bounding box center [876, 380] width 84 height 28
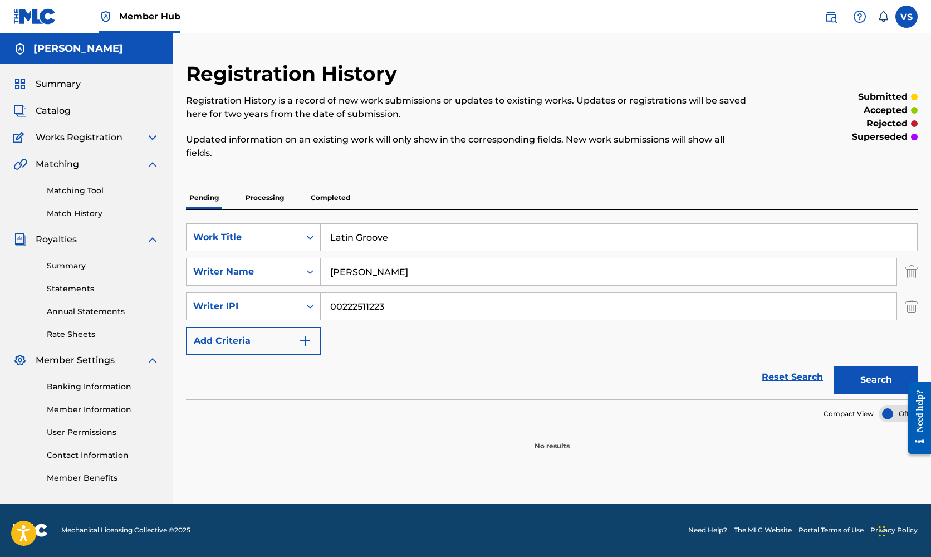
click at [152, 135] on img at bounding box center [152, 137] width 13 height 13
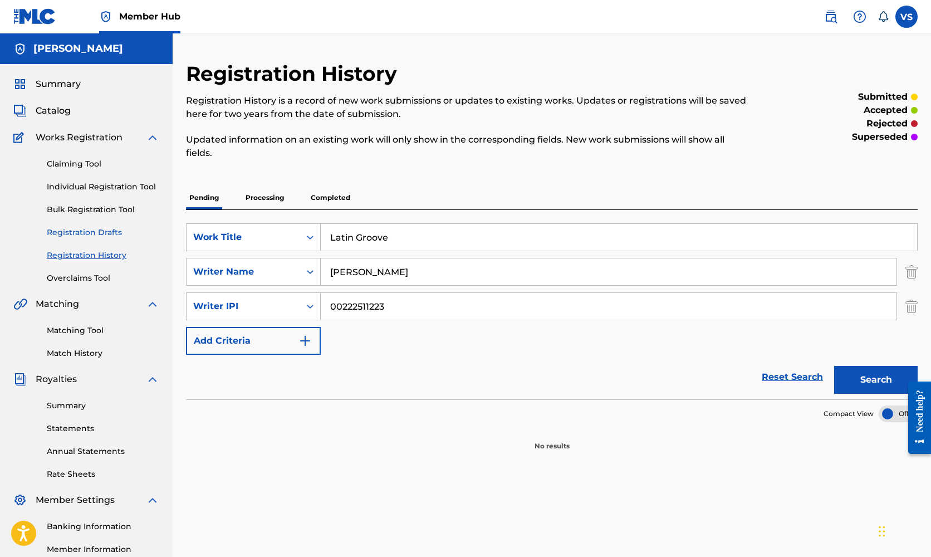
click at [89, 229] on link "Registration Drafts" at bounding box center [103, 233] width 112 height 12
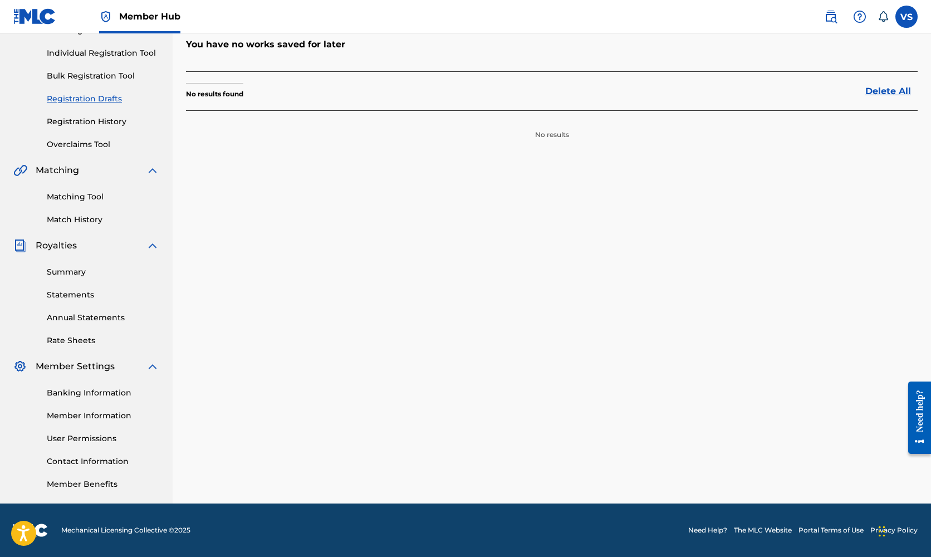
scroll to position [134, 0]
click at [84, 389] on link "Banking Information" at bounding box center [103, 393] width 112 height 12
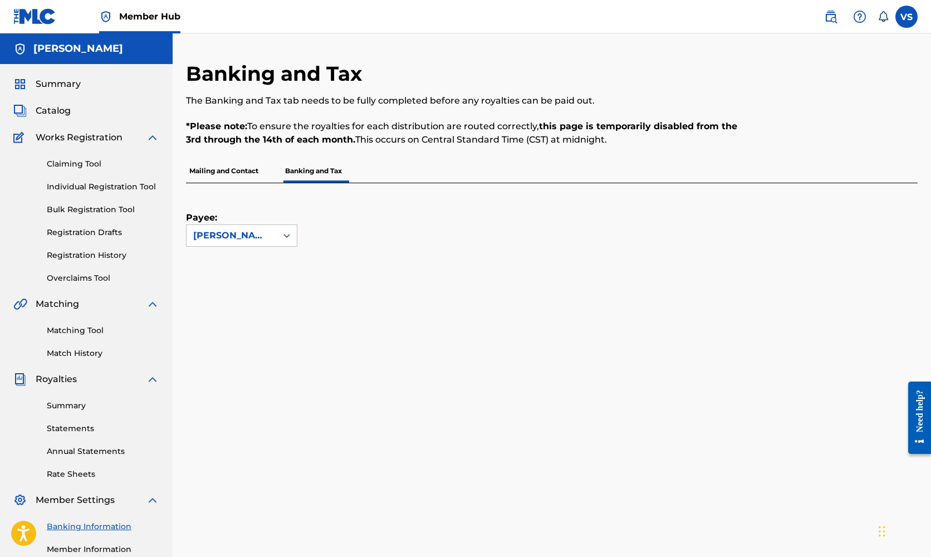
click at [232, 169] on p "Mailing and Contact" at bounding box center [224, 170] width 76 height 23
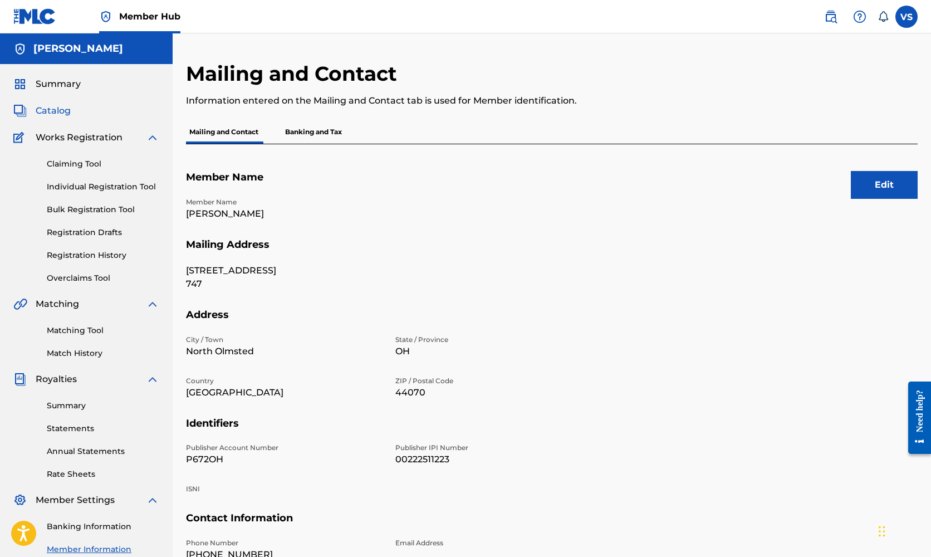
click at [50, 110] on span "Catalog" at bounding box center [53, 110] width 35 height 13
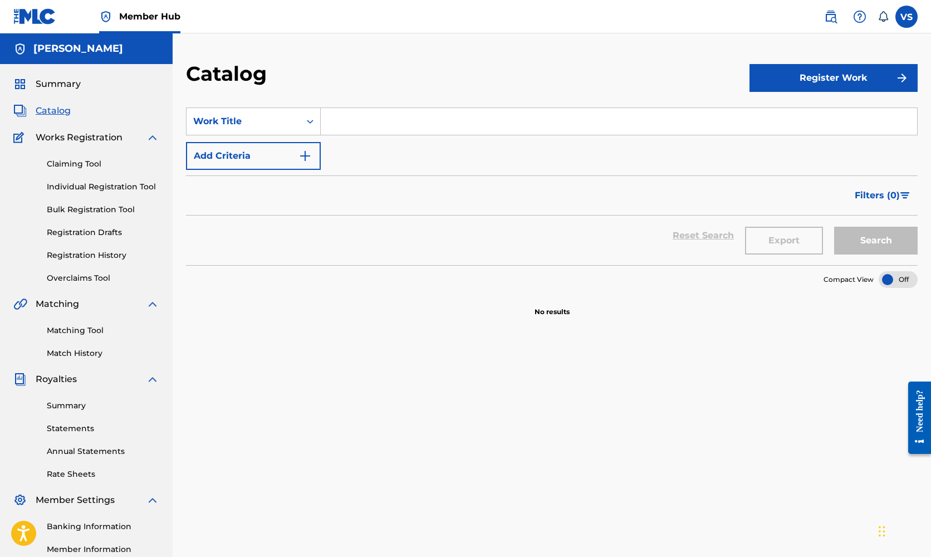
click at [363, 123] on input "Search Form" at bounding box center [619, 121] width 596 height 27
type input "[PERSON_NAME]"
click at [876, 241] on button "Search" at bounding box center [876, 241] width 84 height 28
click at [80, 256] on link "Registration History" at bounding box center [103, 255] width 112 height 12
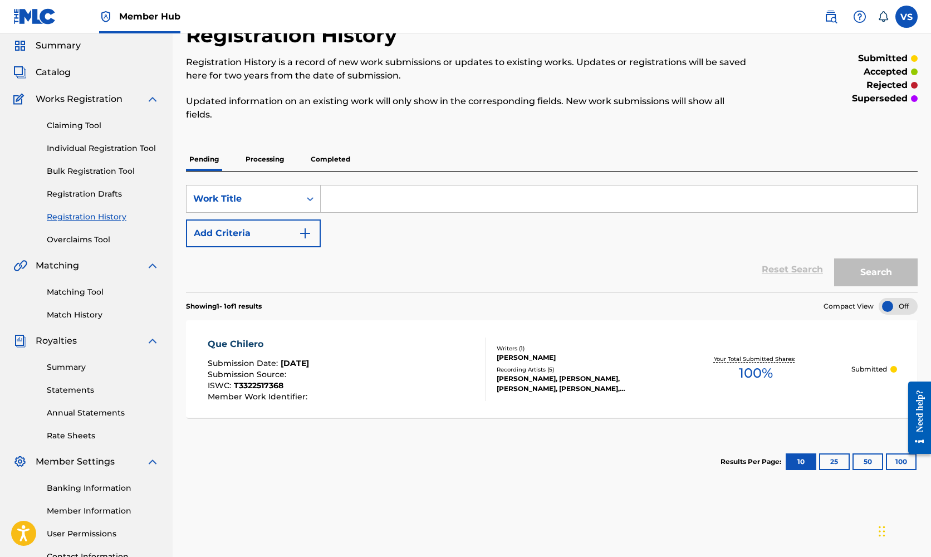
scroll to position [33, 0]
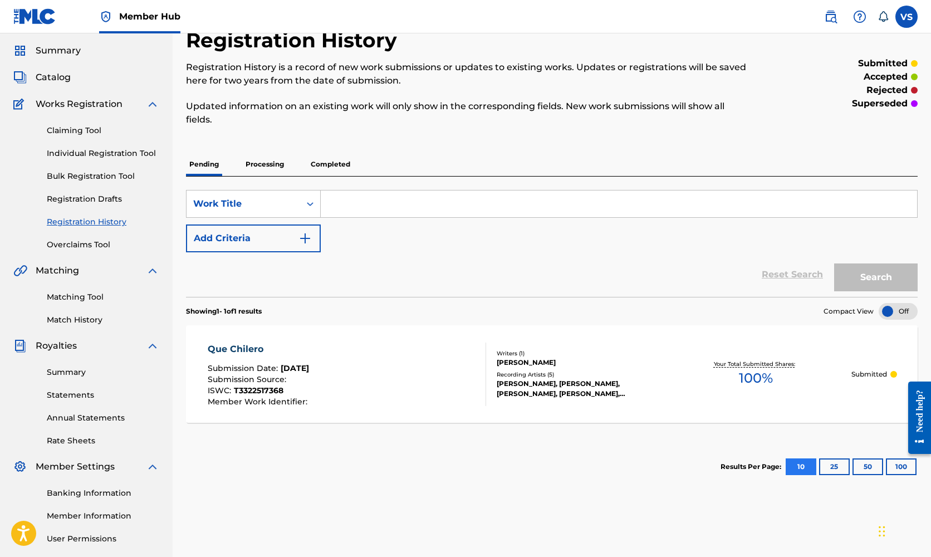
click at [801, 468] on button "10" at bounding box center [801, 466] width 31 height 17
click at [829, 464] on button "25" at bounding box center [834, 466] width 31 height 17
click at [863, 464] on button "50" at bounding box center [868, 466] width 31 height 17
click at [237, 337] on div "Que Chilero Submission Date : [DATE] Submission Source : ISWC : T3322517368 Mem…" at bounding box center [552, 373] width 732 height 97
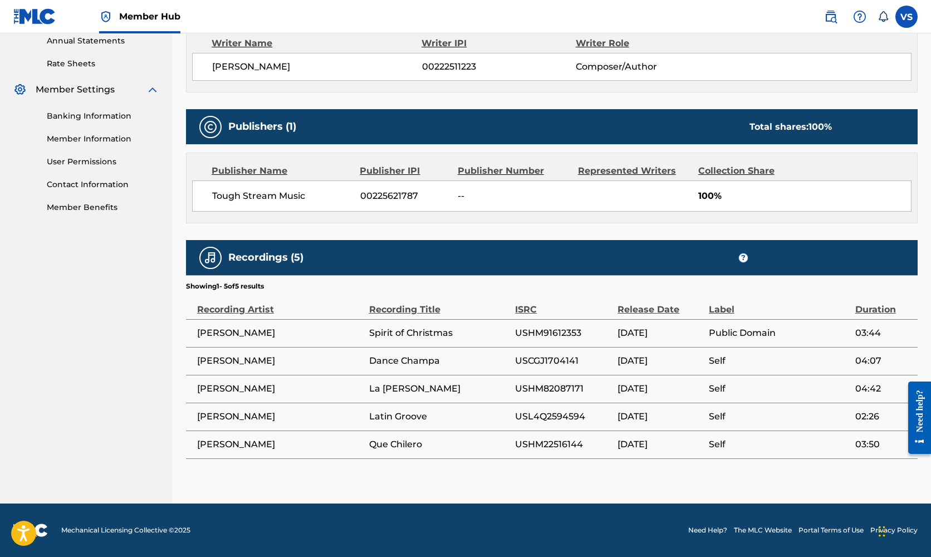
scroll to position [410, 0]
click at [732, 304] on div "Label" at bounding box center [779, 303] width 141 height 25
click at [210, 251] on img at bounding box center [210, 257] width 13 height 13
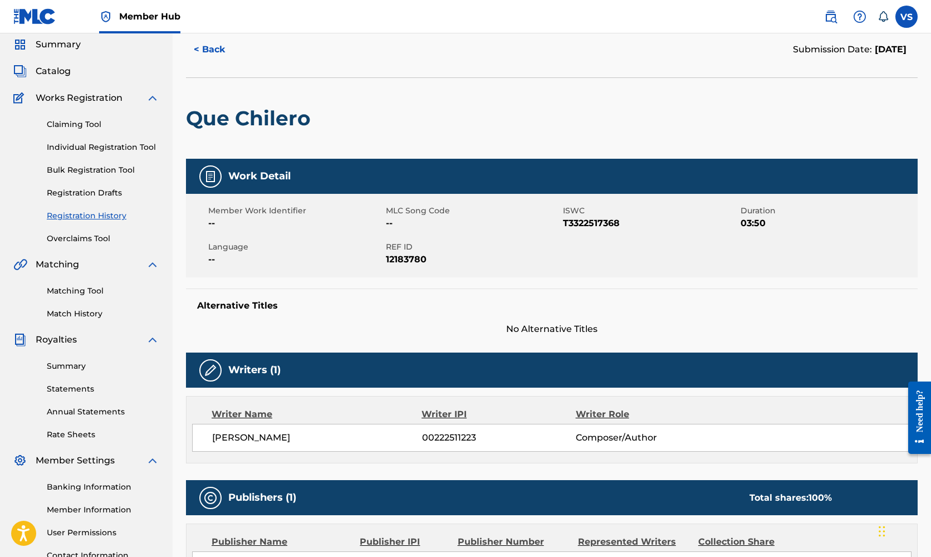
scroll to position [36, 0]
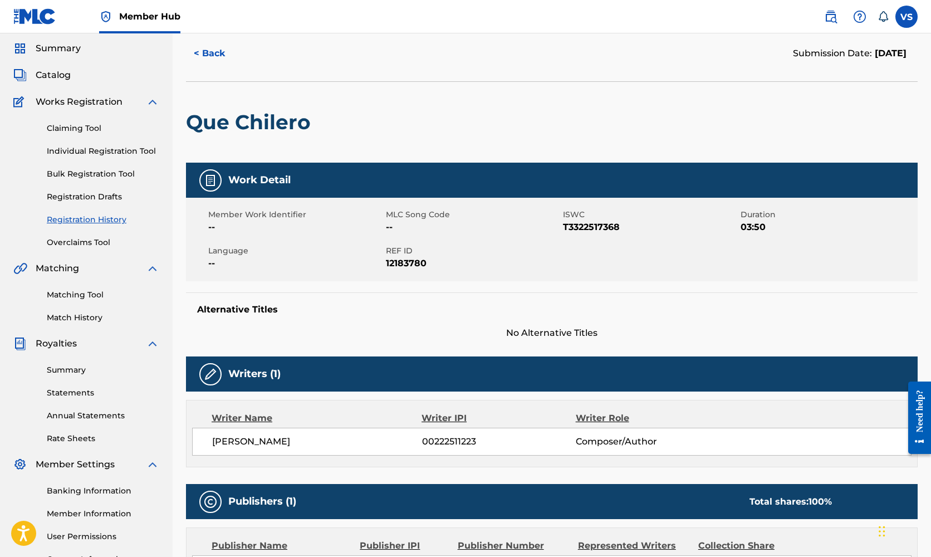
click at [77, 218] on link "Registration History" at bounding box center [103, 220] width 112 height 12
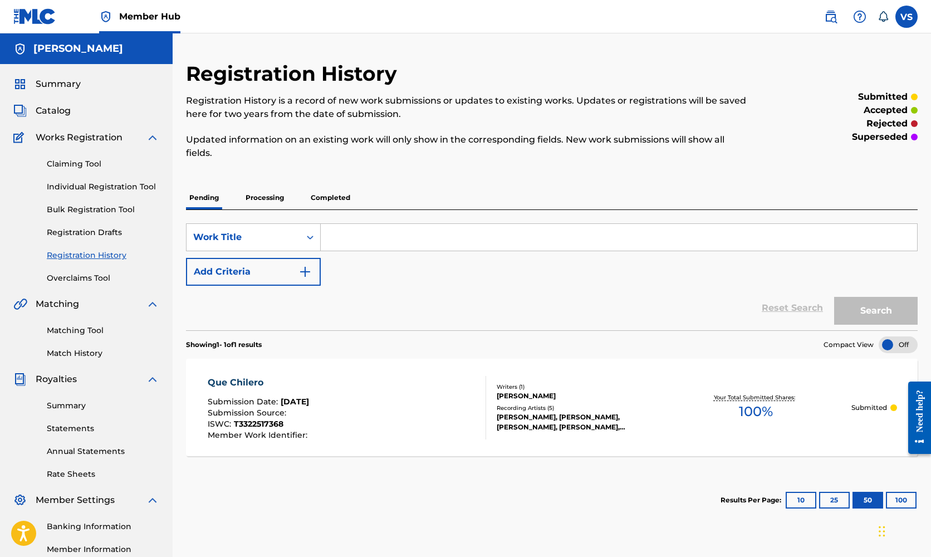
click at [267, 193] on p "Processing" at bounding box center [264, 197] width 45 height 23
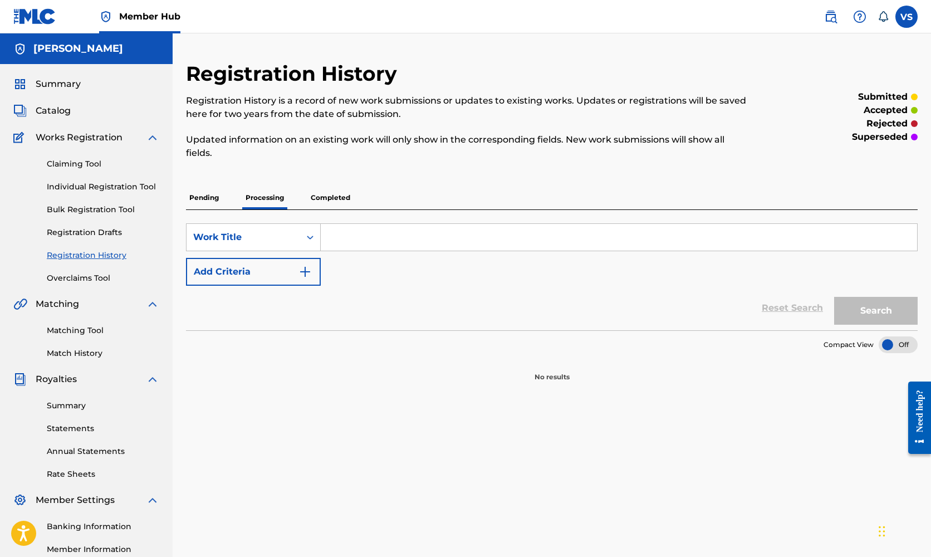
click at [333, 199] on p "Completed" at bounding box center [330, 197] width 46 height 23
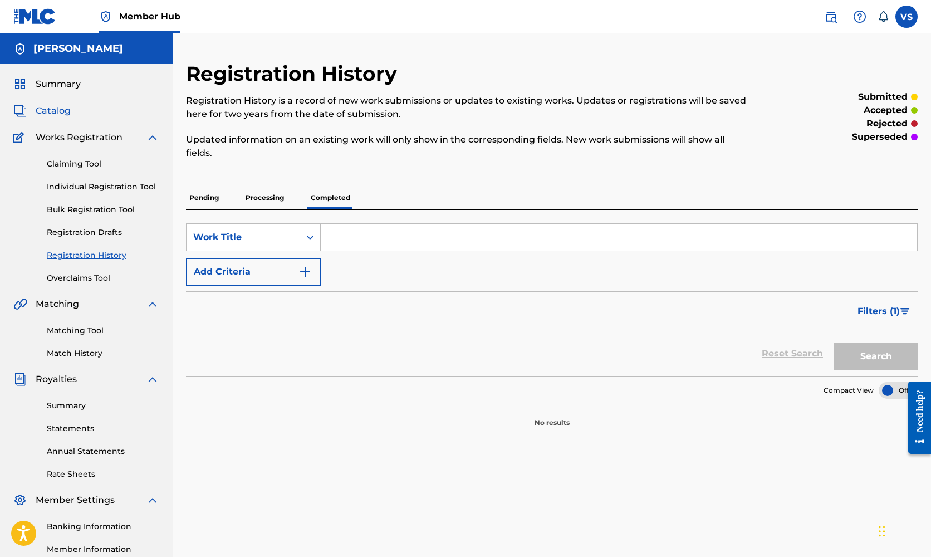
click at [52, 105] on span "Catalog" at bounding box center [53, 110] width 35 height 13
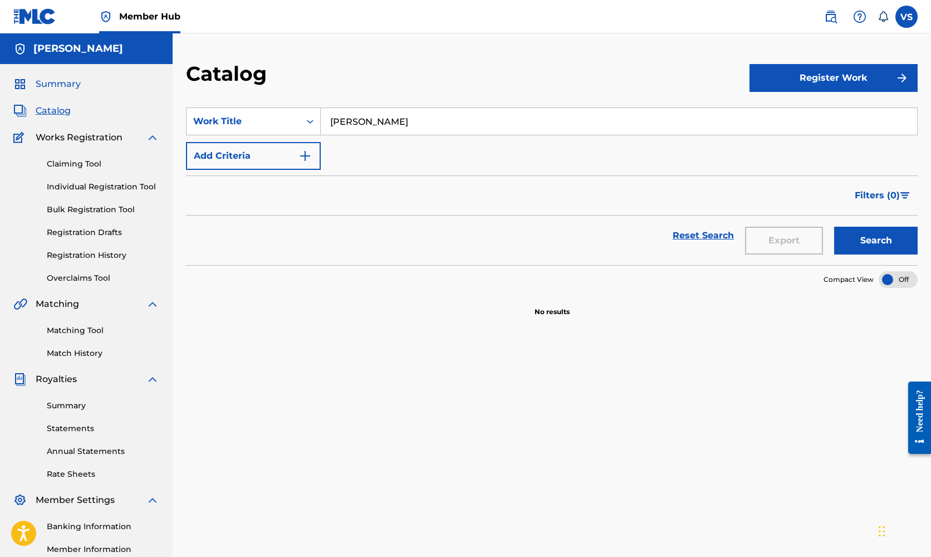
click at [31, 79] on link "Summary" at bounding box center [46, 83] width 67 height 13
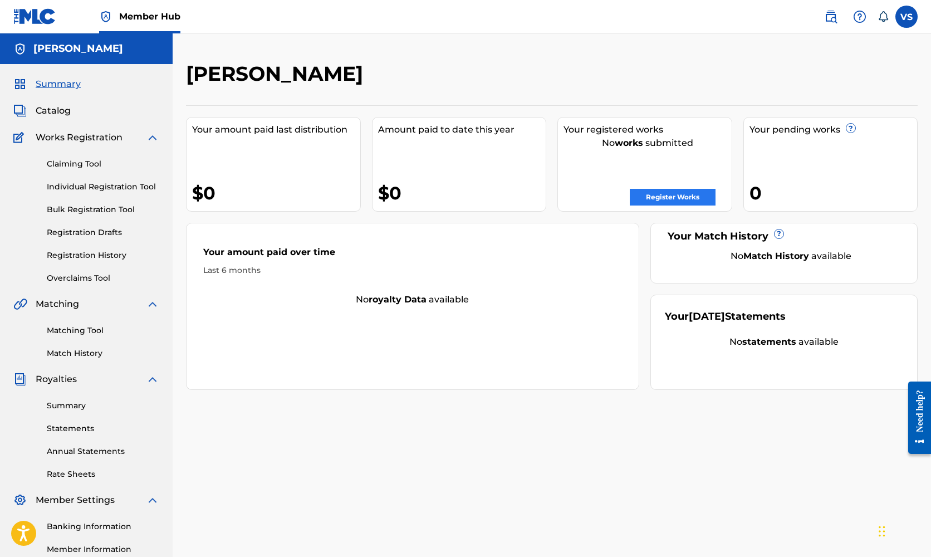
click at [689, 198] on link "Register Works" at bounding box center [673, 197] width 86 height 17
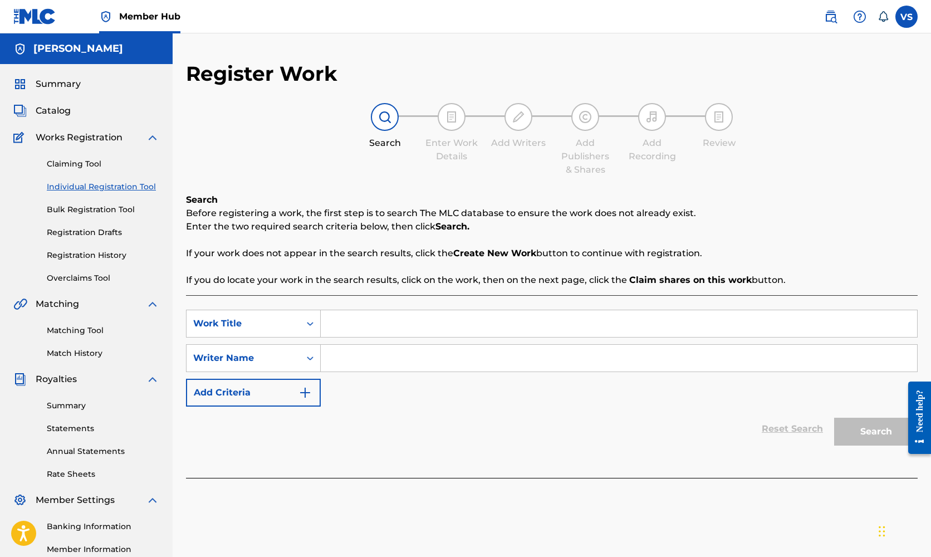
click at [352, 327] on input "Search Form" at bounding box center [619, 323] width 596 height 27
type input "Spirit of Christmas"
click at [355, 362] on input "Search Form" at bounding box center [619, 358] width 596 height 27
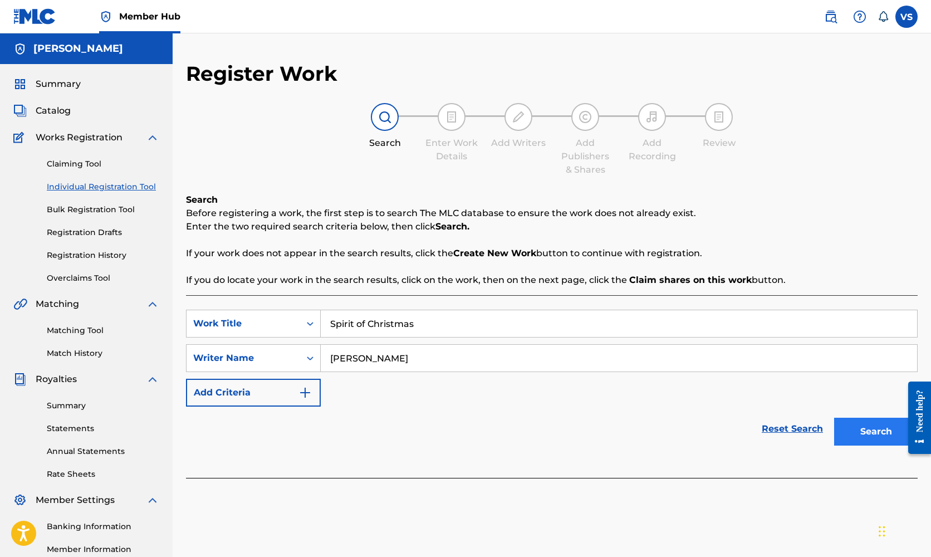
type input "[PERSON_NAME]"
click at [878, 434] on button "Search" at bounding box center [876, 432] width 84 height 28
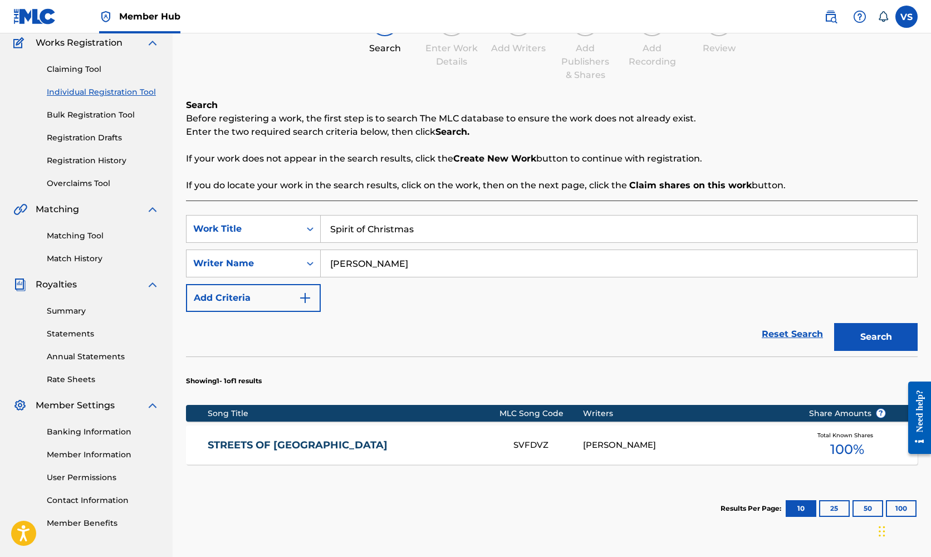
scroll to position [96, 0]
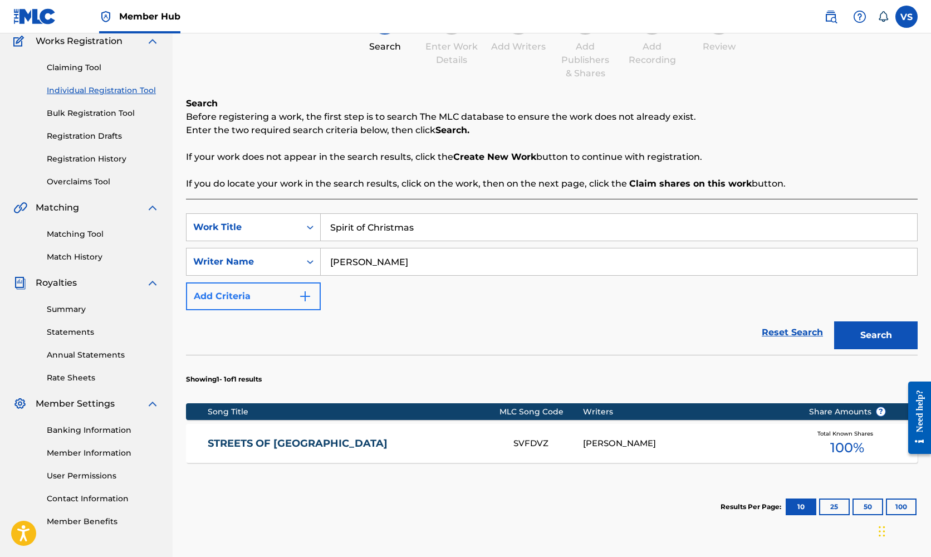
click at [308, 297] on img "Search Form" at bounding box center [304, 296] width 13 height 13
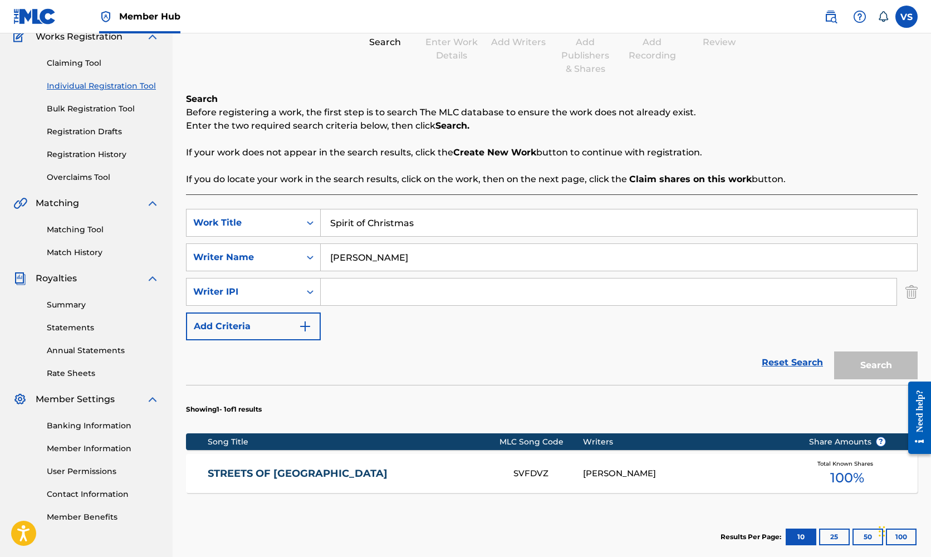
scroll to position [102, 0]
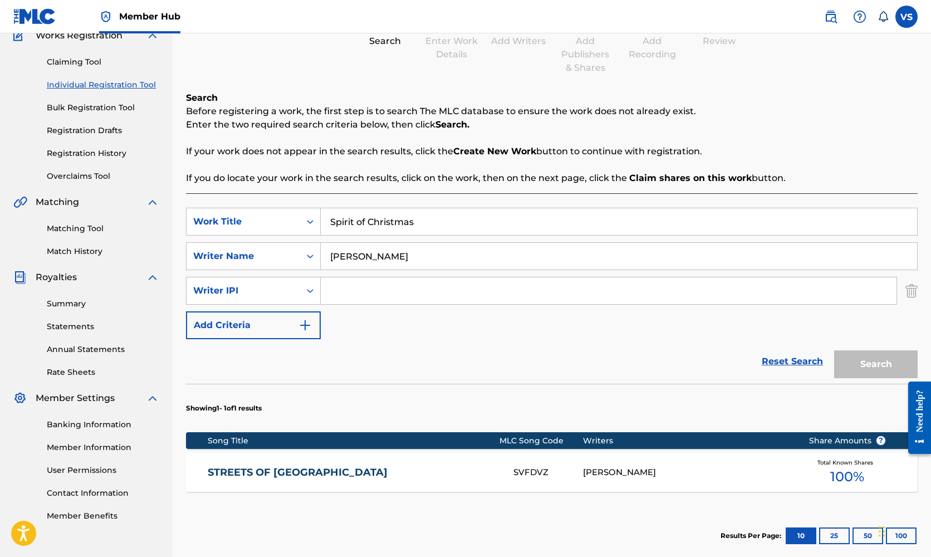
click at [359, 285] on input "Search Form" at bounding box center [609, 290] width 576 height 27
paste input "00222511223"
type input "00222511223"
click at [870, 362] on button "Search" at bounding box center [876, 364] width 84 height 28
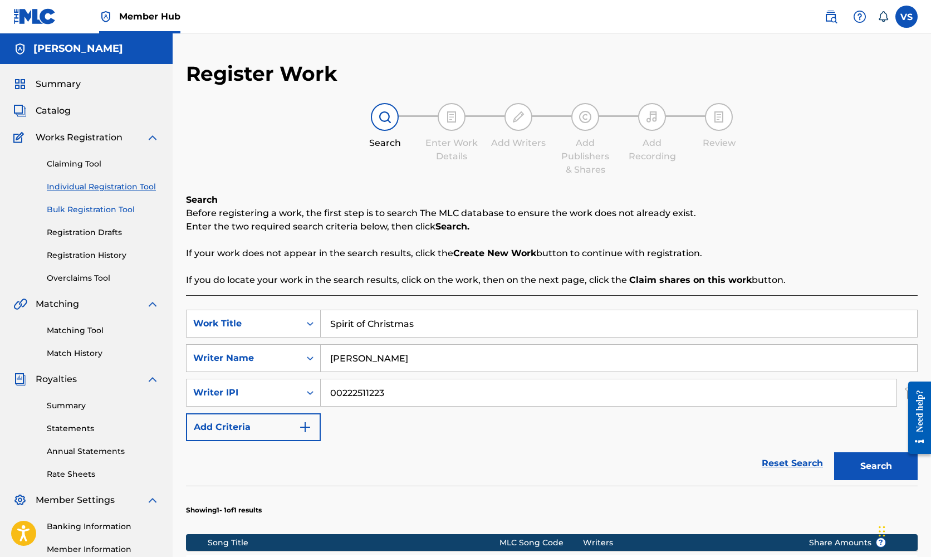
click at [80, 205] on link "Bulk Registration Tool" at bounding box center [103, 210] width 112 height 12
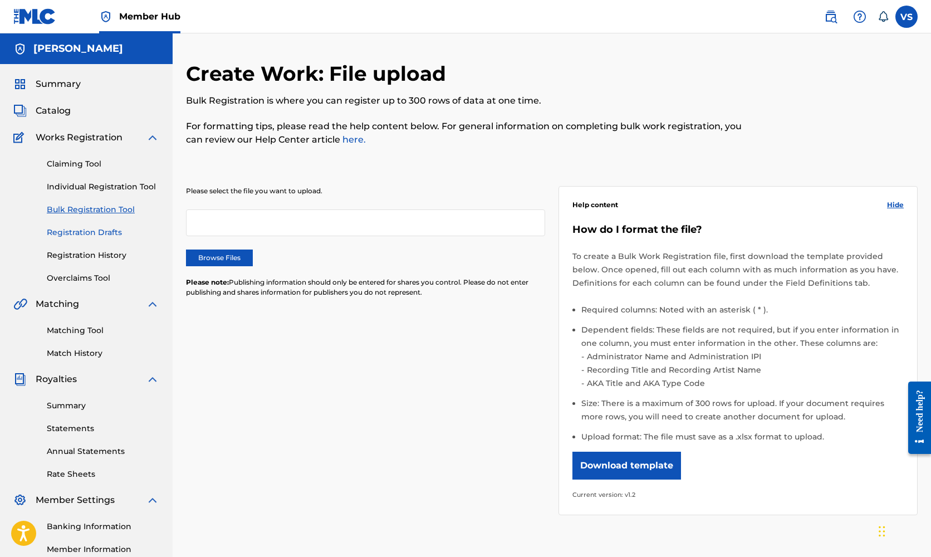
click at [87, 229] on link "Registration Drafts" at bounding box center [103, 233] width 112 height 12
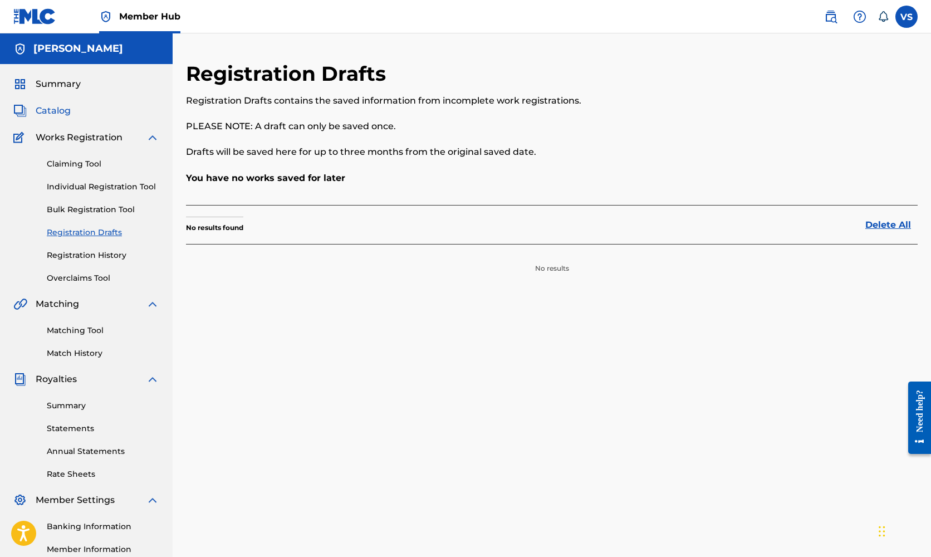
click at [51, 109] on span "Catalog" at bounding box center [53, 110] width 35 height 13
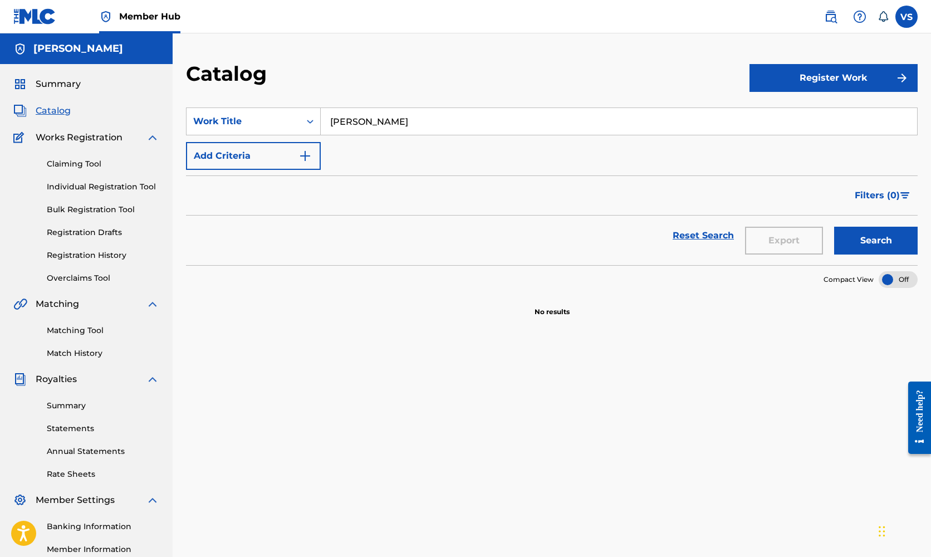
click at [22, 108] on img at bounding box center [19, 110] width 13 height 13
click at [925, 414] on div "Need help?" at bounding box center [919, 410] width 15 height 42
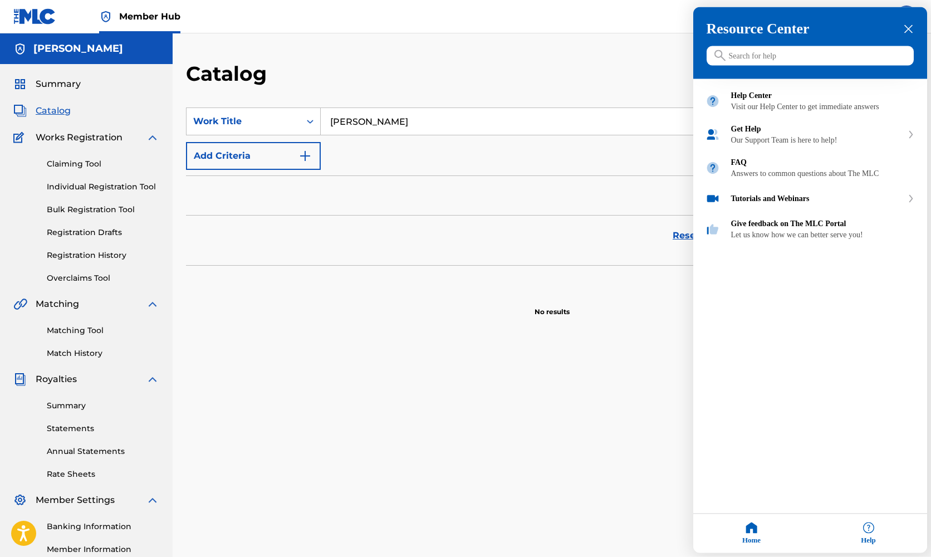
click at [783, 54] on input "Search for help" at bounding box center [810, 55] width 207 height 19
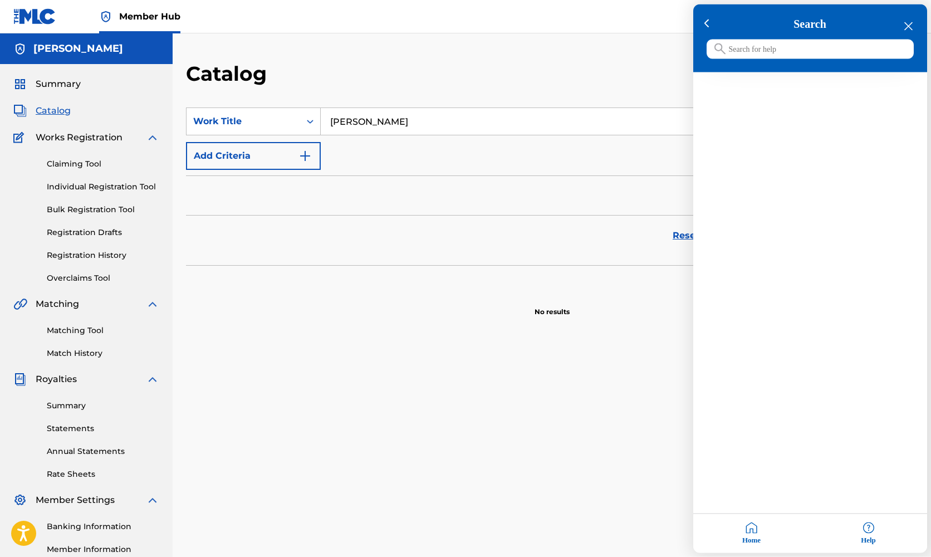
click at [20, 112] on div at bounding box center [465, 278] width 931 height 557
click at [20, 111] on img at bounding box center [19, 110] width 13 height 13
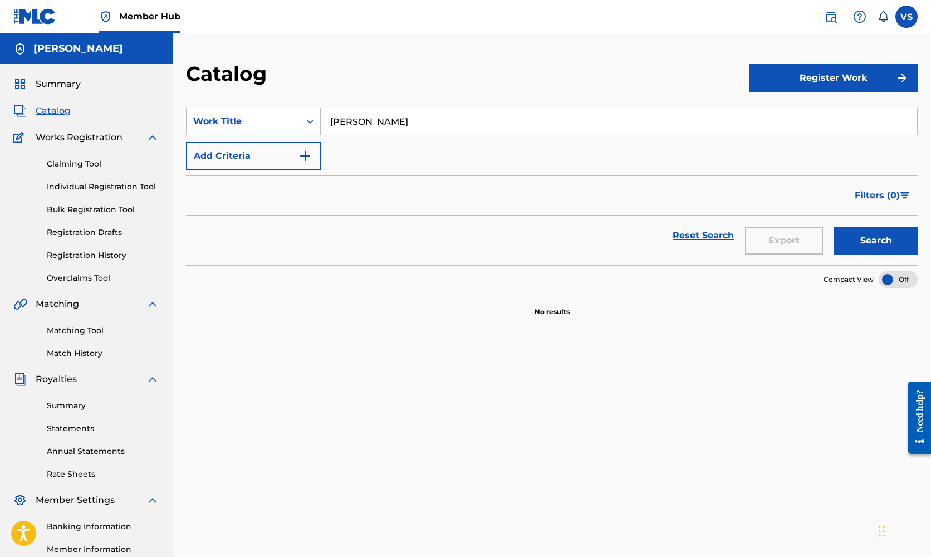
click at [53, 109] on span "Catalog" at bounding box center [53, 110] width 35 height 13
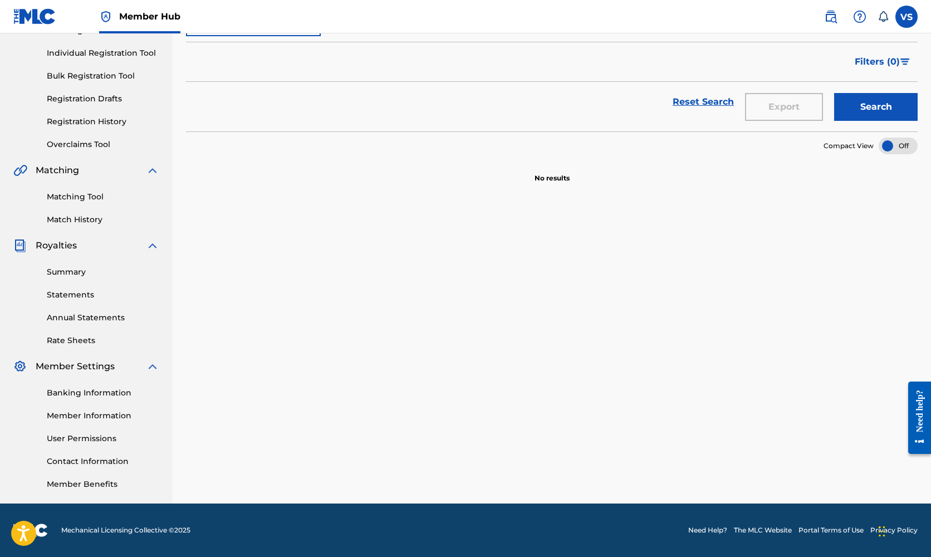
scroll to position [134, 0]
click at [61, 270] on link "Summary" at bounding box center [103, 272] width 112 height 12
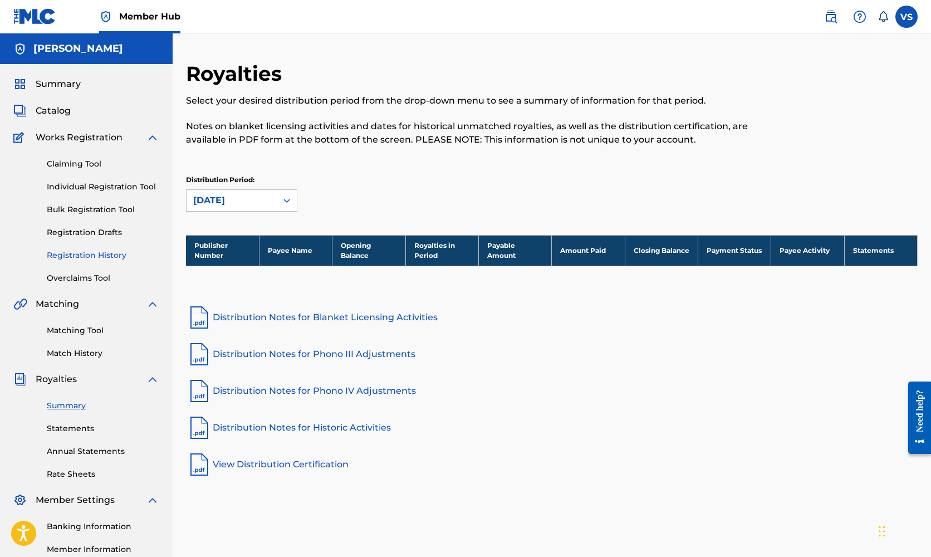
click at [70, 253] on link "Registration History" at bounding box center [103, 255] width 112 height 12
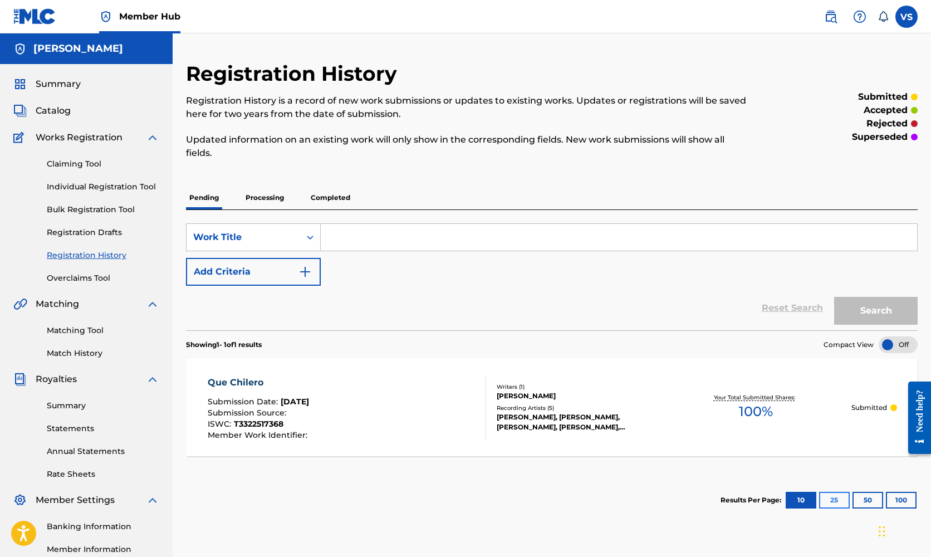
click at [831, 502] on button "25" at bounding box center [834, 500] width 31 height 17
click at [865, 495] on button "50" at bounding box center [868, 500] width 31 height 17
click at [798, 493] on button "10" at bounding box center [801, 500] width 31 height 17
click at [335, 194] on p "Completed" at bounding box center [330, 197] width 46 height 23
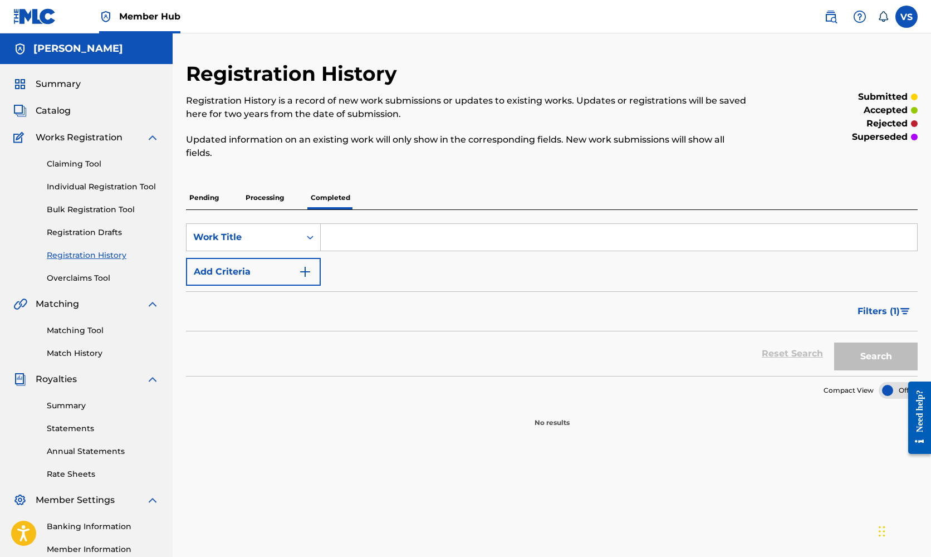
click at [262, 190] on p "Processing" at bounding box center [264, 197] width 45 height 23
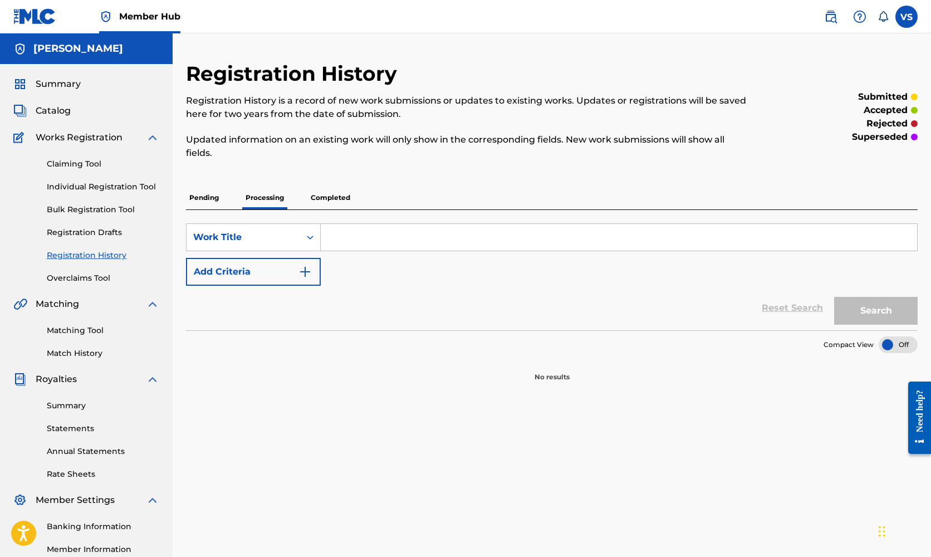
click at [204, 197] on p "Pending" at bounding box center [204, 197] width 36 height 23
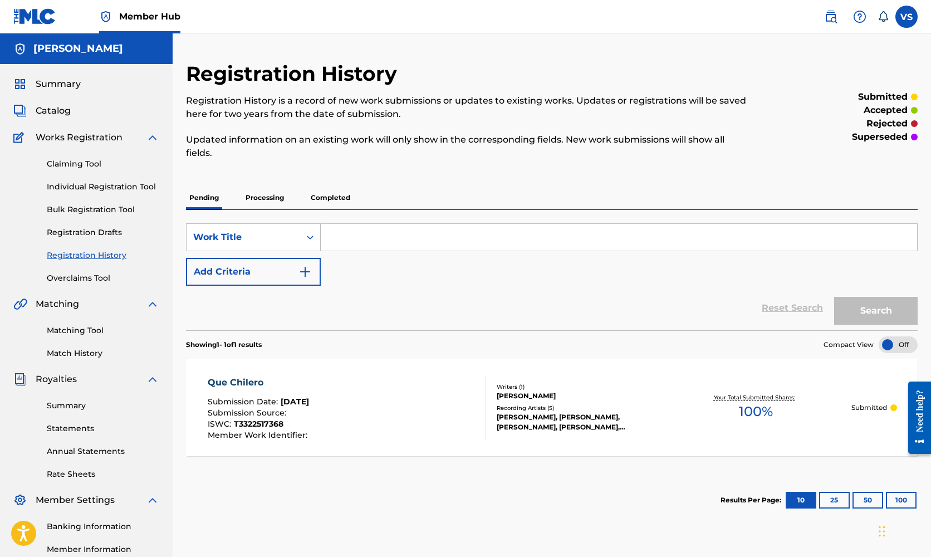
click at [351, 239] on input "Search Form" at bounding box center [619, 237] width 596 height 27
type input "Spirit of Christmas"
click at [310, 270] on img "Search Form" at bounding box center [304, 271] width 13 height 13
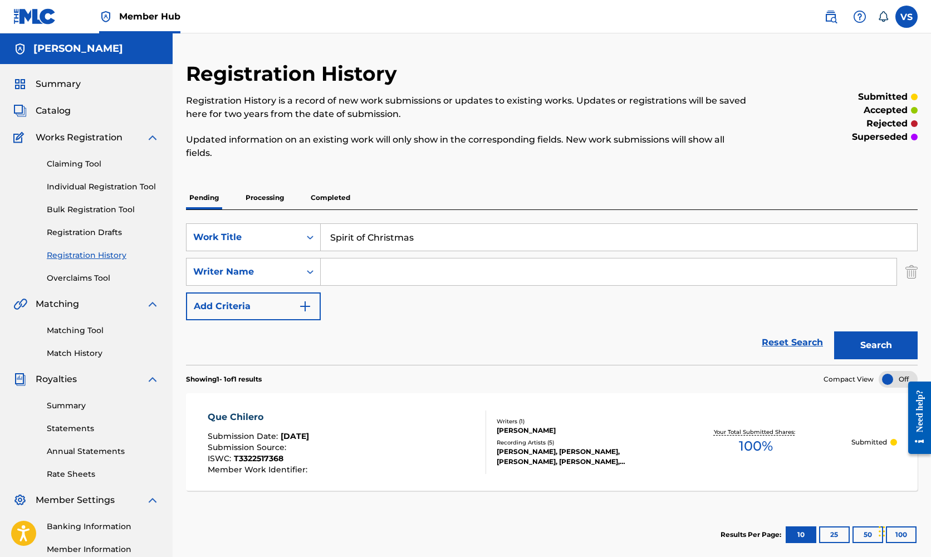
click at [351, 271] on input "Search Form" at bounding box center [609, 271] width 576 height 27
type input "[PERSON_NAME]"
click at [309, 305] on img "Search Form" at bounding box center [304, 306] width 13 height 13
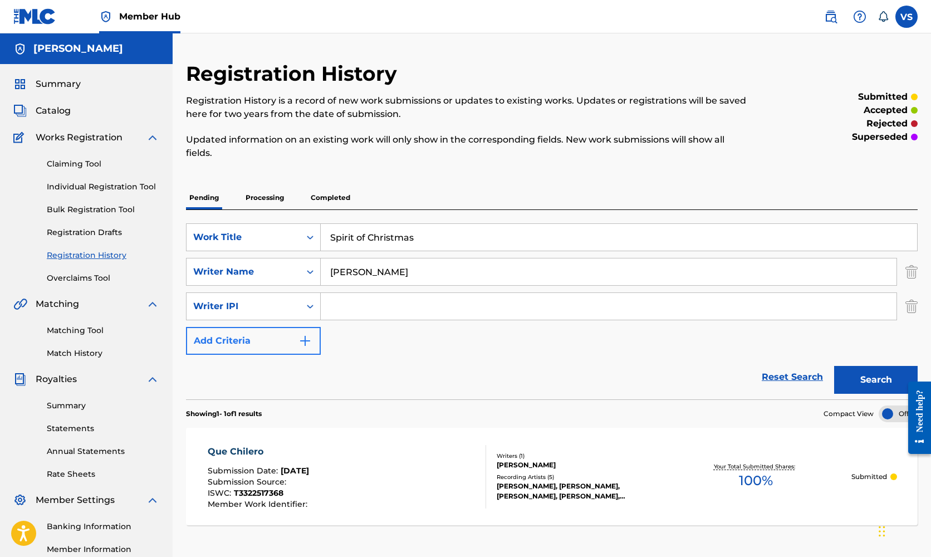
click at [305, 344] on img "Search Form" at bounding box center [304, 340] width 13 height 13
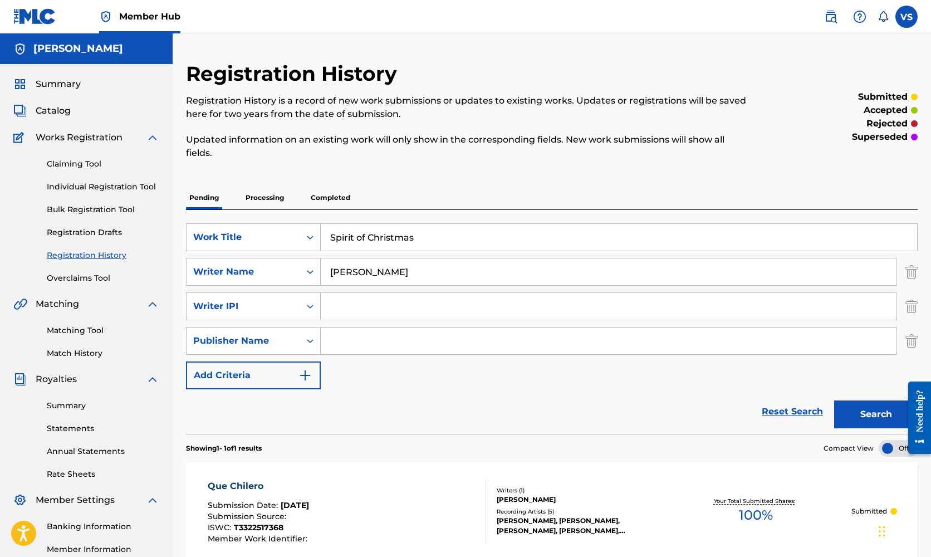
click at [353, 347] on input "Search Form" at bounding box center [609, 340] width 576 height 27
type input "Tough Stream Music"
click at [370, 304] on input "Search Form" at bounding box center [609, 306] width 576 height 27
paste input "00222511223"
type input "00222511223"
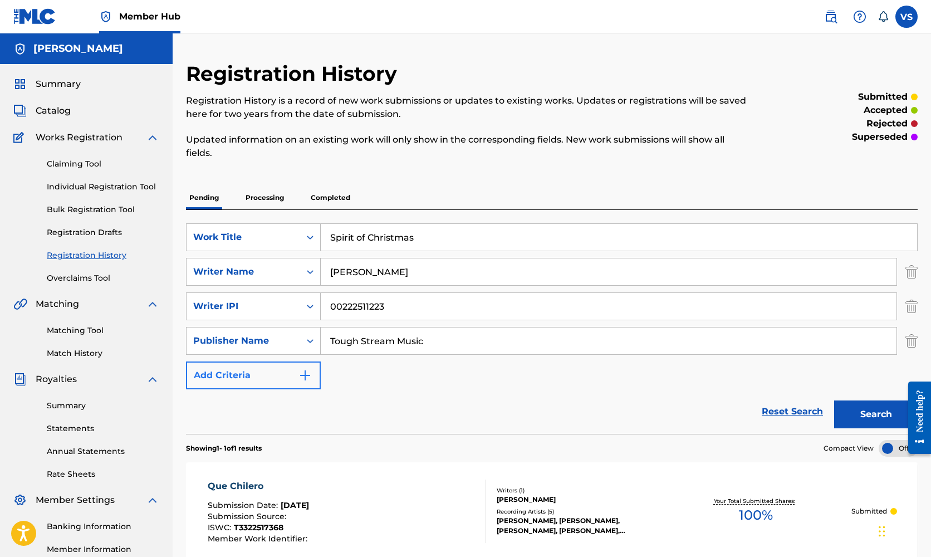
click at [310, 375] on img "Search Form" at bounding box center [304, 375] width 13 height 13
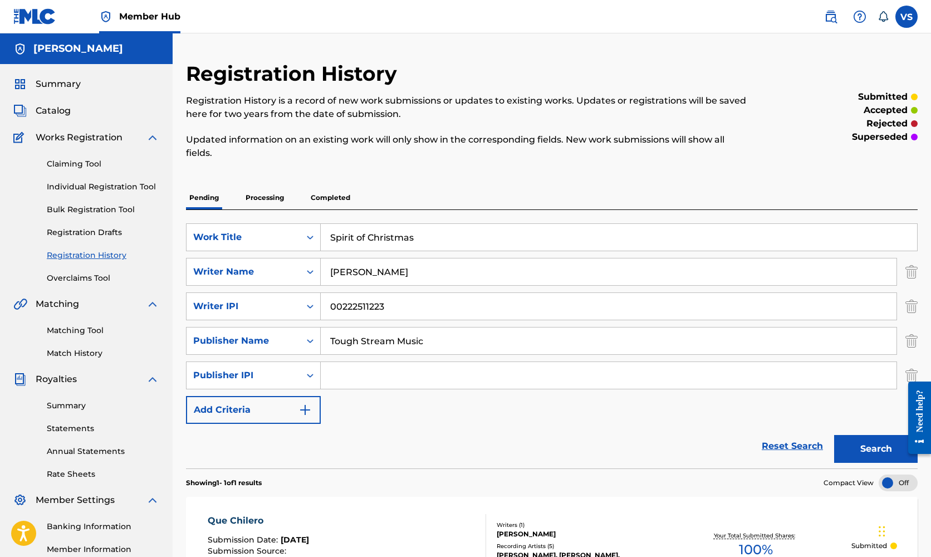
click at [347, 374] on input "Search Form" at bounding box center [609, 375] width 576 height 27
paste input "00225621787"
type input "00225621787"
click at [310, 412] on img "Search Form" at bounding box center [304, 409] width 13 height 13
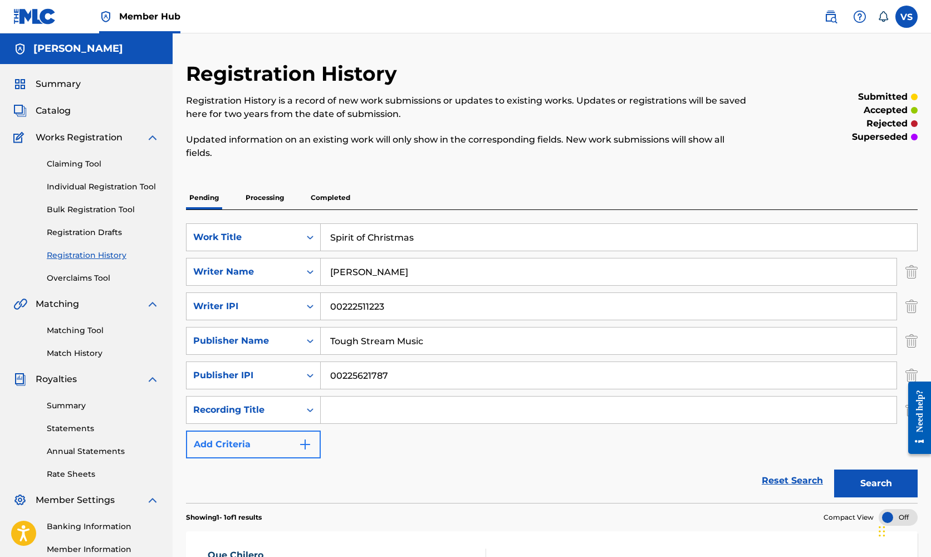
click at [308, 440] on img "Search Form" at bounding box center [304, 444] width 13 height 13
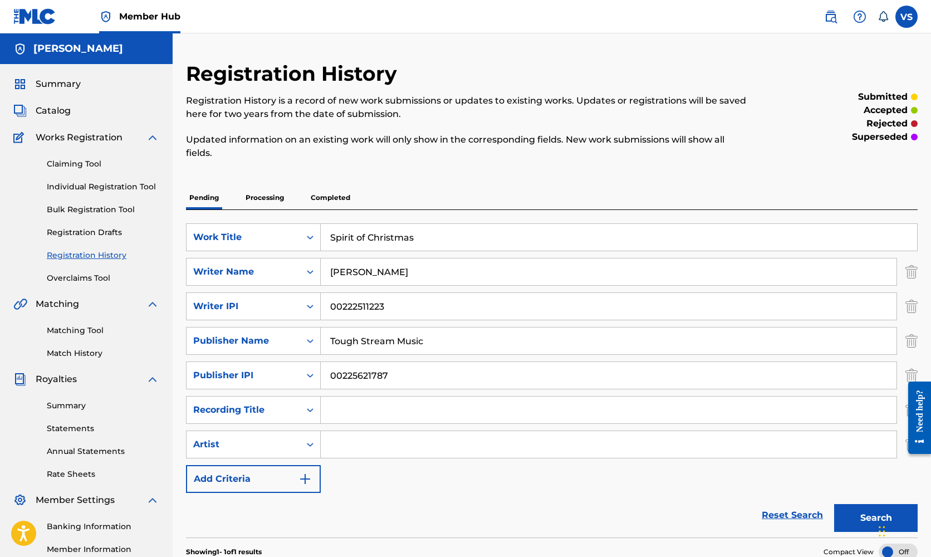
click at [368, 440] on input "Search Form" at bounding box center [609, 444] width 576 height 27
type input "[PERSON_NAME]"
click at [354, 407] on input "Search Form" at bounding box center [609, 409] width 576 height 27
type input "Spirit of Christmas"
click at [302, 472] on button "Add Criteria" at bounding box center [253, 479] width 135 height 28
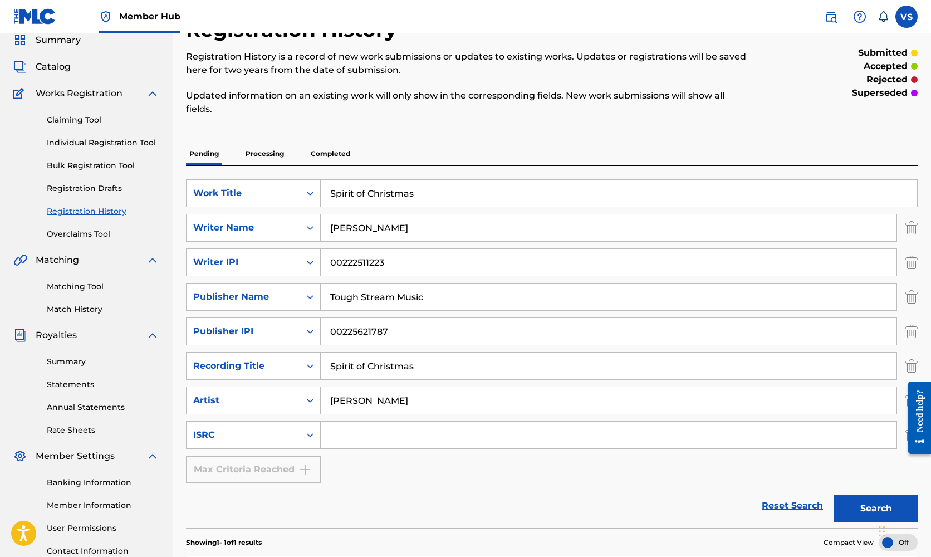
scroll to position [72, 0]
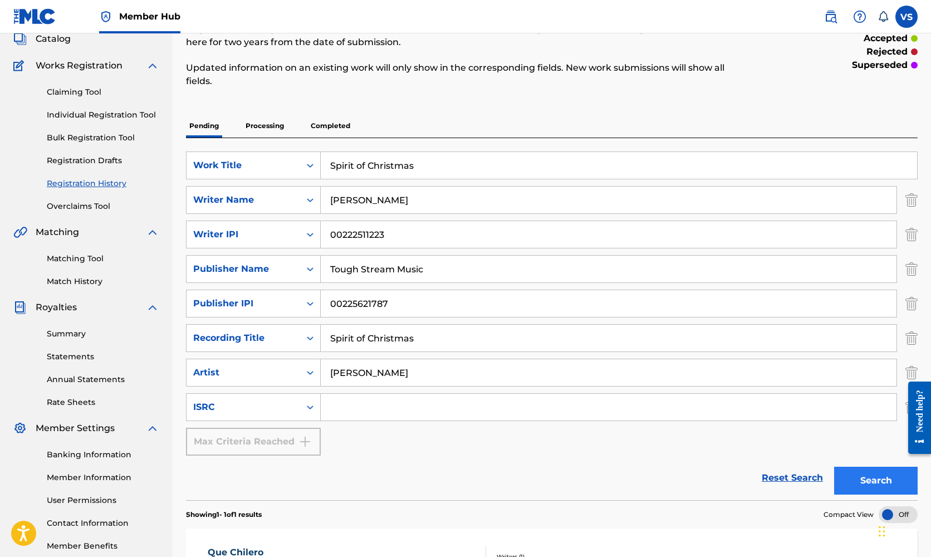
click at [876, 476] on button "Search" at bounding box center [876, 481] width 84 height 28
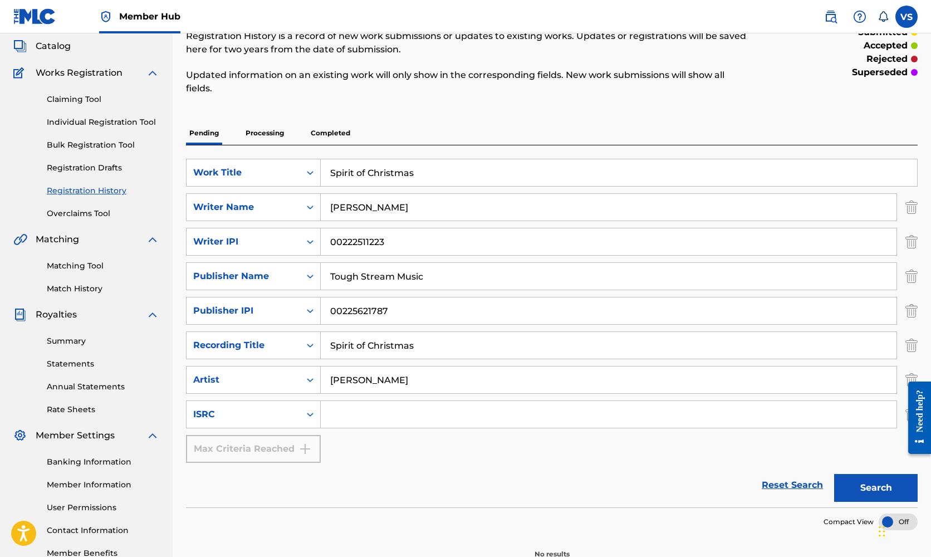
scroll to position [51, 0]
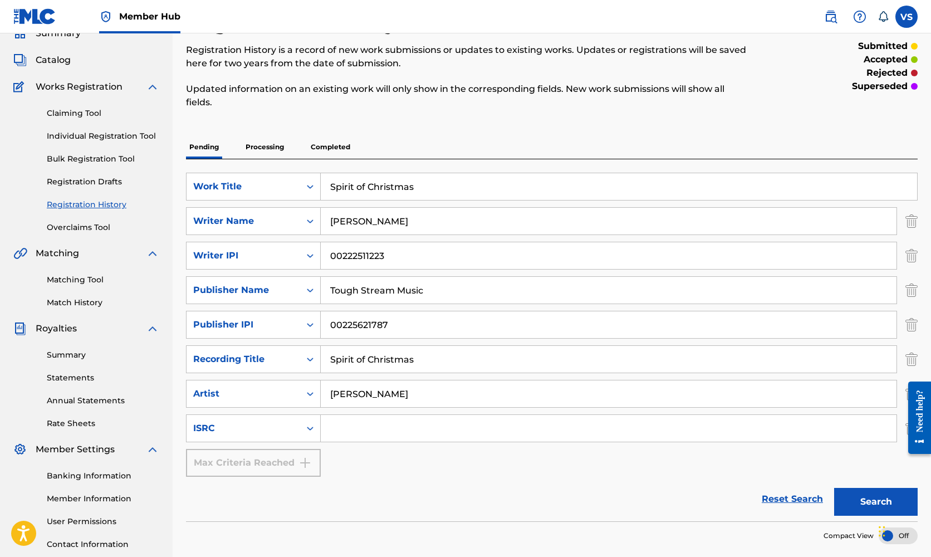
click at [331, 147] on p "Completed" at bounding box center [330, 146] width 46 height 23
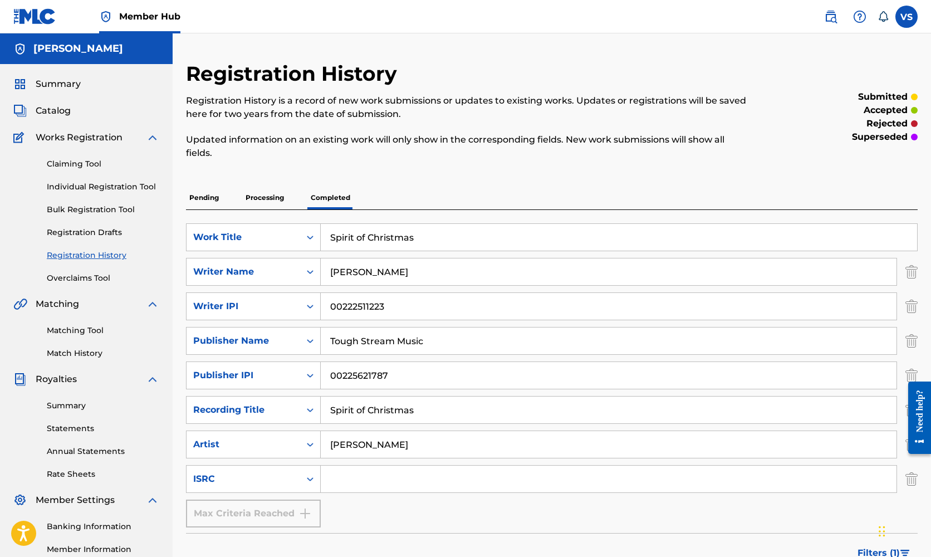
click at [344, 478] on input "Search Form" at bounding box center [609, 479] width 576 height 27
click at [903, 16] on label at bounding box center [906, 17] width 22 height 22
click at [907, 17] on input "VS [PERSON_NAME] [EMAIL_ADDRESS][DOMAIN_NAME] Notification Preferences Profile …" at bounding box center [907, 17] width 0 height 0
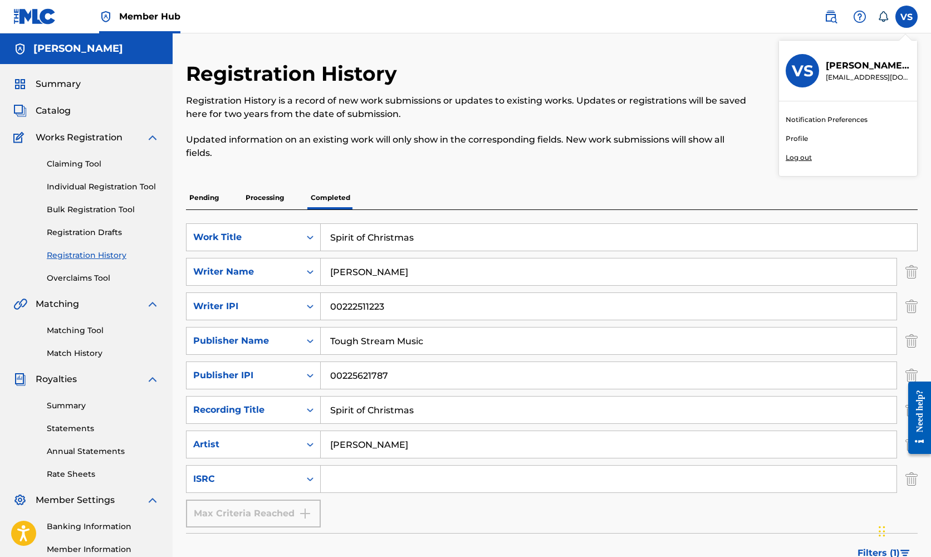
click at [801, 154] on p "Log out" at bounding box center [799, 158] width 26 height 10
click at [907, 17] on input "VS [PERSON_NAME] [EMAIL_ADDRESS][DOMAIN_NAME] Notification Preferences Profile …" at bounding box center [907, 17] width 0 height 0
